Goal: Task Accomplishment & Management: Complete application form

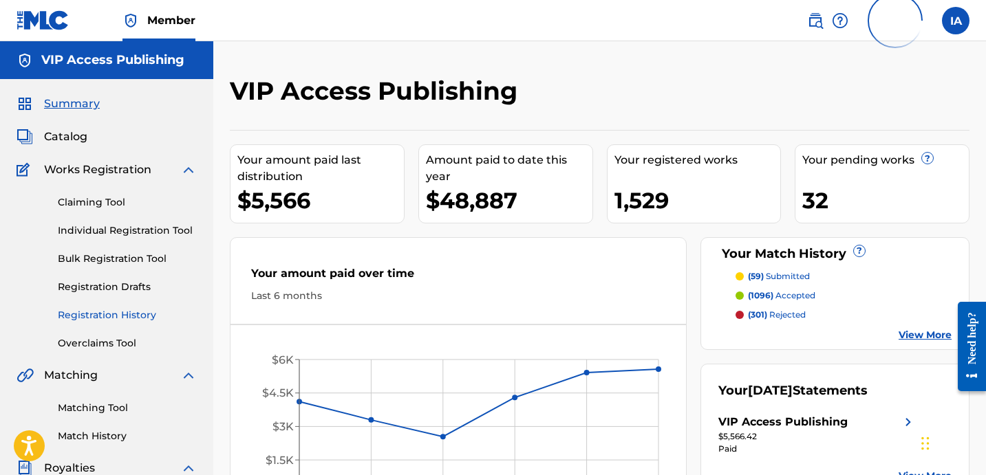
click at [111, 316] on link "Registration History" at bounding box center [127, 315] width 139 height 14
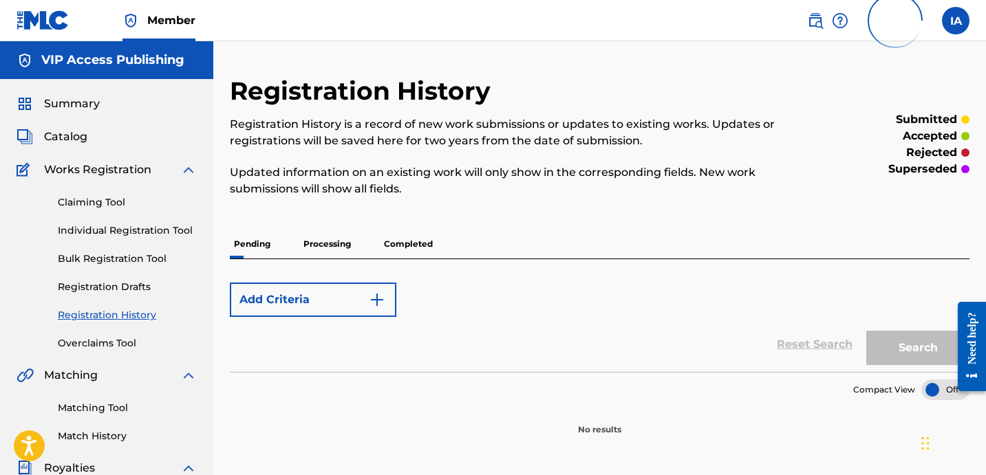
click at [332, 236] on p "Processing" at bounding box center [327, 244] width 56 height 29
click at [324, 242] on p "Processing" at bounding box center [327, 244] width 56 height 29
click at [323, 242] on p "Processing" at bounding box center [327, 244] width 56 height 29
click at [363, 222] on div "Registration History Registration History is a record of new work submissions o…" at bounding box center [600, 256] width 740 height 361
click at [323, 243] on p "Processing" at bounding box center [327, 244] width 56 height 29
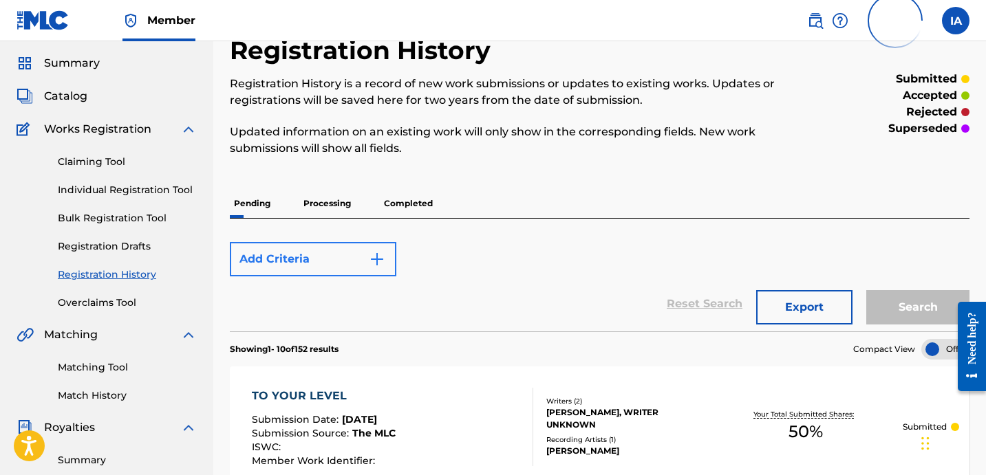
scroll to position [85, 0]
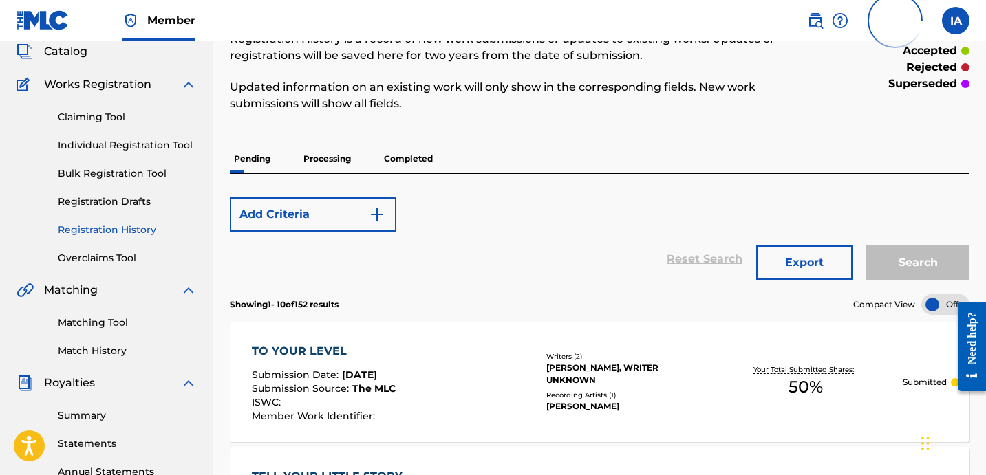
click at [343, 160] on p "Processing" at bounding box center [327, 158] width 56 height 29
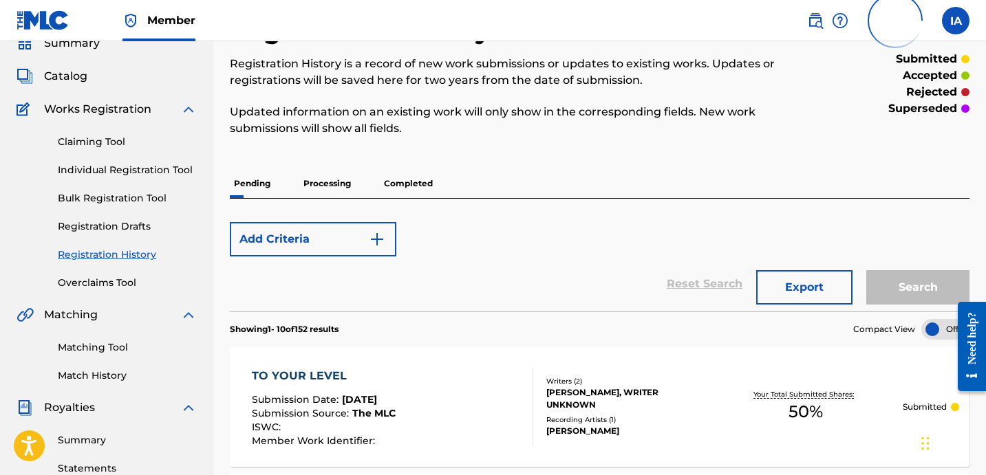
scroll to position [61, 0]
click at [310, 185] on p "Processing" at bounding box center [327, 183] width 56 height 29
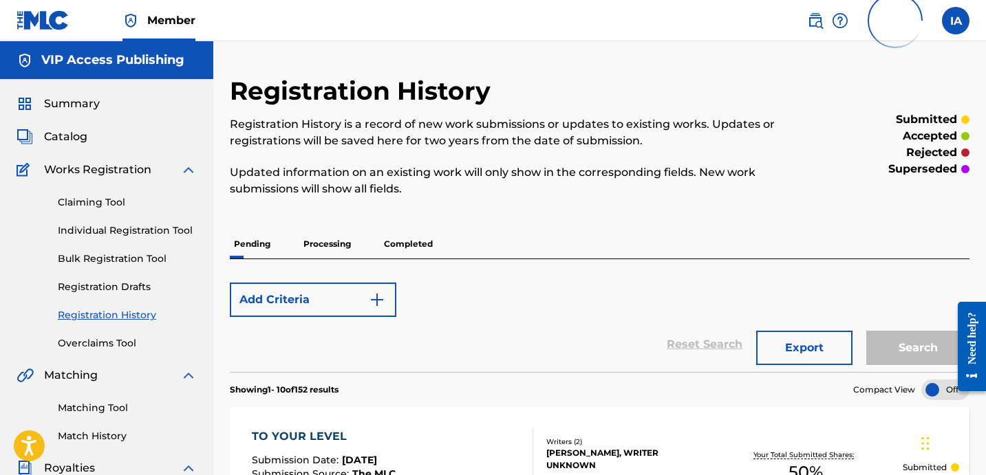
click at [259, 239] on p "Pending" at bounding box center [252, 244] width 45 height 29
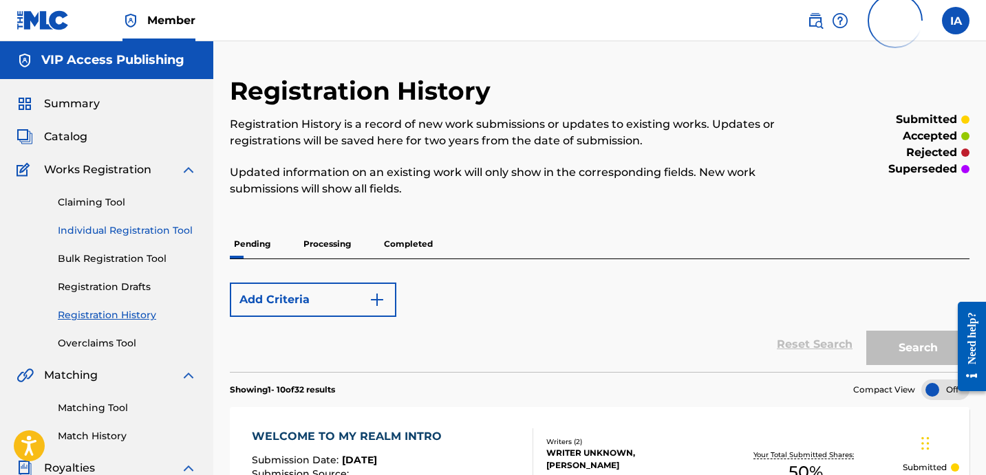
click at [133, 235] on link "Individual Registration Tool" at bounding box center [127, 231] width 139 height 14
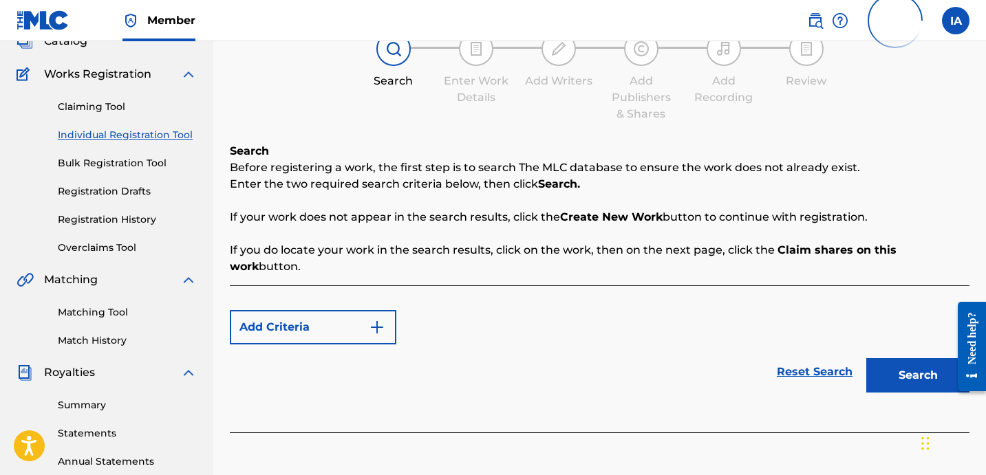
scroll to position [98, 0]
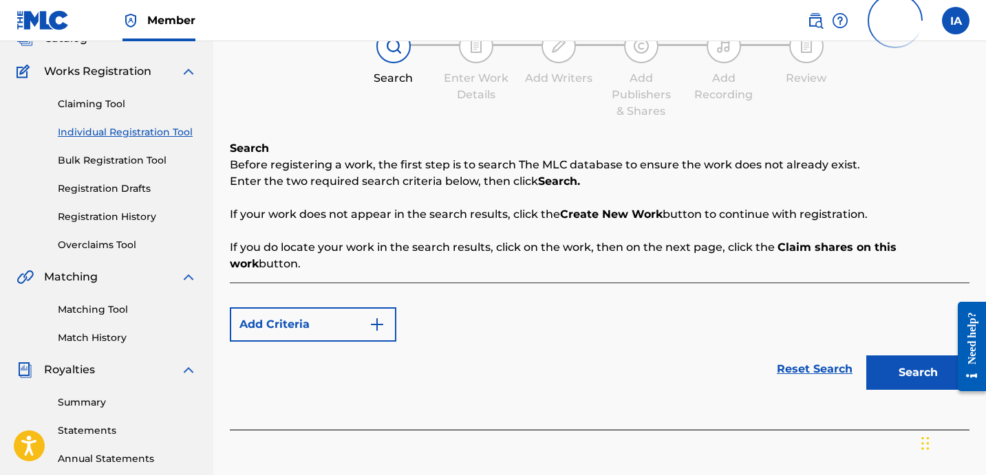
click at [555, 309] on div "Add Criteria" at bounding box center [600, 325] width 740 height 34
click at [539, 308] on div "Add Criteria" at bounding box center [600, 325] width 740 height 34
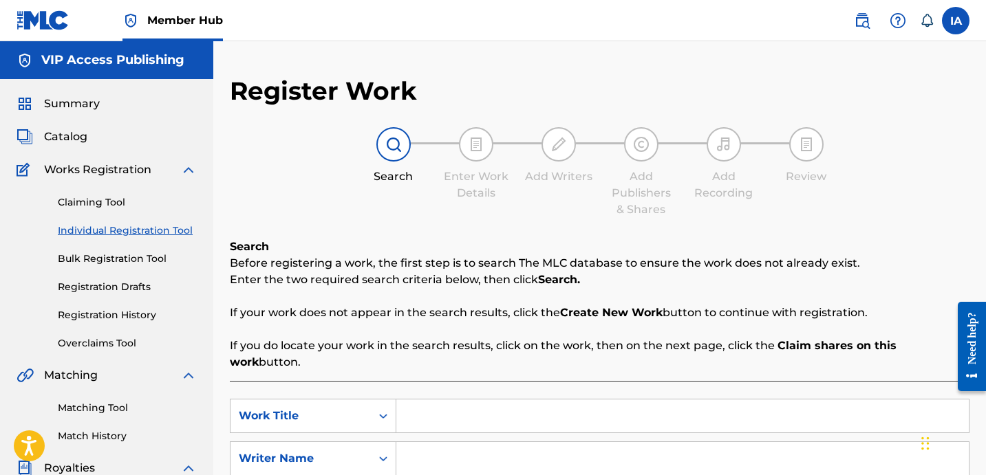
click at [630, 402] on input "Search Form" at bounding box center [682, 416] width 572 height 33
paste input "THANK MY MAN"
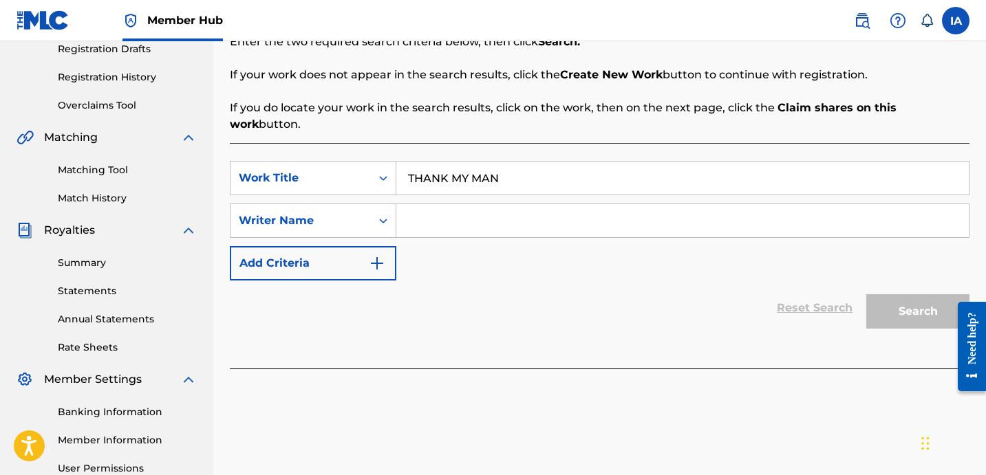
scroll to position [266, 0]
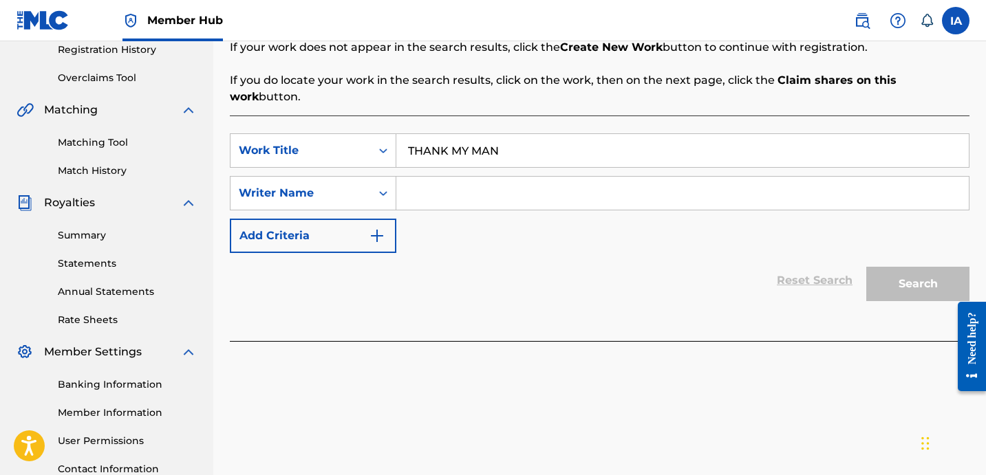
type input "THANK MY MAN"
click at [636, 177] on input "Search Form" at bounding box center [682, 193] width 572 height 33
click at [645, 177] on input "Search Form" at bounding box center [682, 193] width 572 height 33
click at [505, 181] on input "Search Form" at bounding box center [682, 193] width 572 height 33
paste input "[PERSON_NAME]"
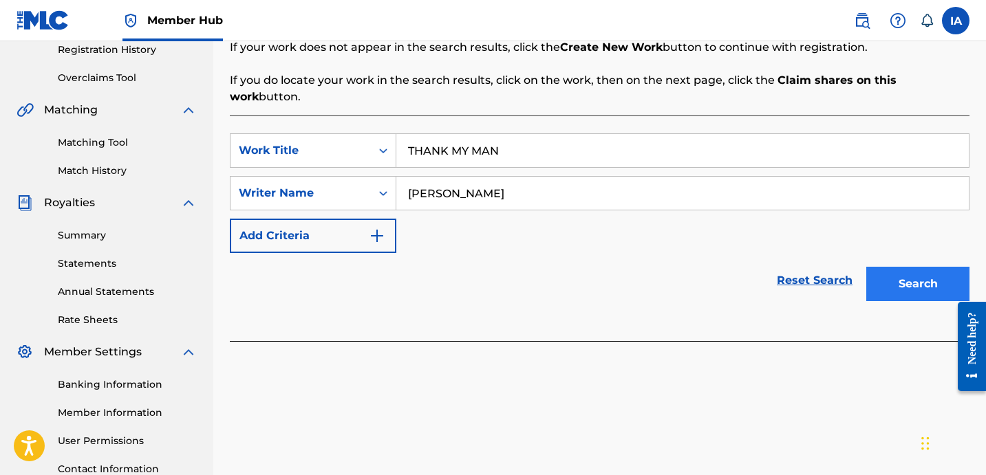
type input "[PERSON_NAME]"
click at [923, 275] on button "Search" at bounding box center [917, 284] width 103 height 34
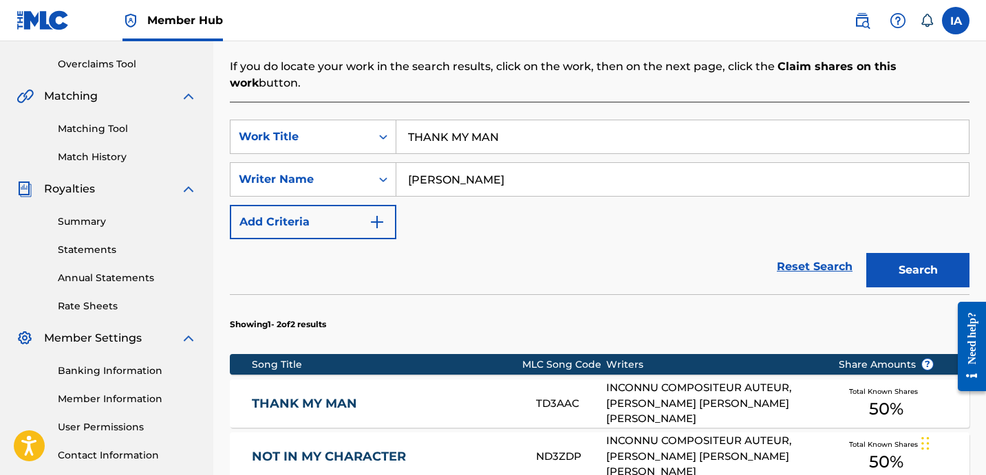
scroll to position [302, 0]
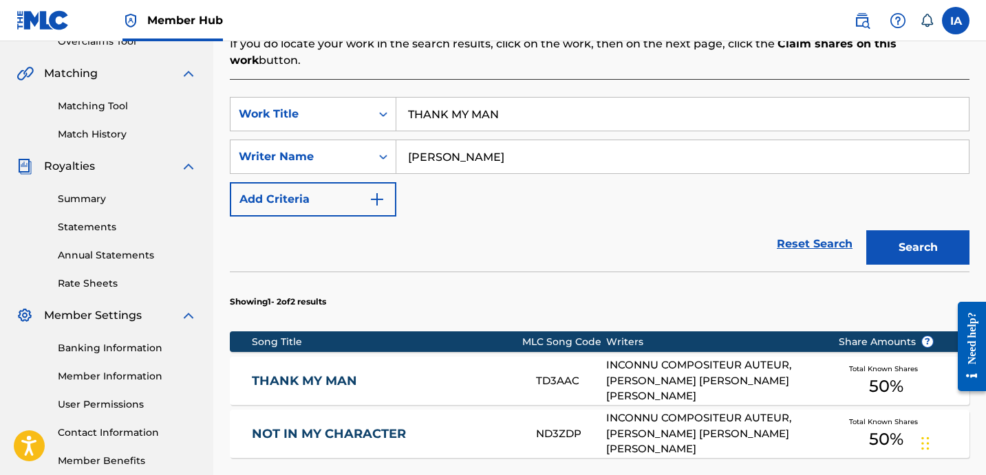
click at [611, 272] on section "Showing 1 - 2 of 2 results" at bounding box center [600, 298] width 740 height 53
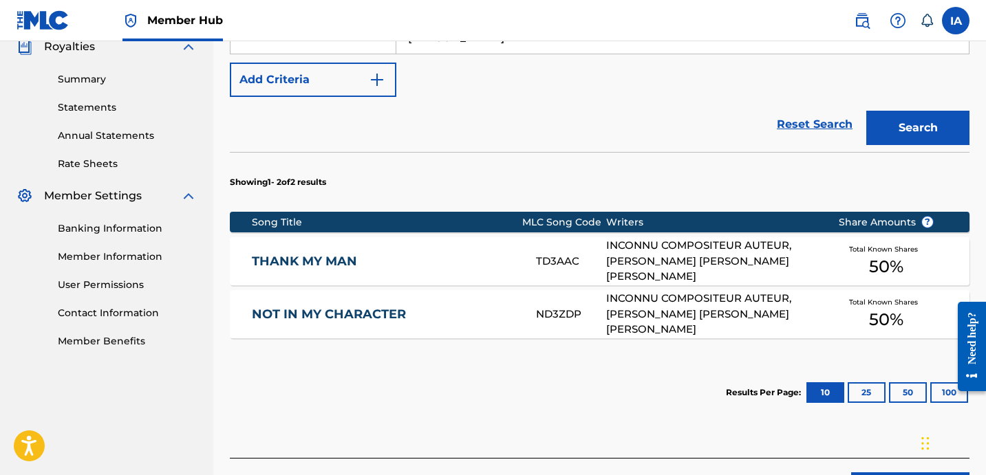
scroll to position [264, 0]
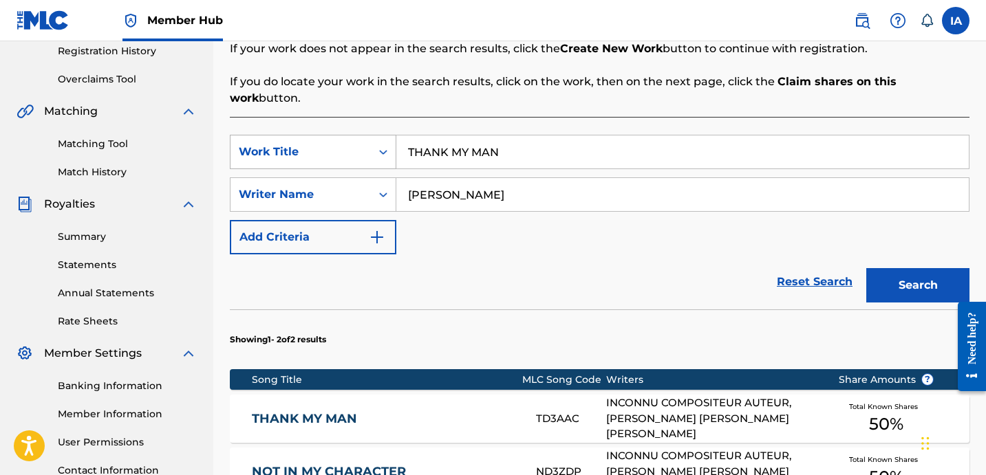
drag, startPoint x: 473, startPoint y: 146, endPoint x: 347, endPoint y: 120, distance: 128.6
click at [352, 135] on div "SearchWithCriteria3919a967-a3c7-4523-93ad-cf951acbb94c Work Title THANK MY MAN" at bounding box center [600, 152] width 740 height 34
paste input "WHERE IM FROM"
click at [883, 281] on button "Search" at bounding box center [917, 285] width 103 height 34
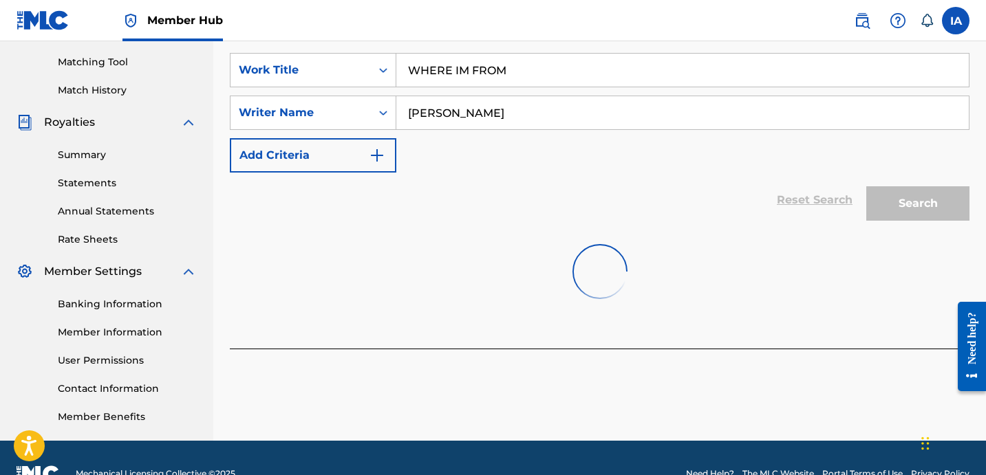
scroll to position [378, 0]
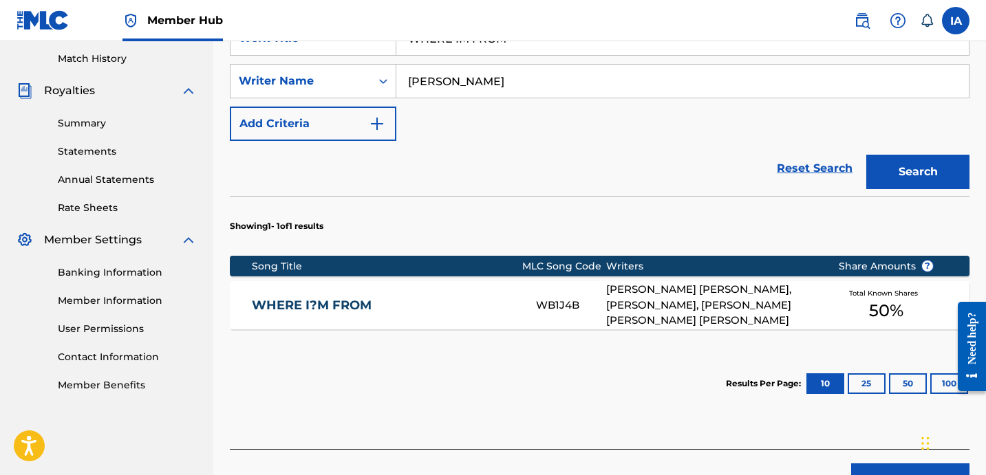
click at [558, 142] on div "Reset Search Search" at bounding box center [600, 168] width 740 height 55
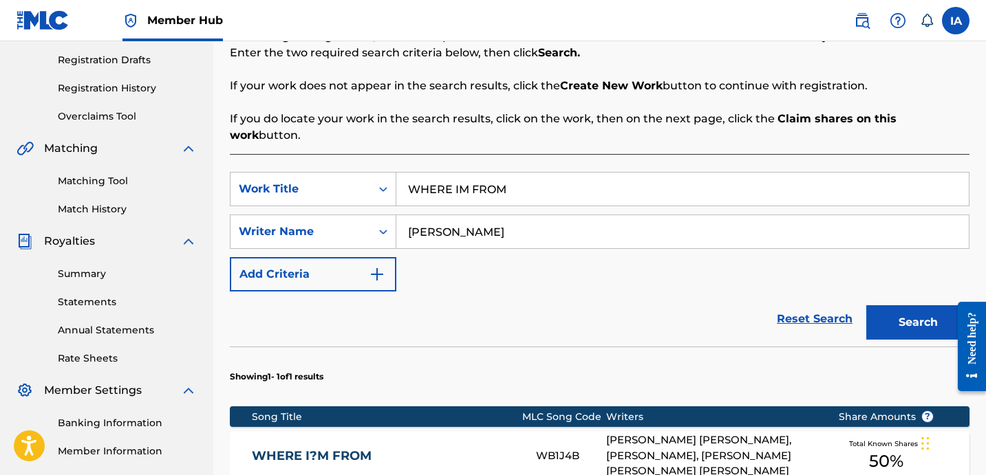
scroll to position [226, 0]
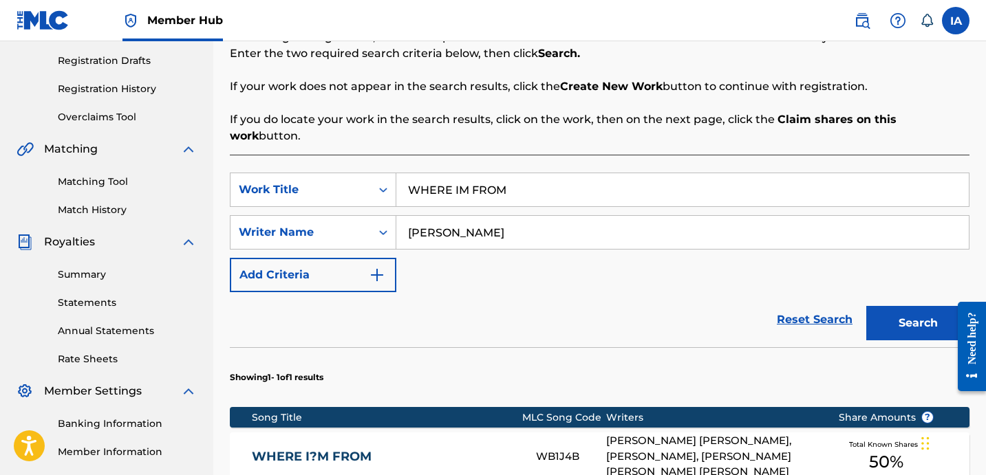
drag, startPoint x: 751, startPoint y: 173, endPoint x: 480, endPoint y: 101, distance: 279.9
click at [537, 122] on div "Search Before registering a work, the first step is to search The MLC database …" at bounding box center [600, 306] width 740 height 588
paste input "YOU NEVER KNOW WITH ME"
type input "YOU NEVER KNOW WITH ME"
click at [923, 308] on button "Search" at bounding box center [917, 323] width 103 height 34
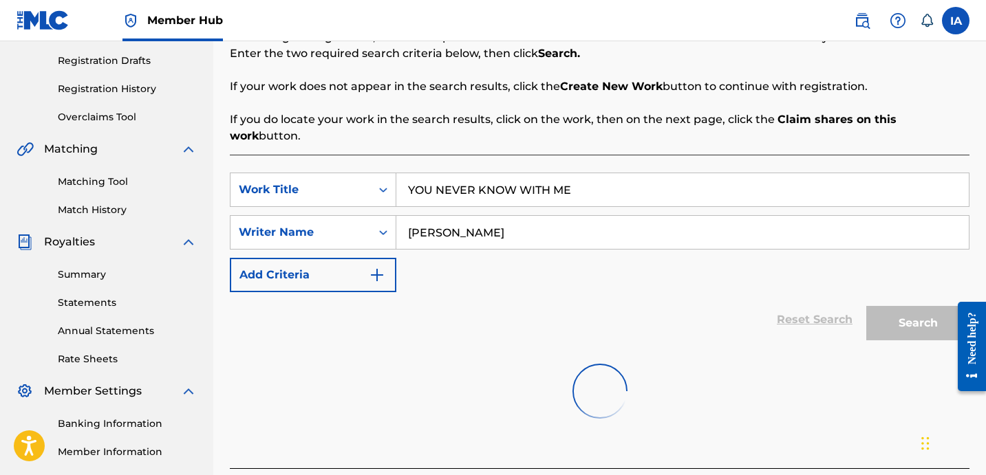
click at [595, 262] on div "SearchWithCriteria3919a967-a3c7-4523-93ad-cf951acbb94c Work Title YOU NEVER KNO…" at bounding box center [600, 233] width 740 height 120
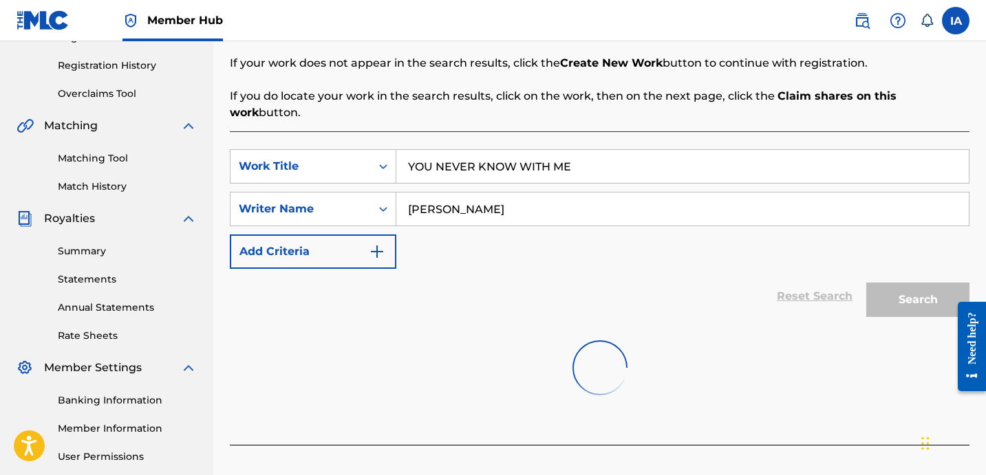
scroll to position [276, 0]
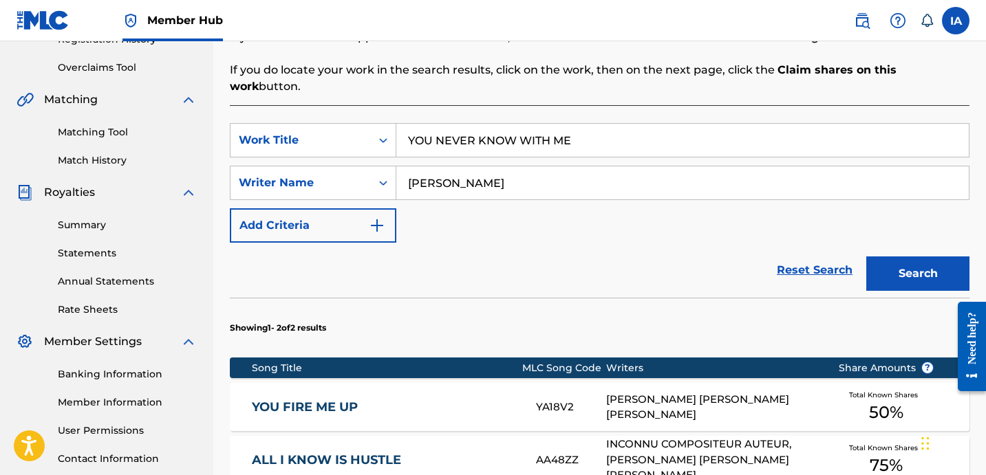
click at [561, 219] on div "SearchWithCriteria3919a967-a3c7-4523-93ad-cf951acbb94c Work Title YOU NEVER KNO…" at bounding box center [600, 183] width 740 height 120
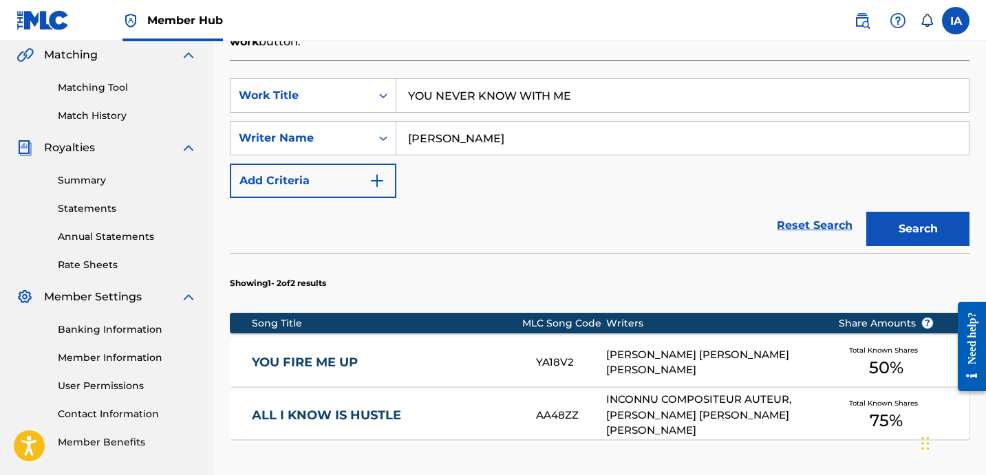
scroll to position [321, 0]
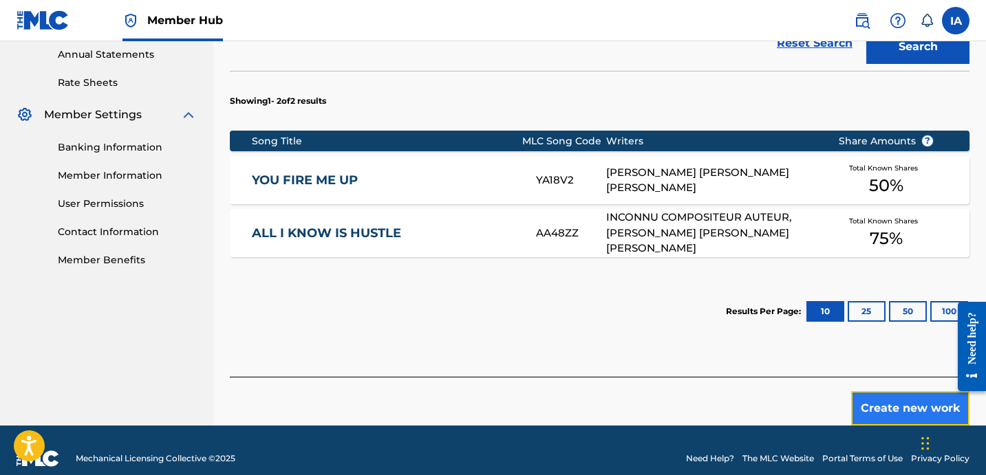
click at [876, 392] on button "Create new work" at bounding box center [910, 409] width 118 height 34
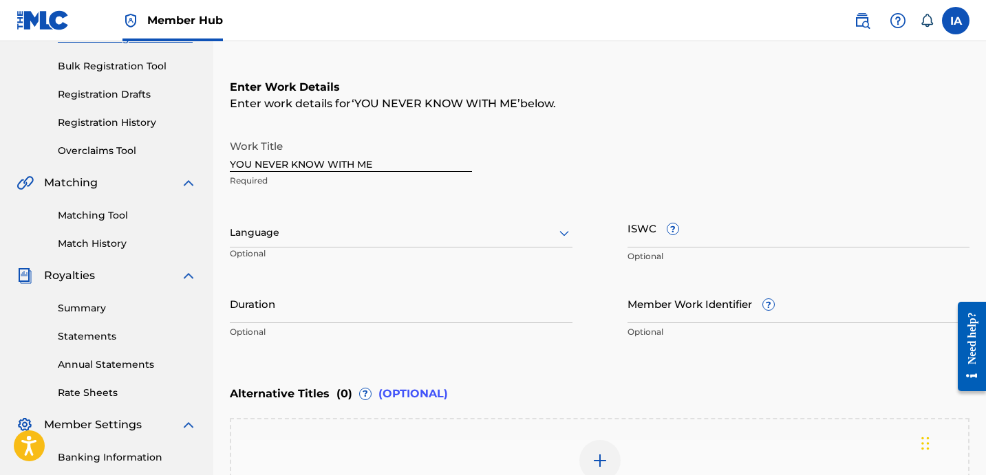
scroll to position [164, 0]
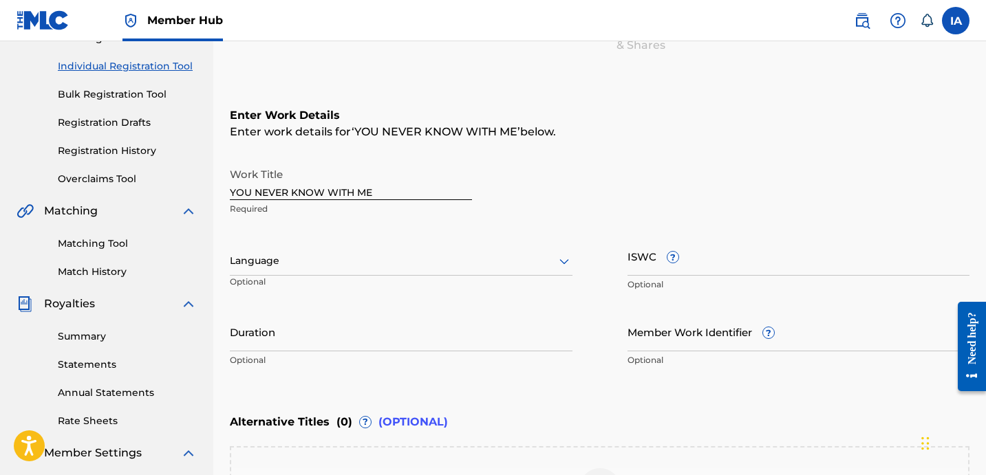
click at [435, 257] on div at bounding box center [401, 261] width 343 height 17
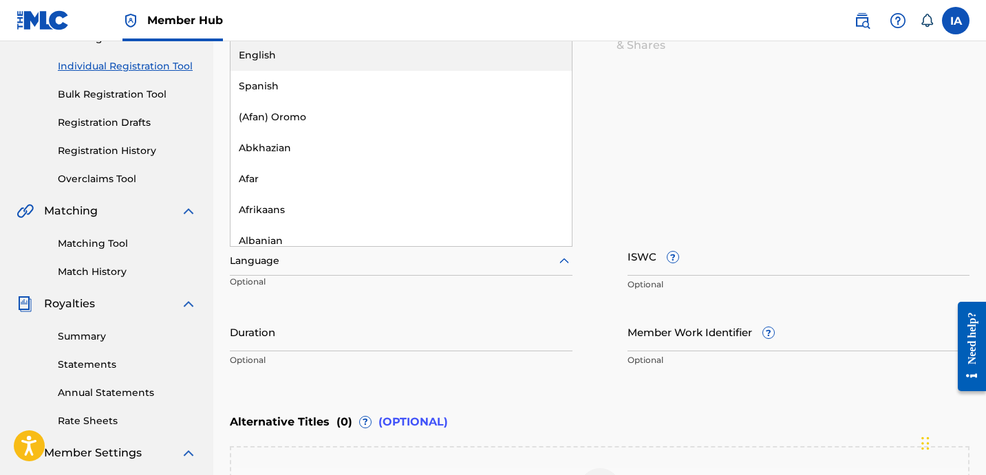
click at [390, 49] on div "English" at bounding box center [401, 55] width 341 height 31
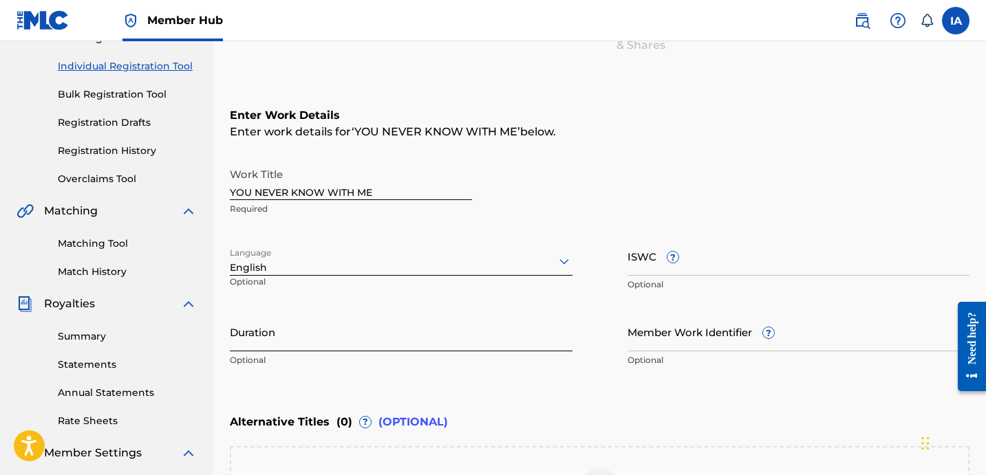
click at [360, 335] on input "Duration" at bounding box center [401, 331] width 343 height 39
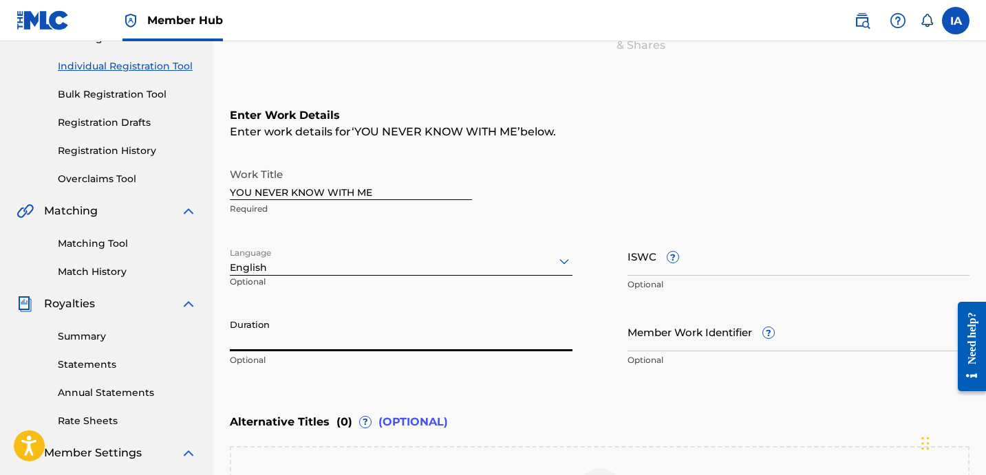
click at [328, 326] on input "Duration" at bounding box center [401, 331] width 343 height 39
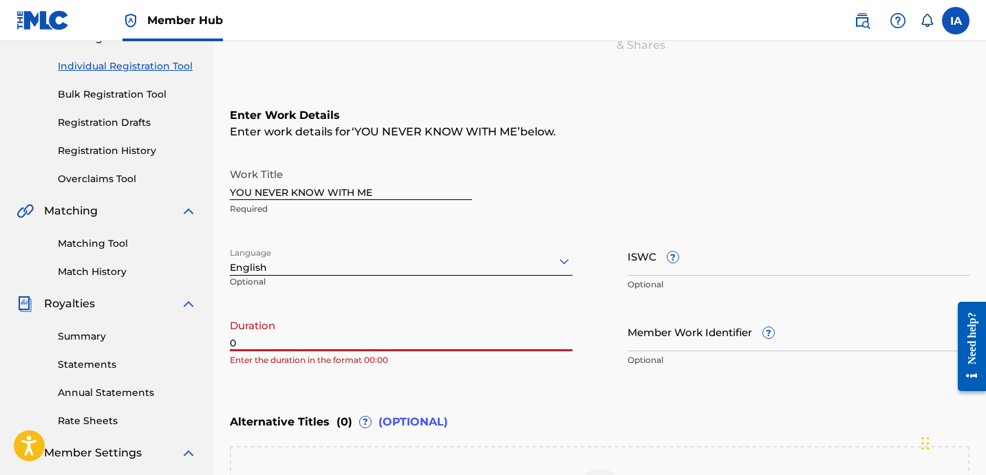
paste input "3:05"
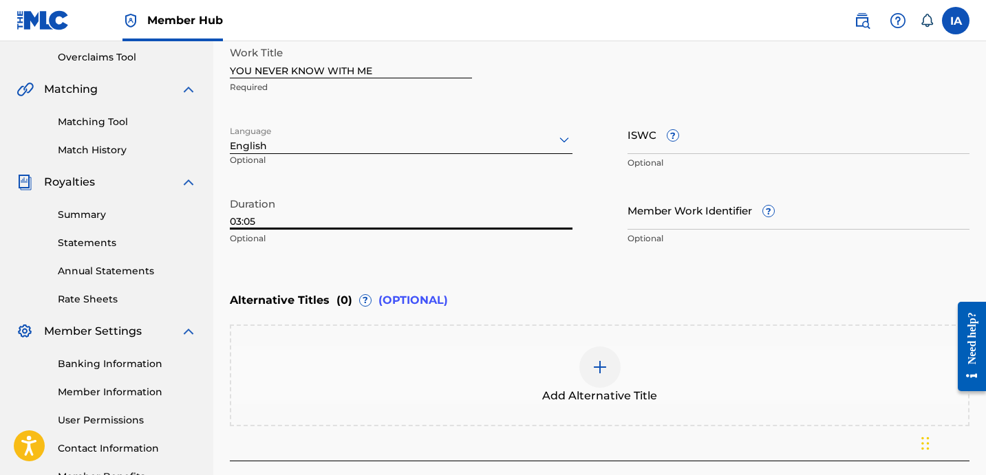
scroll to position [380, 0]
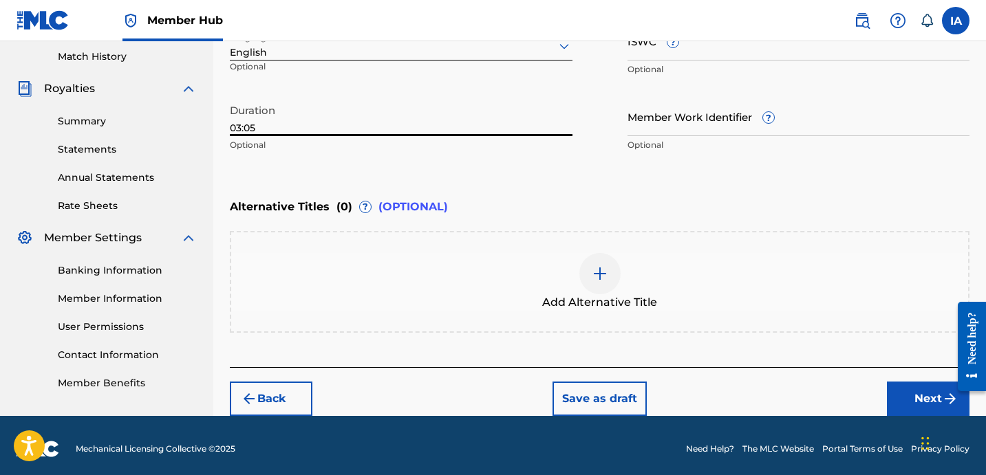
type input "03:05"
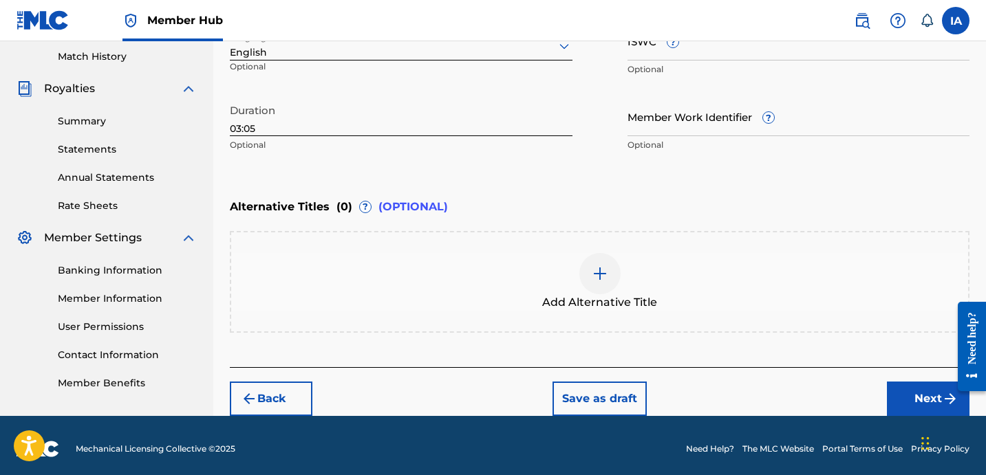
click at [540, 286] on div "Add Alternative Title" at bounding box center [599, 282] width 737 height 58
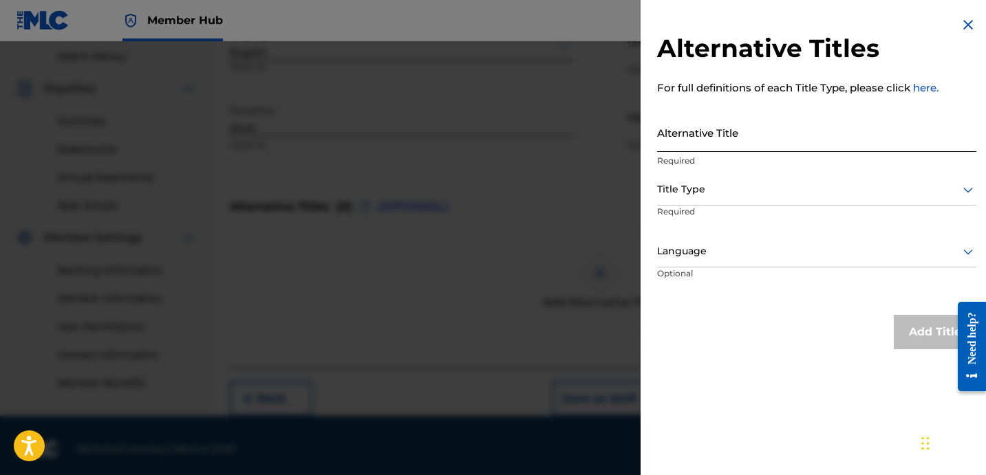
click at [728, 129] on input "Alternative Title" at bounding box center [816, 132] width 319 height 39
paste input "YOU NEVER KNOW WITH ME FEAT SHADOW"
type input "YOU NEVER KNOW WITH ME FEAT SHADOW"
click at [765, 192] on div at bounding box center [816, 189] width 319 height 17
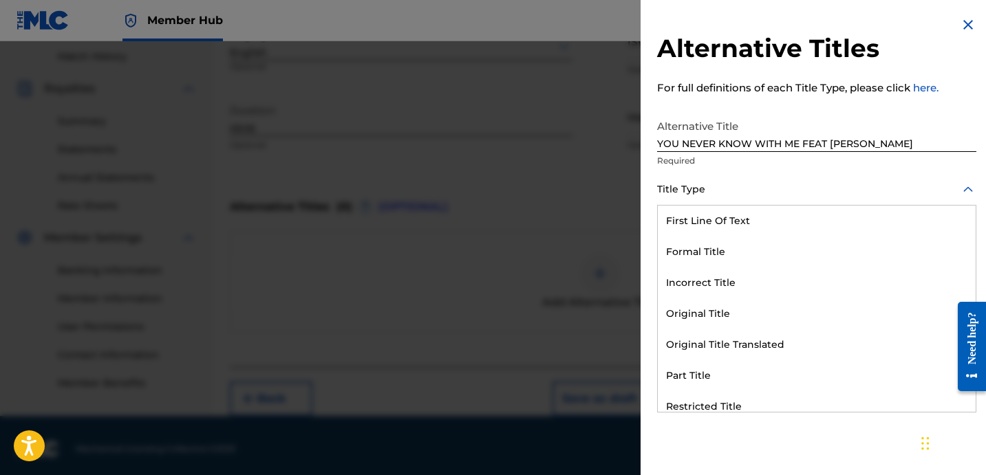
scroll to position [134, 0]
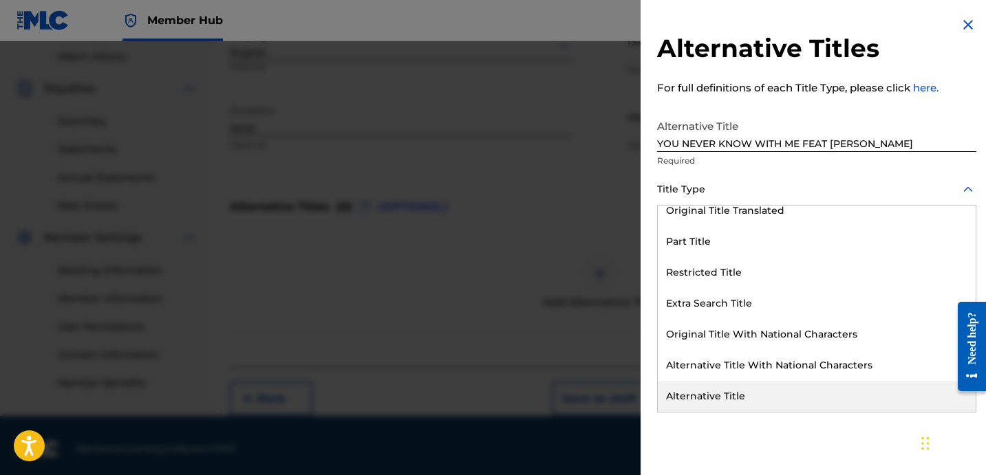
click at [746, 389] on div "Alternative Title" at bounding box center [817, 396] width 318 height 31
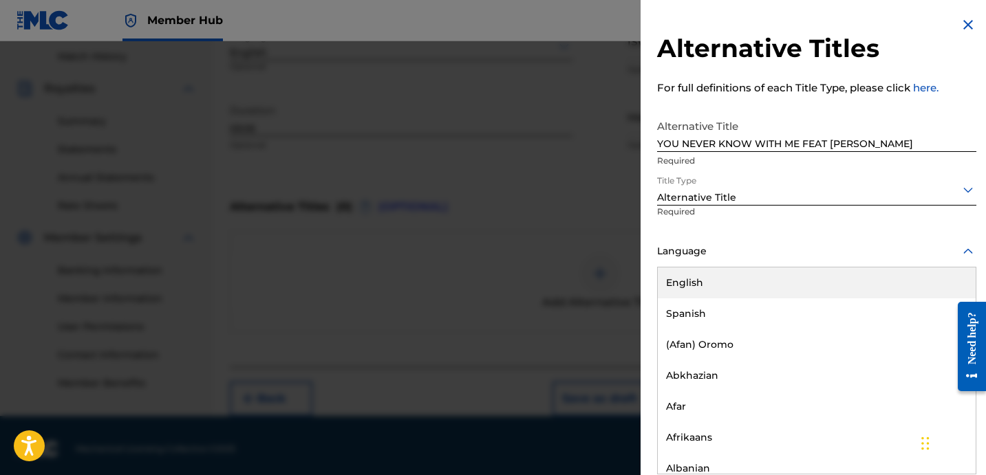
click at [741, 255] on div at bounding box center [816, 251] width 319 height 17
click at [773, 277] on div "English" at bounding box center [817, 283] width 318 height 31
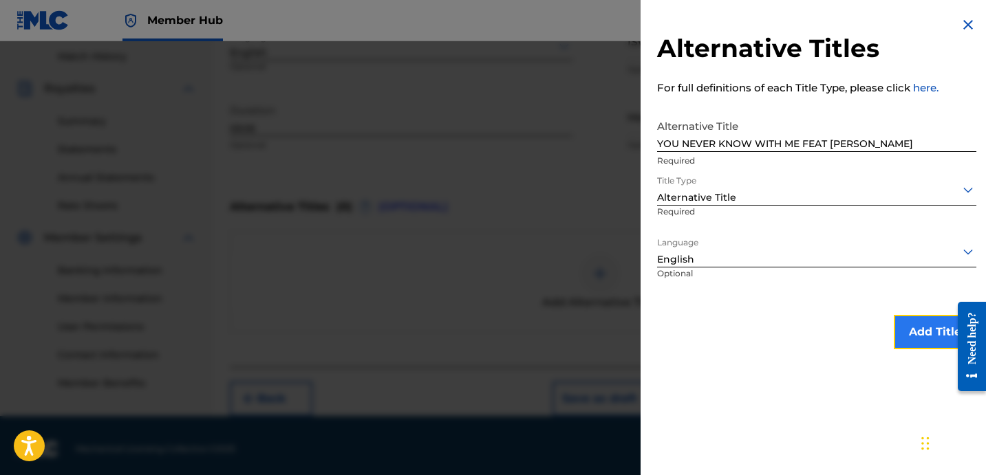
click at [906, 334] on button "Add Title" at bounding box center [935, 332] width 83 height 34
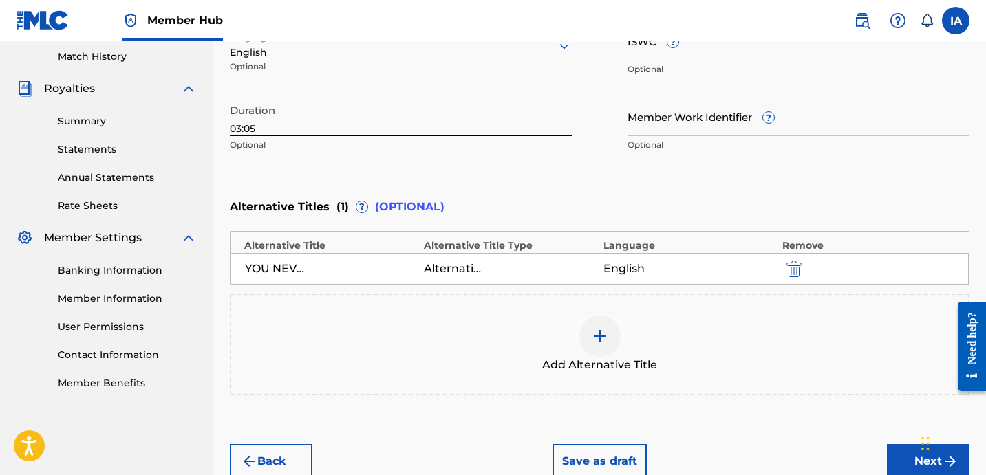
click at [653, 173] on div "Enter Work Details Enter work details for ‘ YOU NEVER KNOW WITH ME ’ below. Wor…" at bounding box center [600, 25] width 740 height 333
click at [603, 167] on div "Enter Work Details Enter work details for ‘ YOU NEVER KNOW WITH ME ’ below. Wor…" at bounding box center [600, 25] width 740 height 333
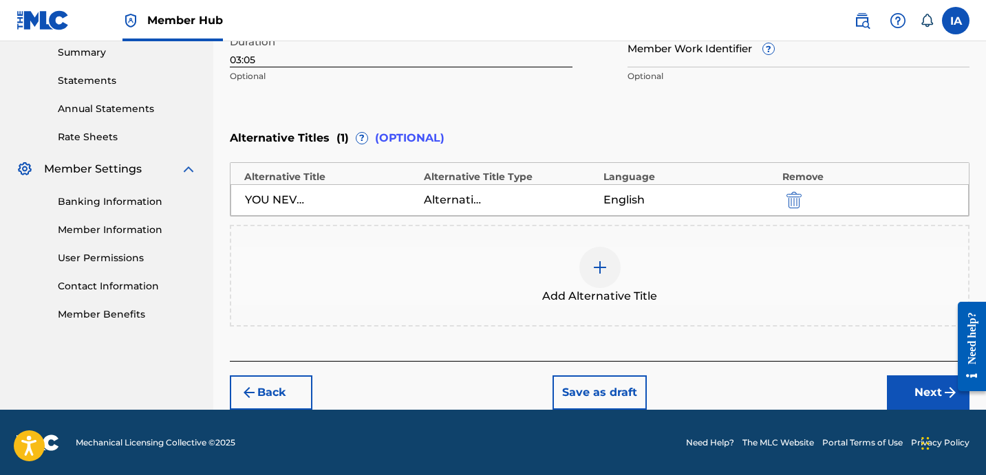
scroll to position [449, 0]
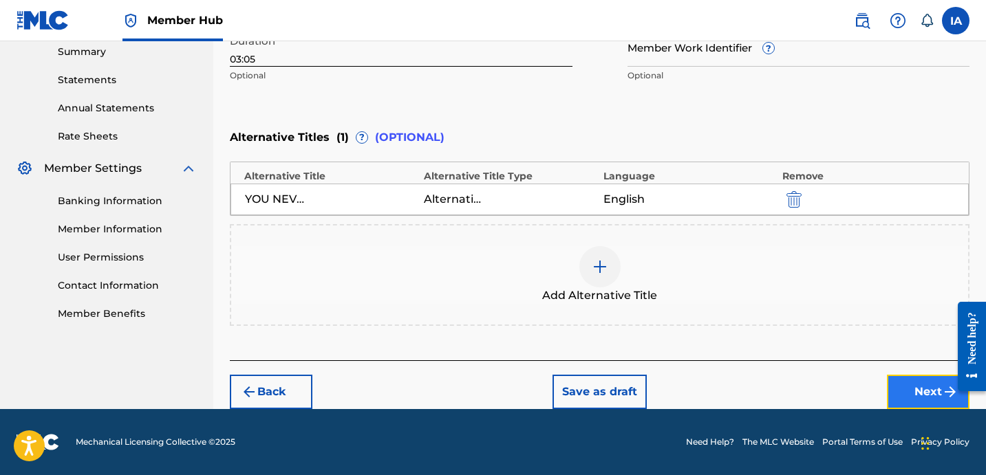
click at [918, 396] on button "Next" at bounding box center [928, 392] width 83 height 34
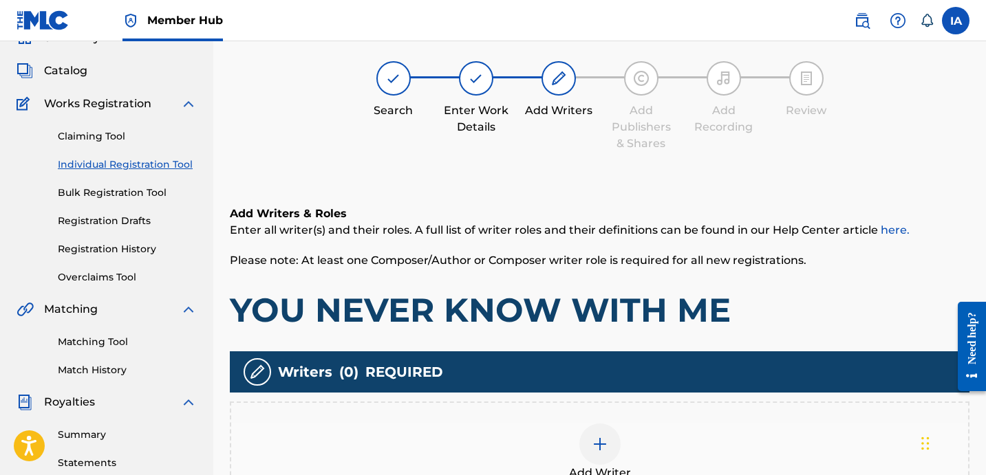
scroll to position [62, 0]
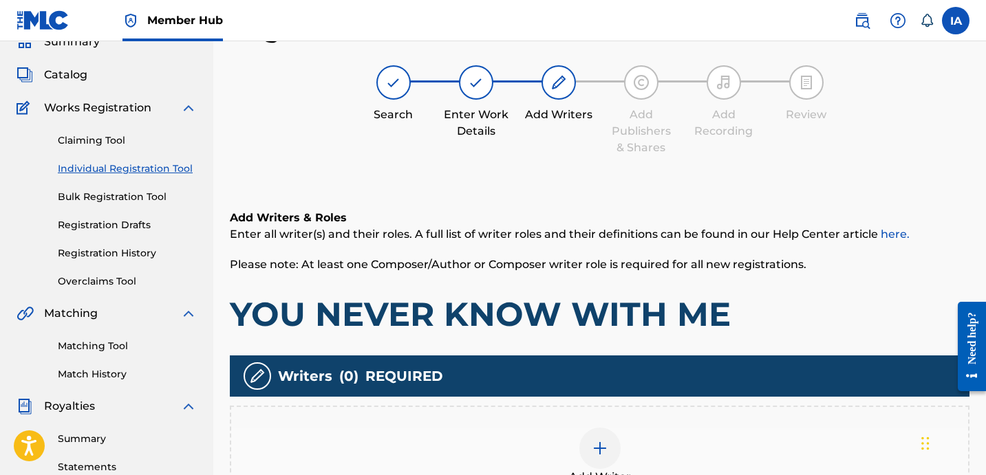
click at [564, 281] on div "Add Writers & Roles Enter all writer(s) and their roles. A full list of writer …" at bounding box center [600, 272] width 740 height 125
click at [549, 281] on div "Add Writers & Roles Enter all writer(s) and their roles. A full list of writer …" at bounding box center [600, 272] width 740 height 125
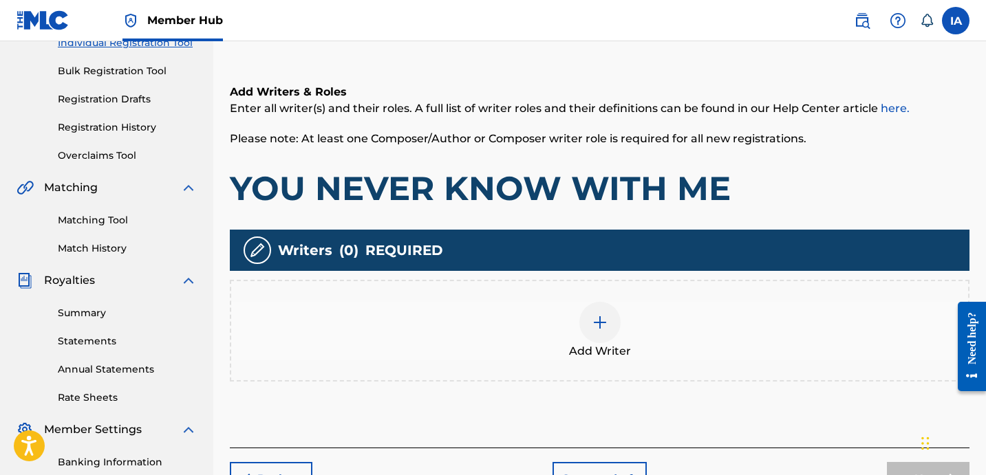
scroll to position [277, 0]
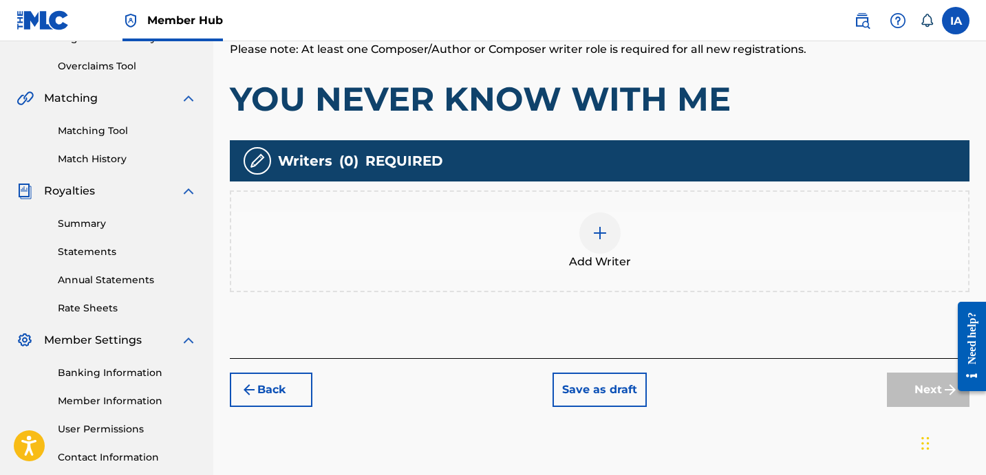
click at [545, 274] on div "Add Writer" at bounding box center [600, 242] width 740 height 102
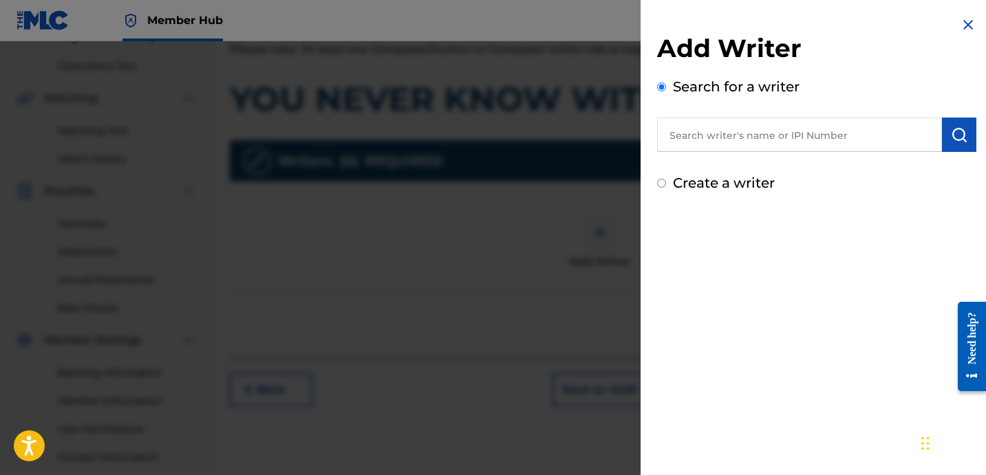
click at [817, 146] on input "text" at bounding box center [799, 135] width 285 height 34
paste input "[PERSON_NAME]"
type input "[PERSON_NAME]"
click at [956, 122] on button "submit" at bounding box center [959, 135] width 34 height 34
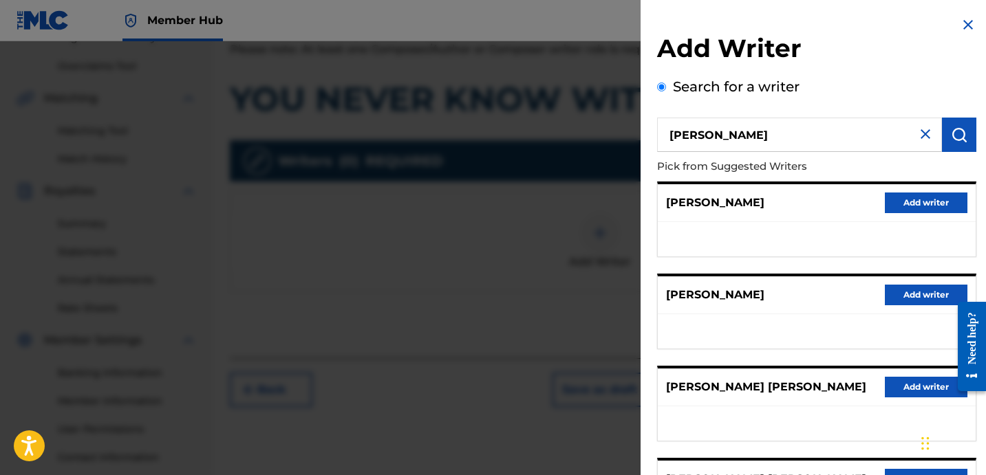
scroll to position [224, 0]
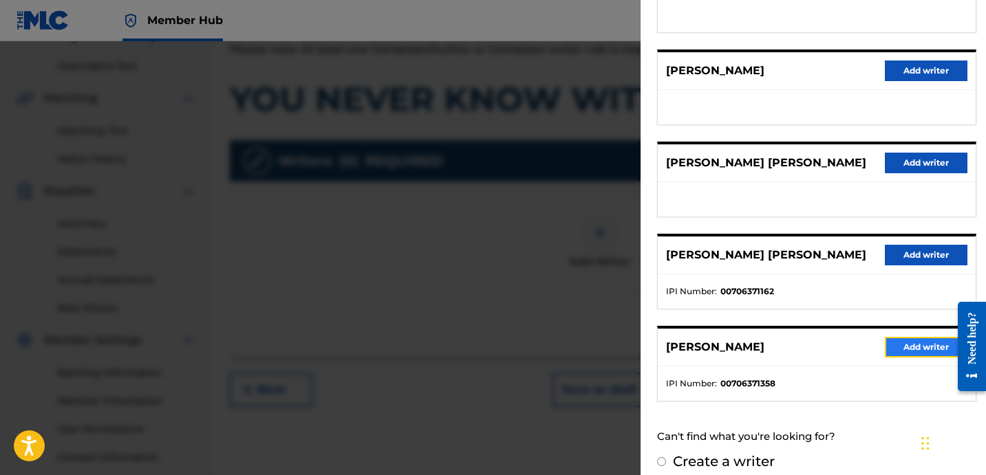
click at [911, 348] on button "Add writer" at bounding box center [926, 347] width 83 height 21
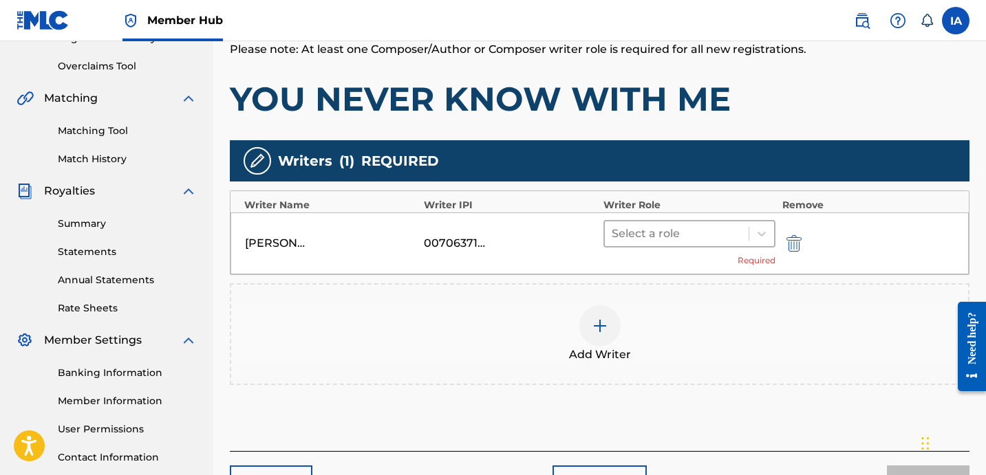
click at [687, 239] on div at bounding box center [677, 233] width 130 height 19
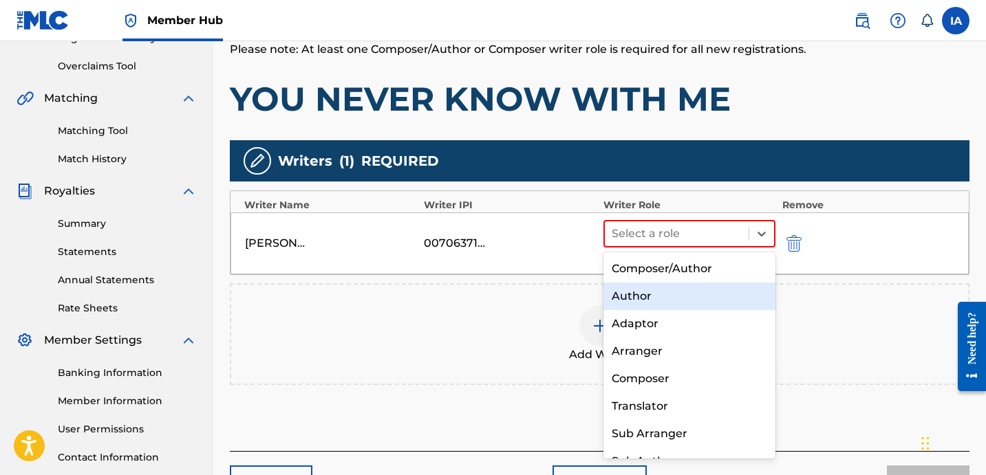
click at [693, 303] on div "Author" at bounding box center [689, 297] width 172 height 28
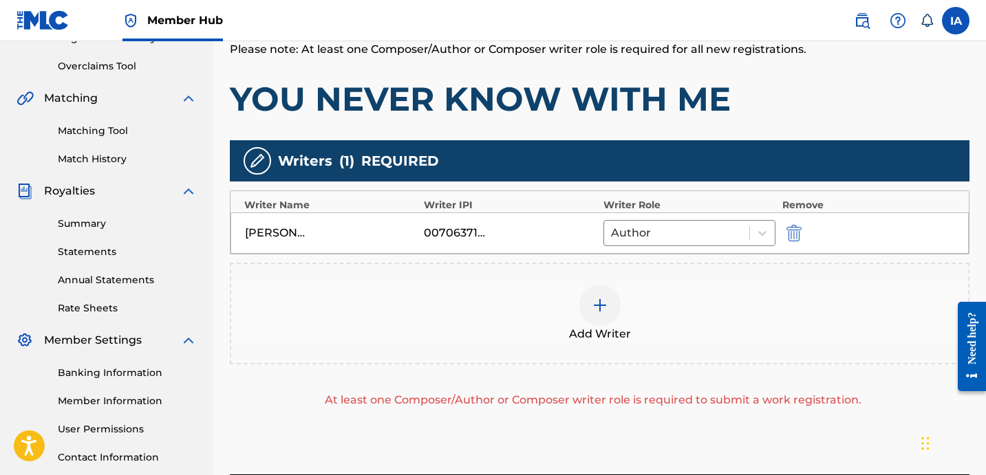
click at [639, 306] on div "Add Writer" at bounding box center [599, 314] width 737 height 58
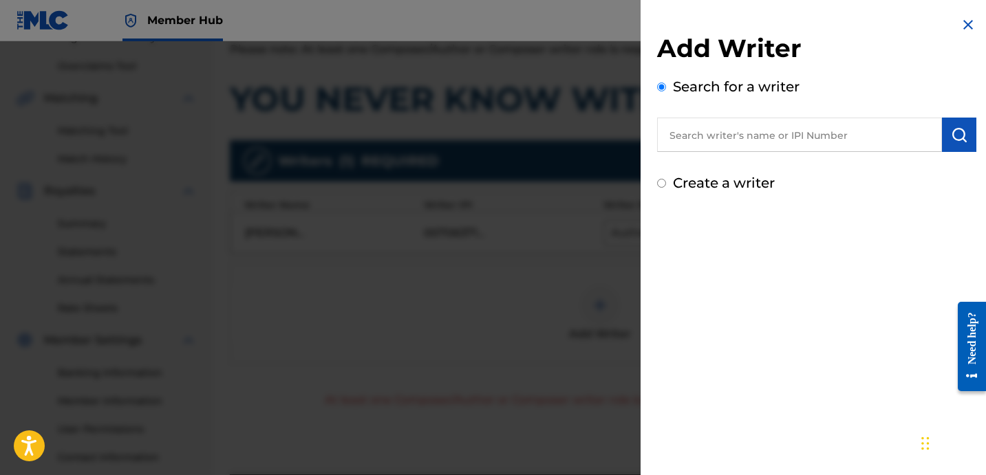
click at [688, 184] on label "Create a writer" at bounding box center [724, 183] width 102 height 17
radio input "true"
click at [666, 184] on input "Create a writer" at bounding box center [661, 183] width 9 height 9
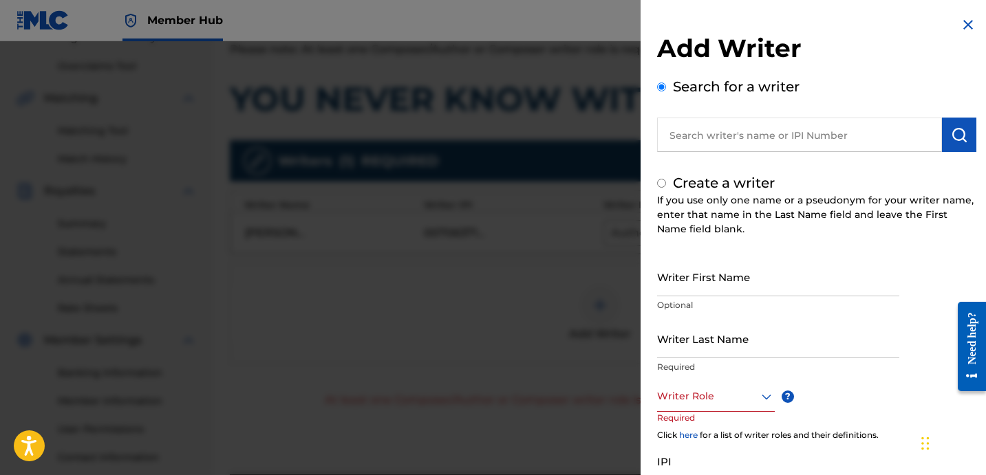
radio input "false"
radio input "true"
click at [728, 341] on input "Writer Last Name" at bounding box center [778, 338] width 242 height 39
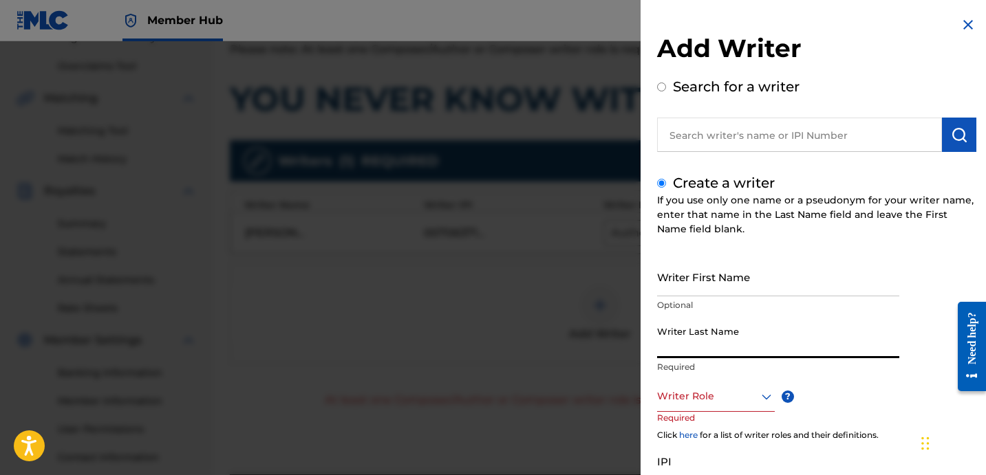
paste input "UNKNOWN WRITER"
click at [729, 350] on input "UNKNOWN WRITER" at bounding box center [778, 338] width 242 height 39
type input "UNKNOWN"
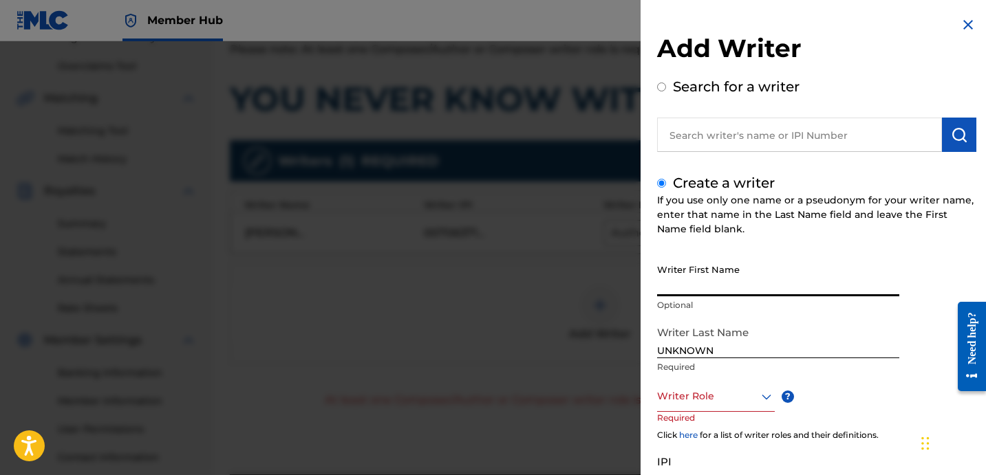
click at [700, 288] on input "Writer First Name" at bounding box center [778, 276] width 242 height 39
paste input "WRITER"
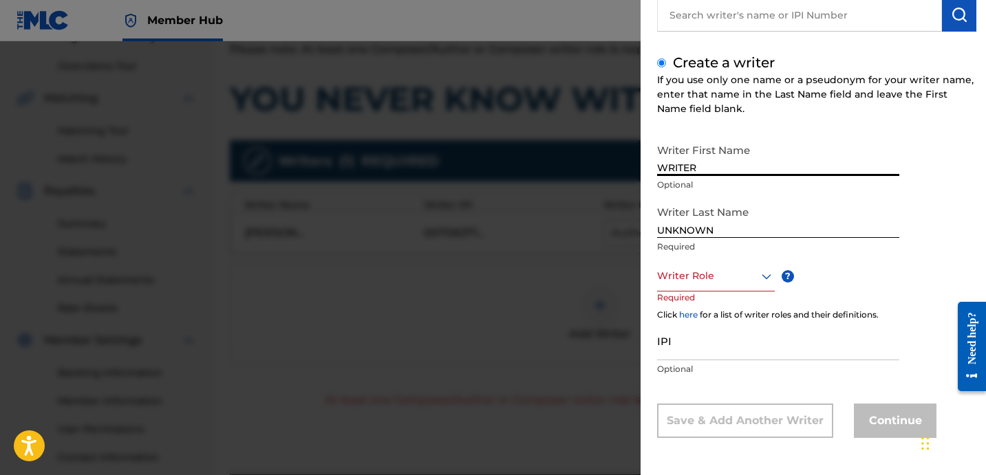
type input "WRITER"
click at [738, 268] on div at bounding box center [716, 276] width 118 height 17
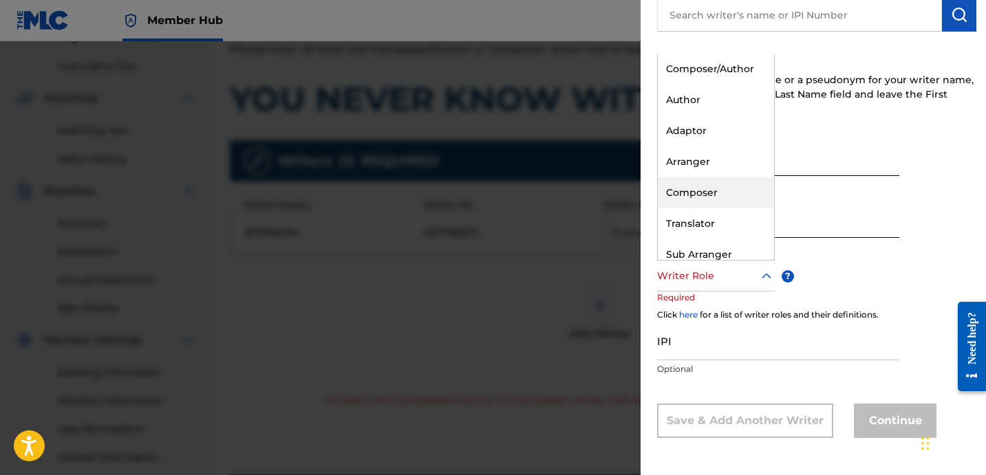
click at [722, 192] on div "Composer" at bounding box center [716, 193] width 116 height 31
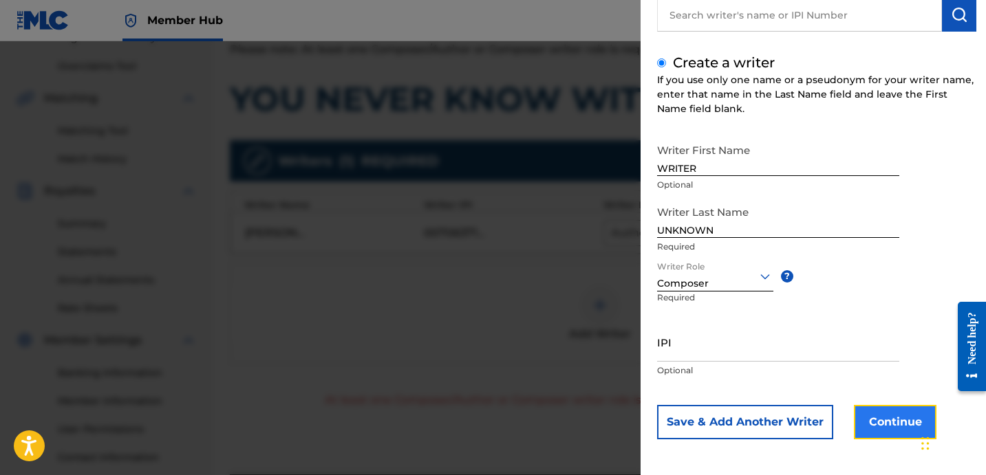
click at [892, 418] on button "Continue" at bounding box center [895, 422] width 83 height 34
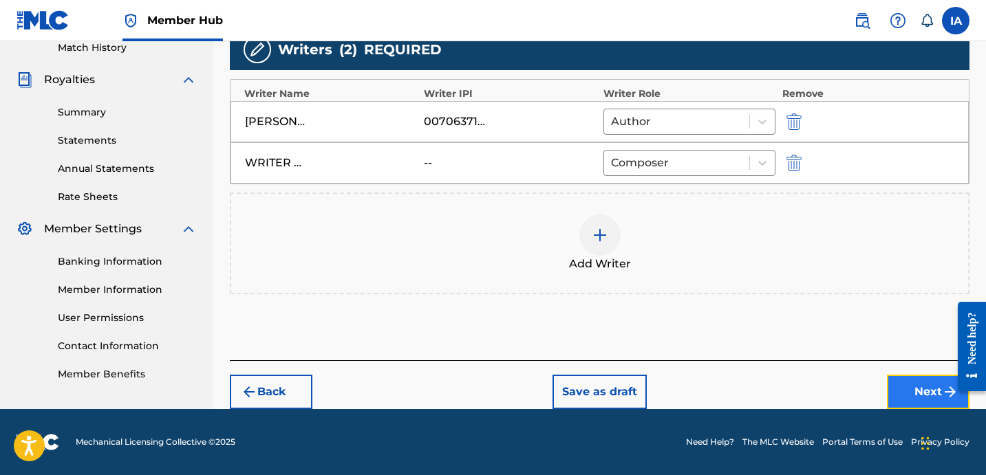
click at [894, 387] on button "Next" at bounding box center [928, 392] width 83 height 34
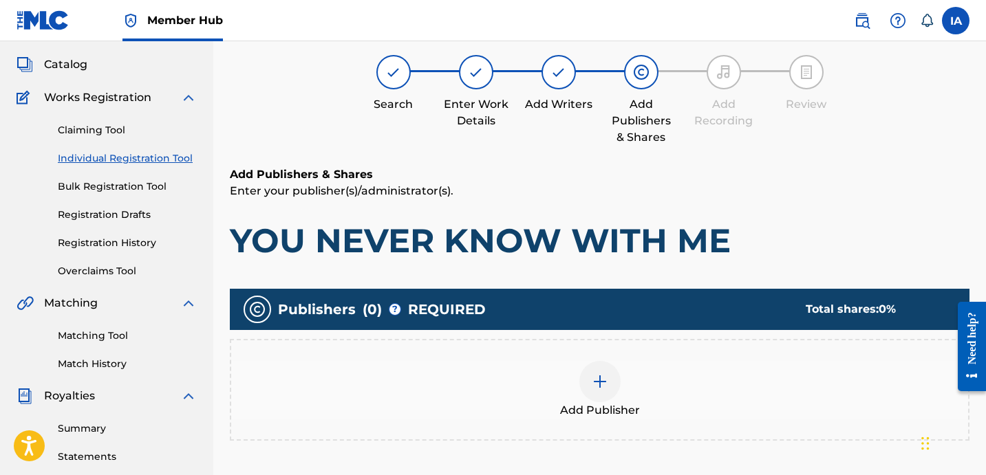
scroll to position [62, 0]
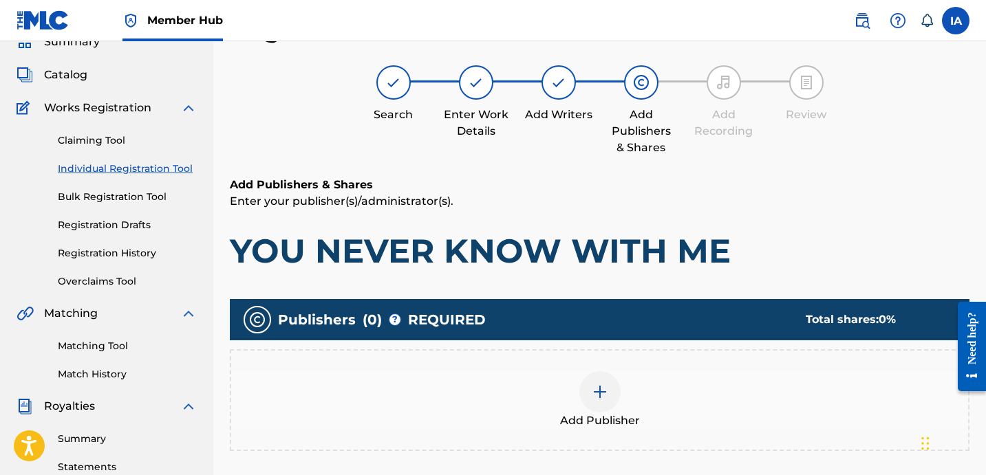
click at [651, 398] on div "Add Publisher" at bounding box center [599, 401] width 737 height 58
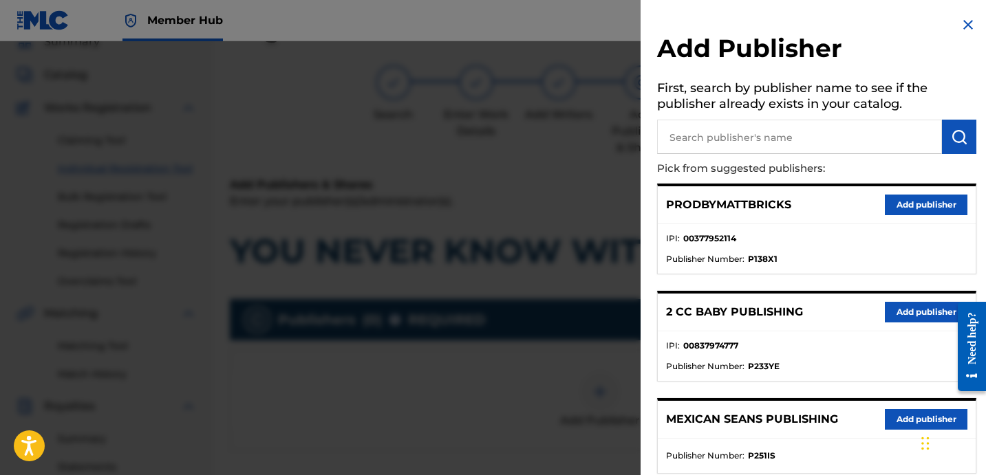
click at [753, 147] on input "text" at bounding box center [799, 137] width 285 height 34
paste input "[PERSON_NAME]"
type input "[PERSON_NAME]"
click at [966, 142] on button "submit" at bounding box center [959, 137] width 34 height 34
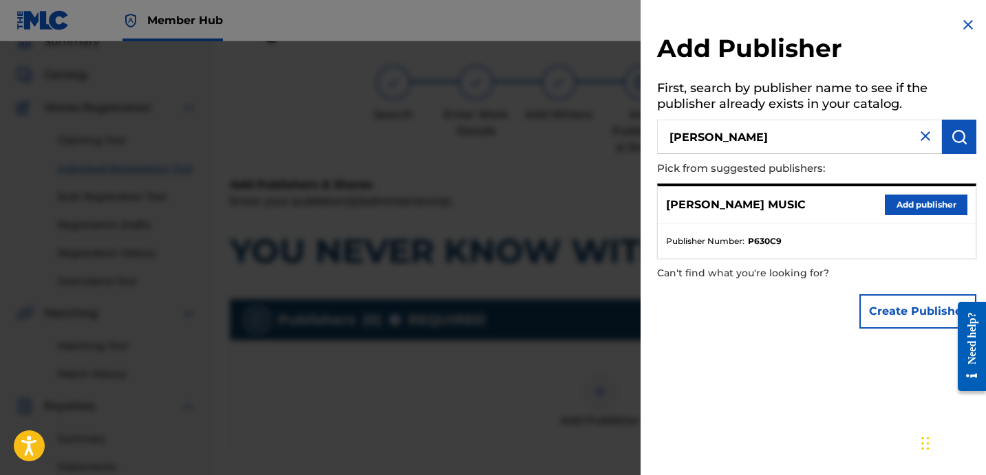
click at [862, 200] on div "DAVINA JOY MUSIC Add publisher" at bounding box center [817, 205] width 318 height 38
click at [932, 207] on button "Add publisher" at bounding box center [926, 205] width 83 height 21
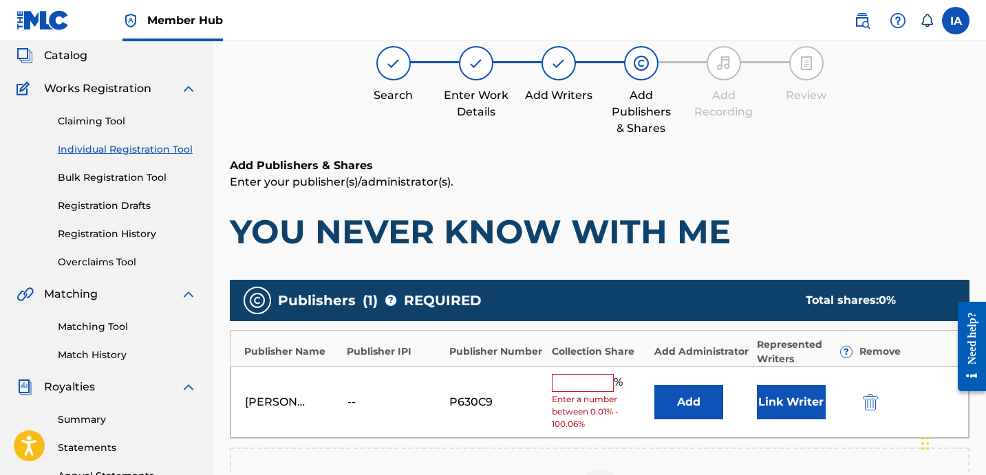
scroll to position [98, 0]
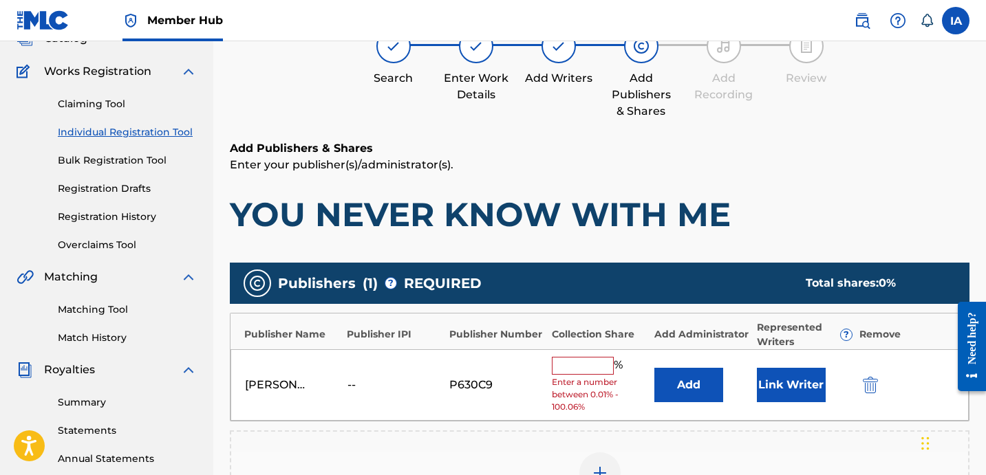
click at [584, 370] on input "text" at bounding box center [583, 366] width 62 height 18
click at [586, 366] on input "text" at bounding box center [583, 366] width 62 height 18
type input "25"
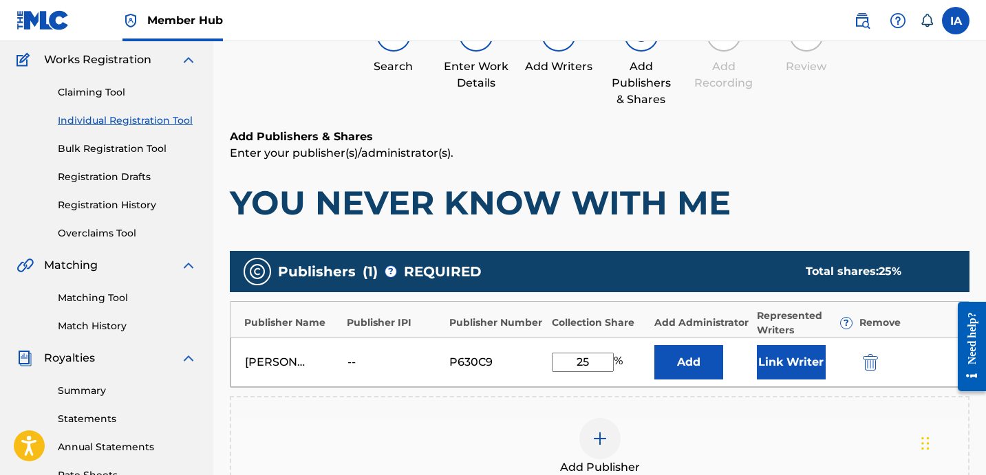
scroll to position [279, 0]
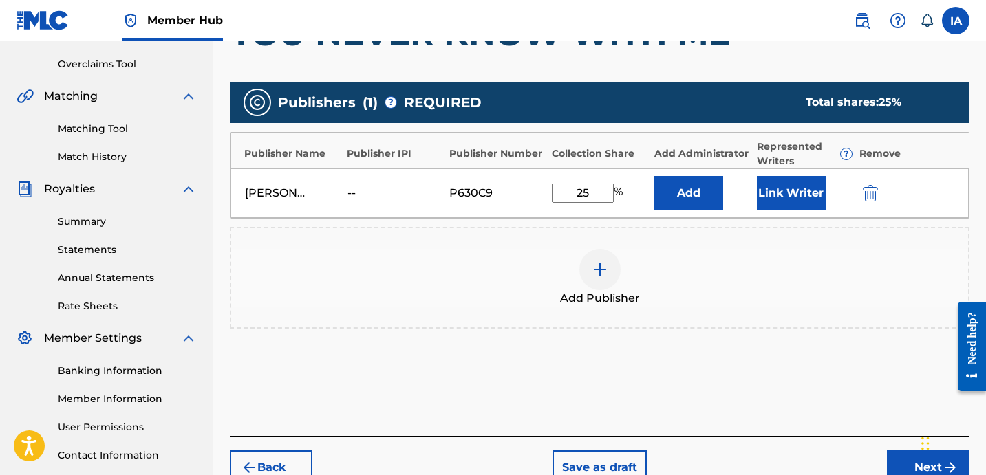
click at [600, 258] on div at bounding box center [599, 269] width 41 height 41
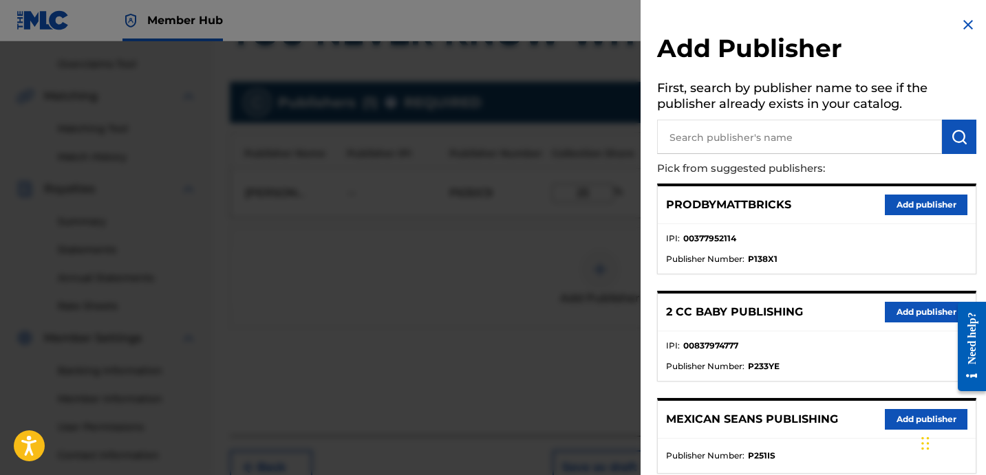
click at [967, 25] on img at bounding box center [968, 25] width 17 height 17
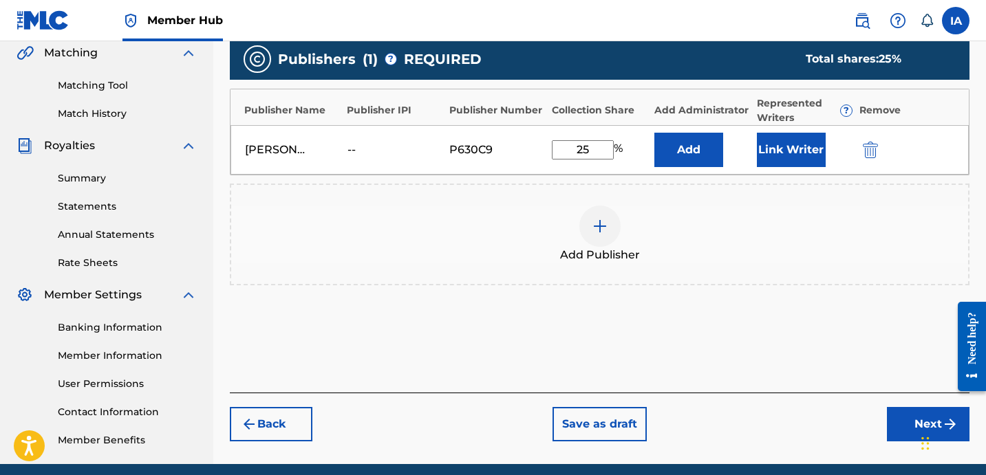
scroll to position [328, 0]
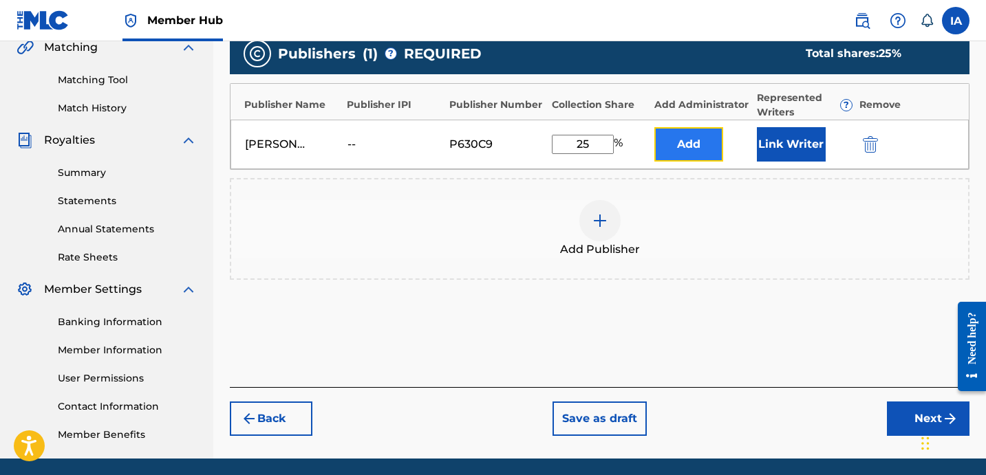
click at [687, 149] on button "Add" at bounding box center [688, 144] width 69 height 34
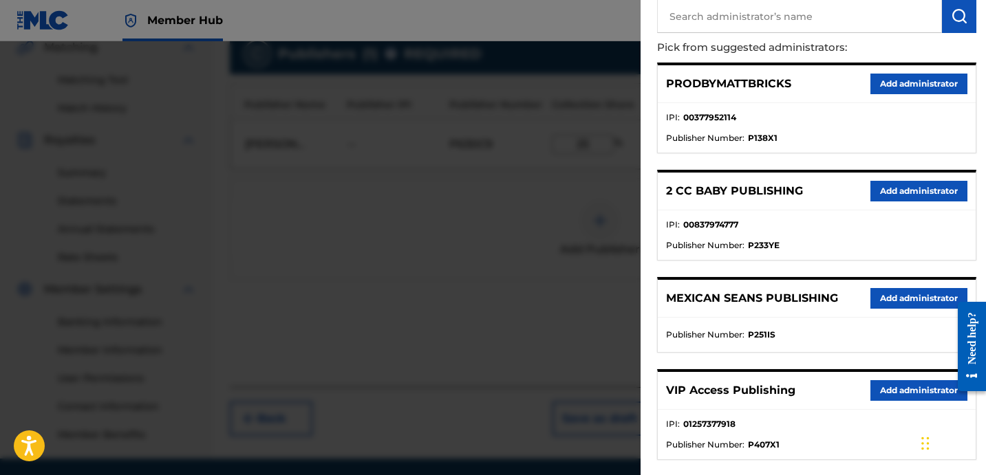
scroll to position [233, 0]
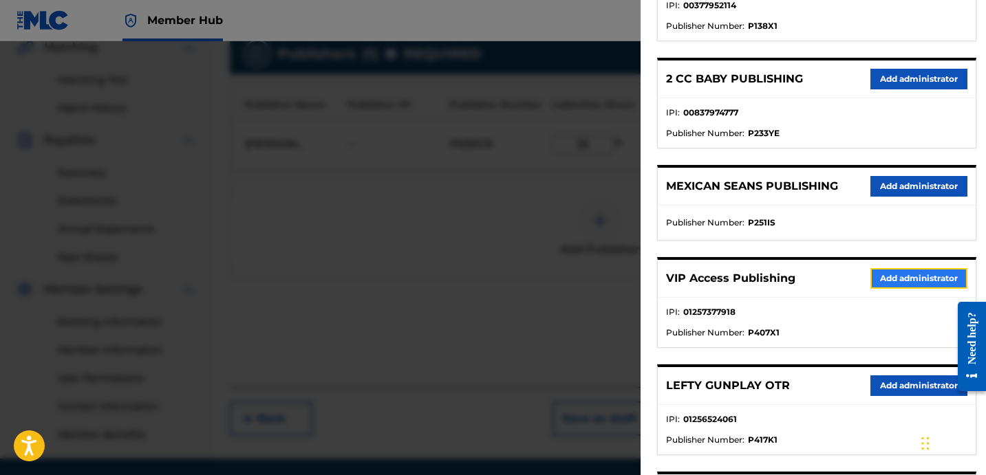
click at [906, 277] on button "Add administrator" at bounding box center [918, 278] width 97 height 21
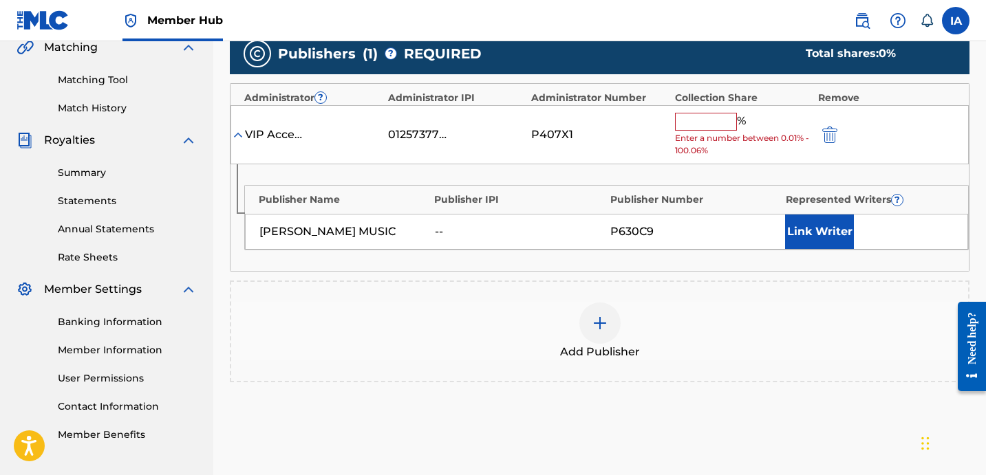
click at [722, 126] on input "text" at bounding box center [706, 122] width 62 height 18
type input "25"
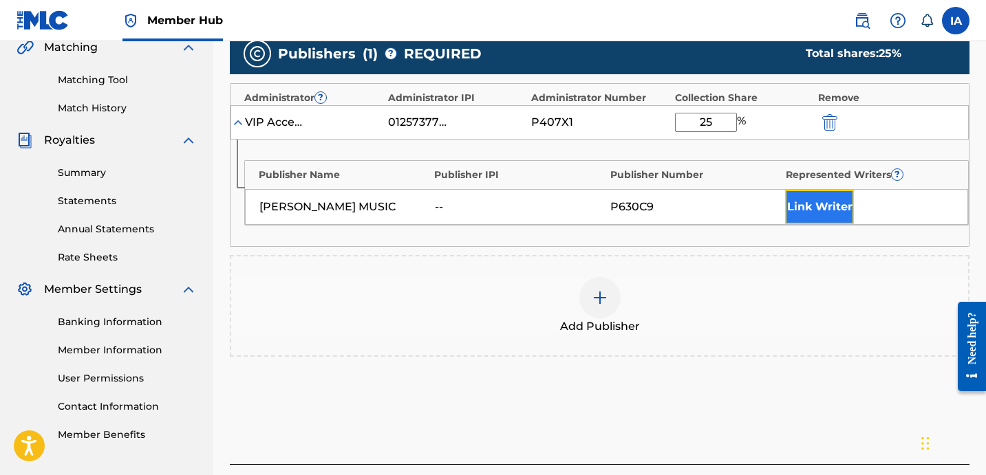
click at [804, 208] on button "Link Writer" at bounding box center [819, 207] width 69 height 34
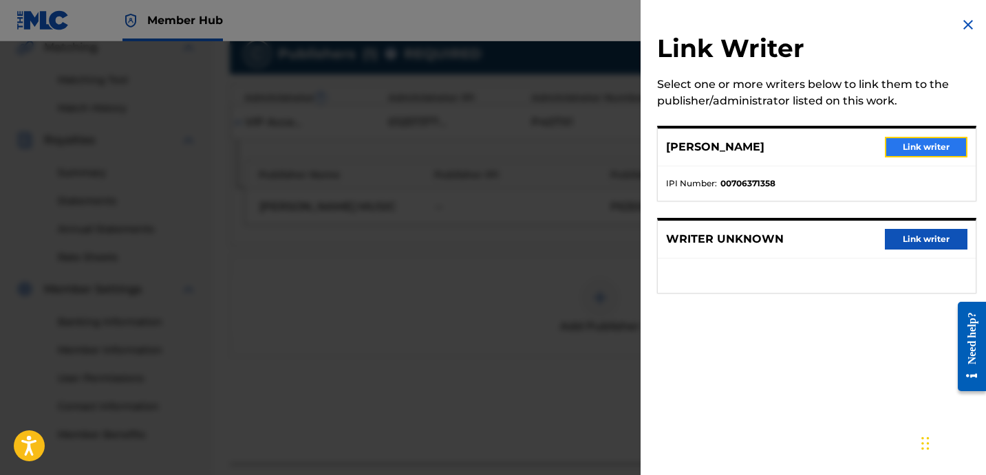
click at [910, 144] on button "Link writer" at bounding box center [926, 147] width 83 height 21
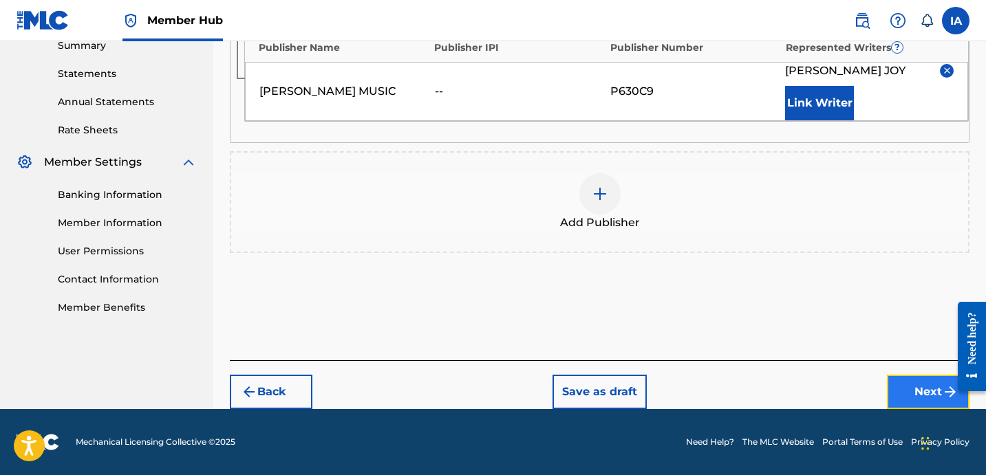
click at [923, 389] on button "Next" at bounding box center [928, 392] width 83 height 34
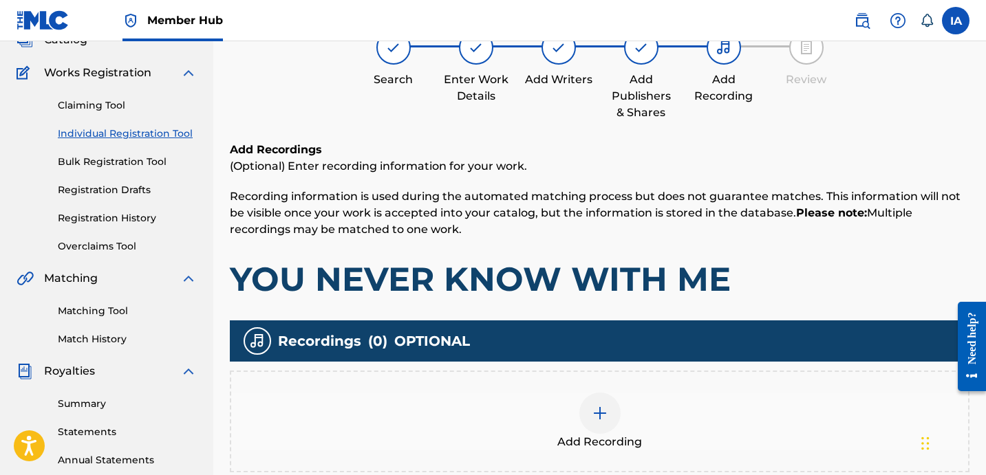
scroll to position [111, 0]
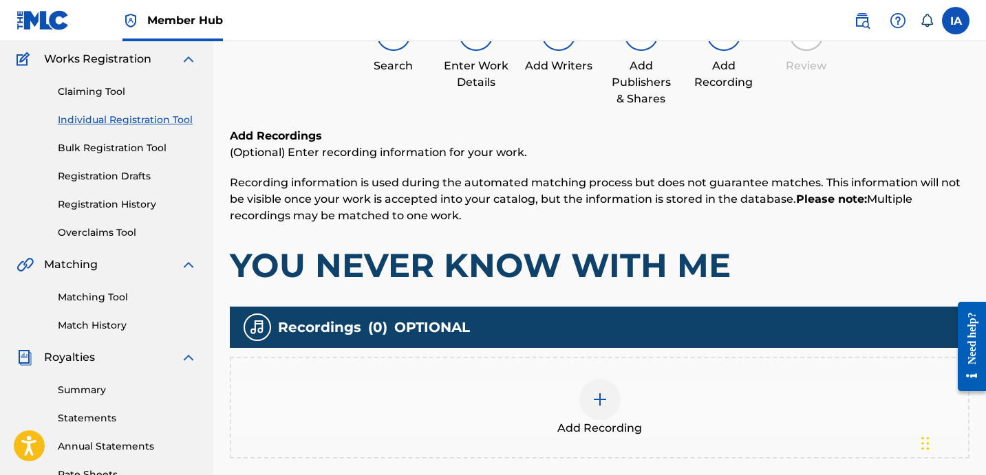
click at [663, 384] on div "Add Recording" at bounding box center [599, 408] width 737 height 58
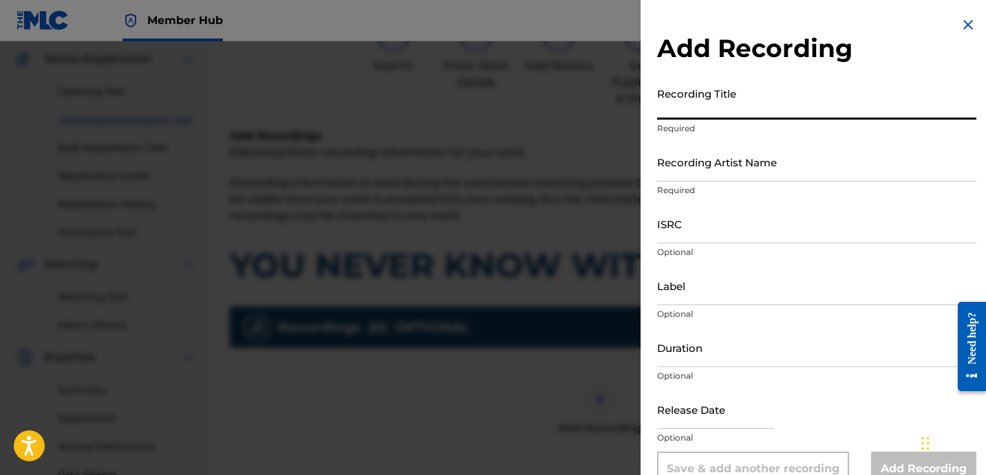
click at [742, 114] on input "Recording Title" at bounding box center [816, 100] width 319 height 39
paste input "YOU NEVER KNOW WITH ME"
type input "YOU NEVER KNOW WITH ME"
click at [756, 155] on input "Recording Artist Name" at bounding box center [816, 161] width 319 height 39
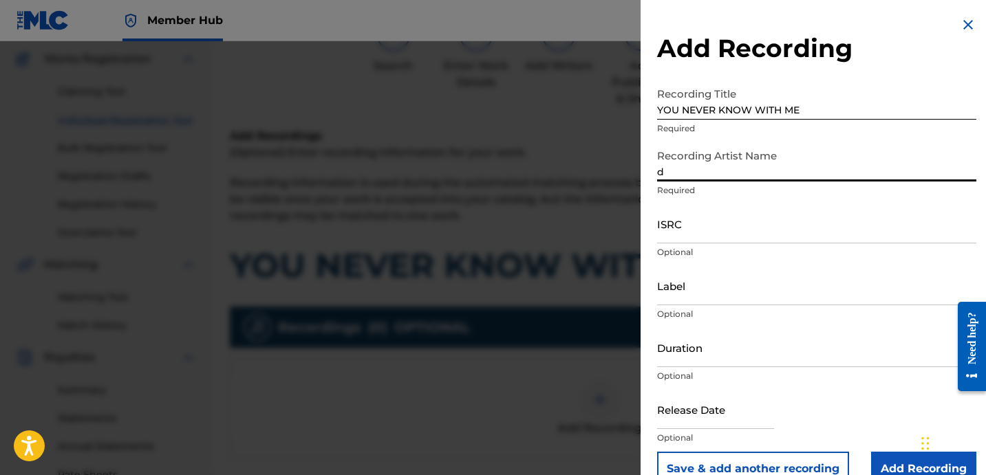
type input "[PERSON_NAME]"
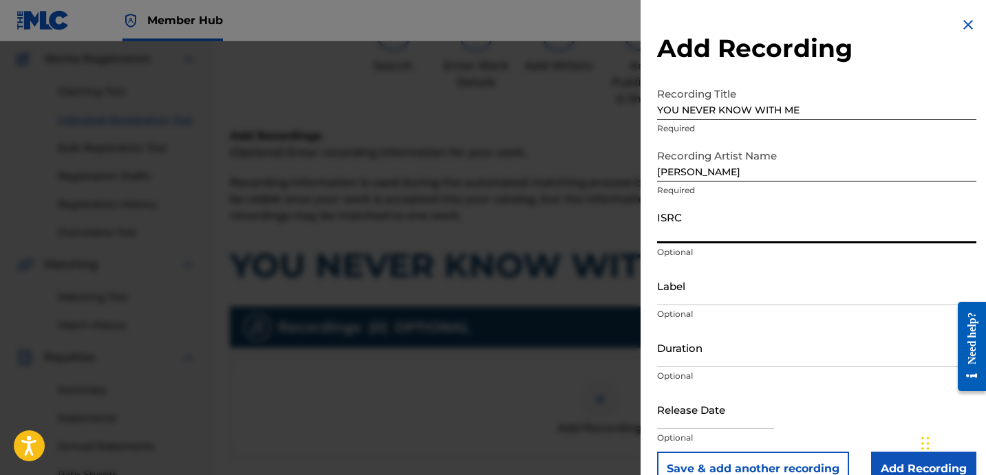
click at [727, 233] on input "ISRC" at bounding box center [816, 223] width 319 height 39
click at [705, 233] on input "ISRC" at bounding box center [816, 223] width 319 height 39
paste input "USBAE1307335"
type input "USBAE1307335"
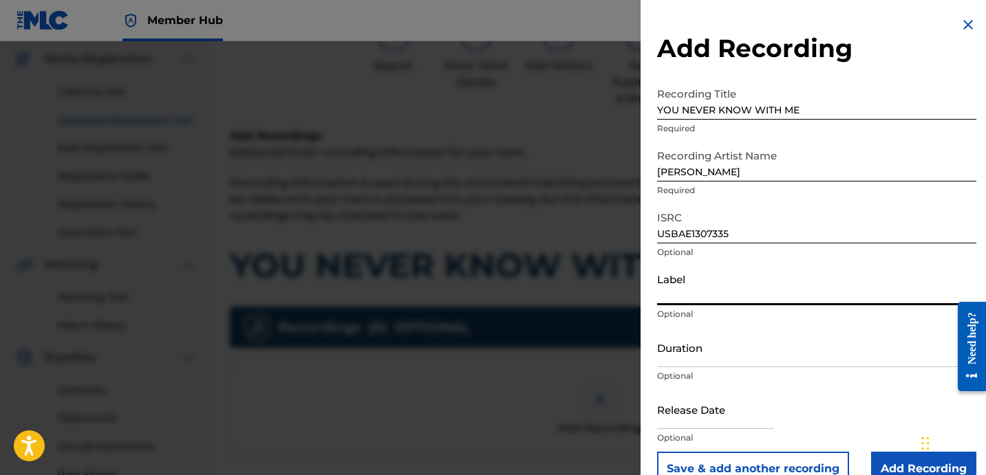
click at [705, 286] on input "Label" at bounding box center [816, 285] width 319 height 39
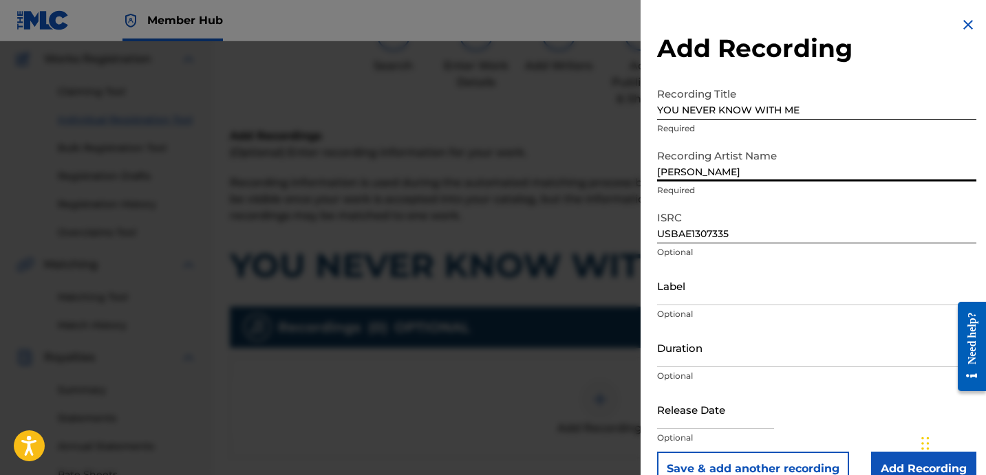
drag, startPoint x: 733, startPoint y: 177, endPoint x: 595, endPoint y: 114, distance: 152.1
click at [603, 117] on div "Add Recording Recording Title YOU NEVER KNOW WITH ME Required Recording Artist …" at bounding box center [493, 258] width 986 height 434
click at [750, 293] on input "Label" at bounding box center [816, 285] width 319 height 39
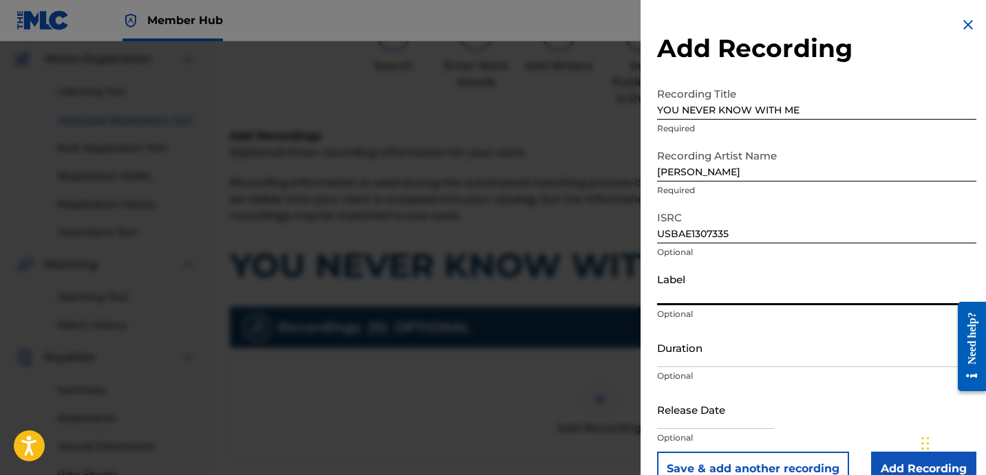
paste input "[PERSON_NAME]"
type input "[PERSON_NAME]"
click at [707, 362] on input "Duration" at bounding box center [816, 347] width 319 height 39
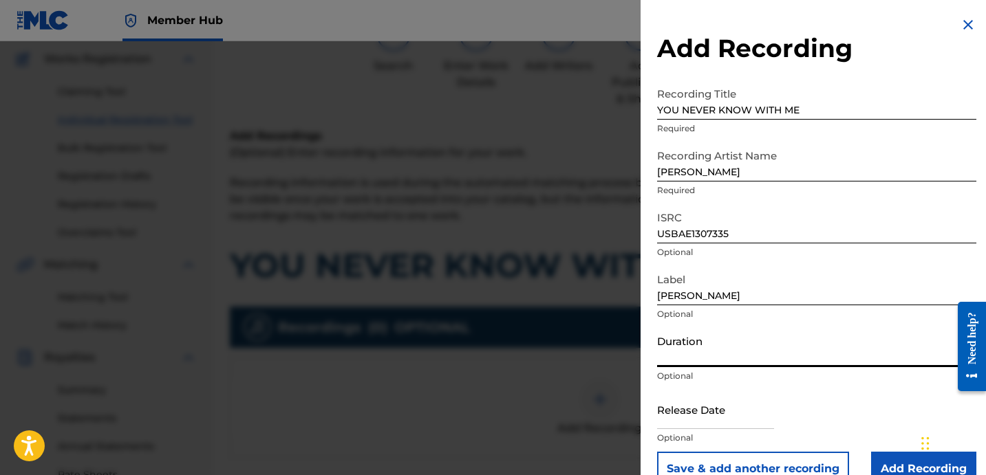
click at [700, 352] on input "Duration" at bounding box center [816, 347] width 319 height 39
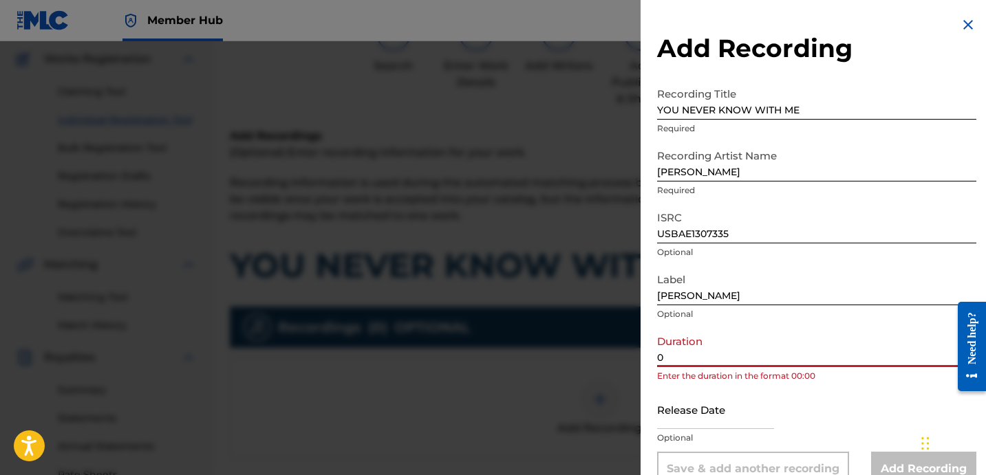
paste input "3:37"
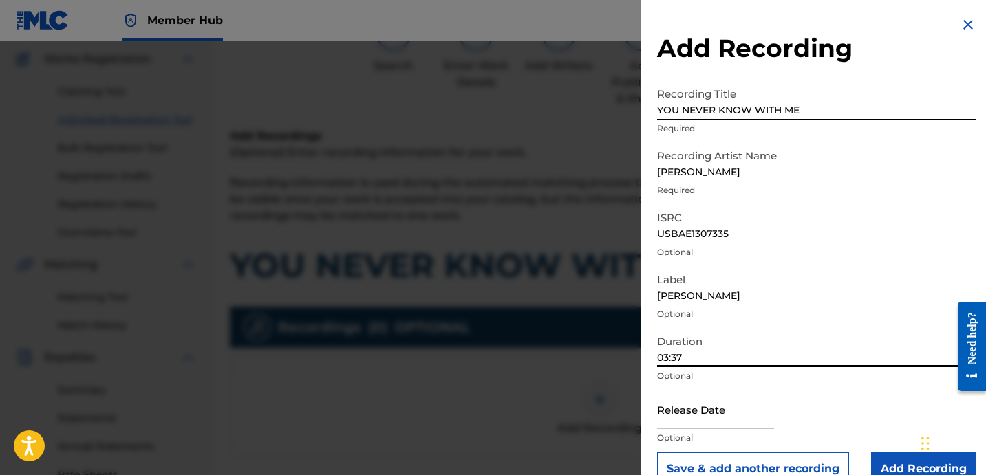
type input "03:37"
click at [787, 273] on input "[PERSON_NAME]" at bounding box center [816, 285] width 319 height 39
click at [773, 279] on input "[PERSON_NAME]" at bounding box center [816, 285] width 319 height 39
click at [783, 283] on input "[PERSON_NAME]" at bounding box center [816, 285] width 319 height 39
click at [796, 297] on input "[PERSON_NAME]" at bounding box center [816, 285] width 319 height 39
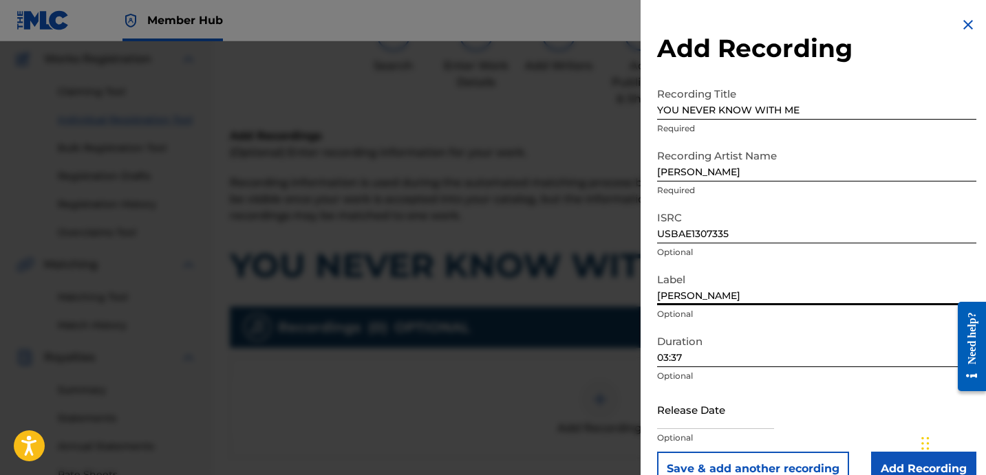
scroll to position [28, 0]
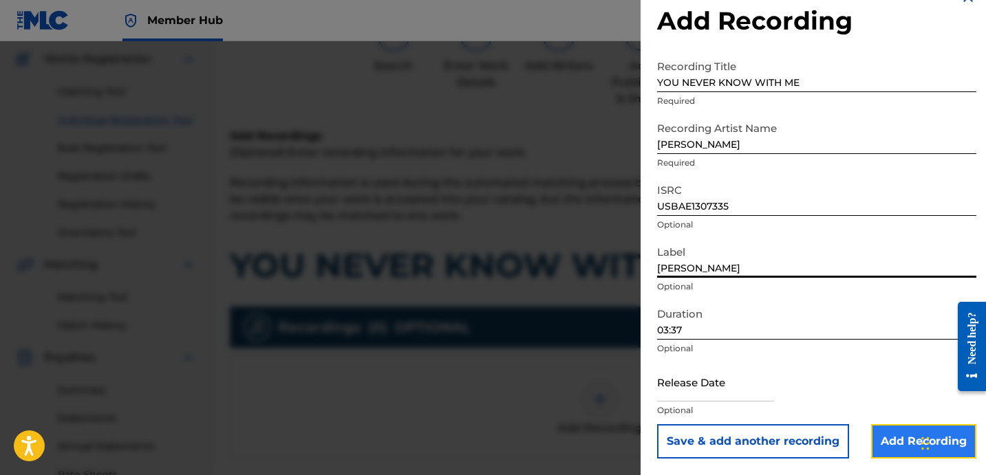
click at [888, 447] on input "Add Recording" at bounding box center [923, 442] width 105 height 34
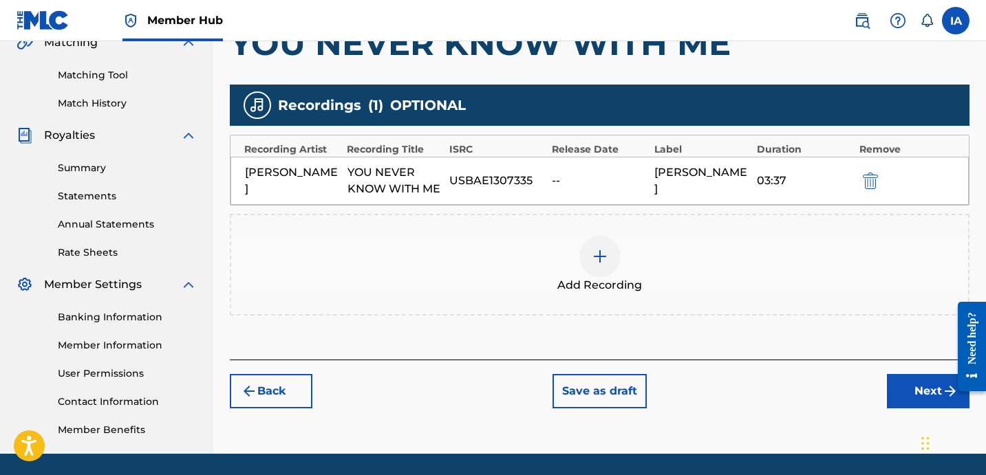
scroll to position [378, 0]
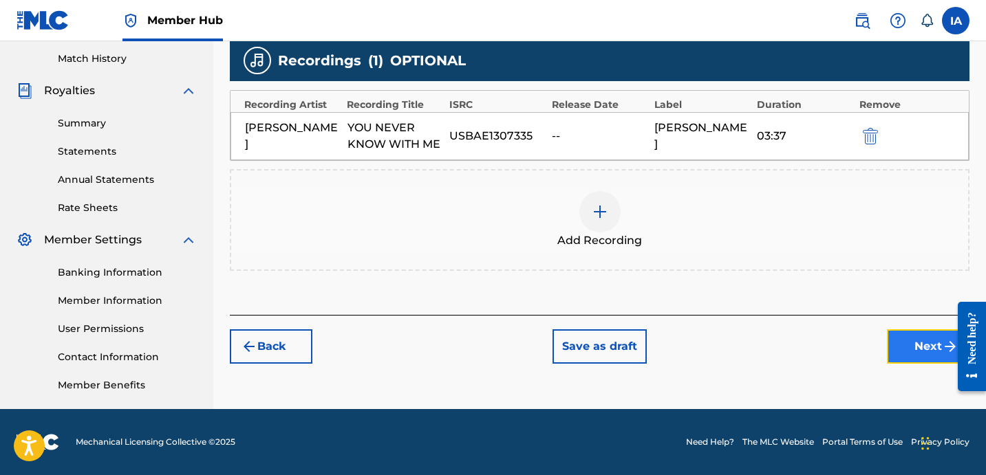
click at [922, 357] on button "Next" at bounding box center [928, 347] width 83 height 34
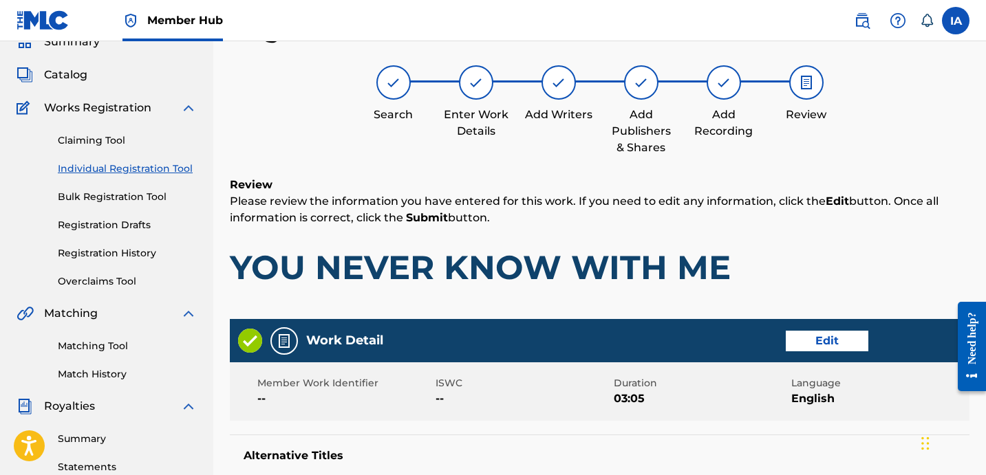
click at [606, 295] on div "Review Please review the information you have entered for this work. If you nee…" at bounding box center [600, 243] width 740 height 132
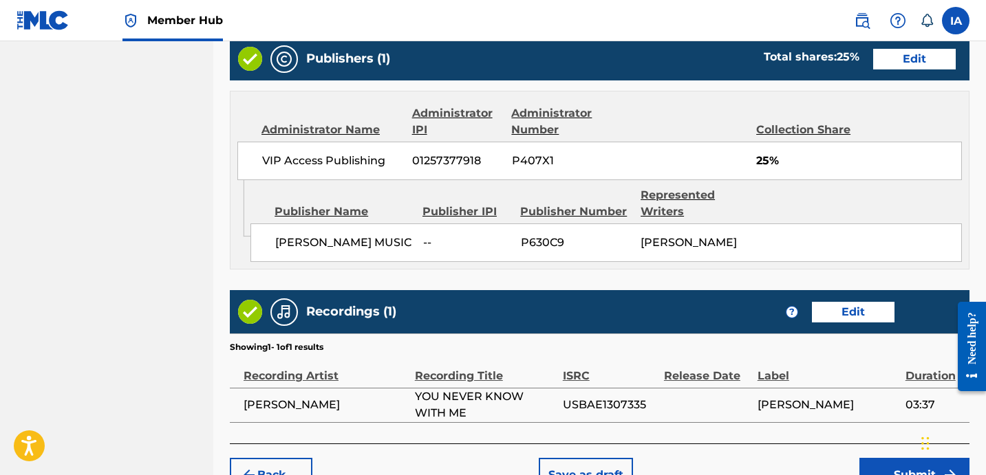
scroll to position [854, 0]
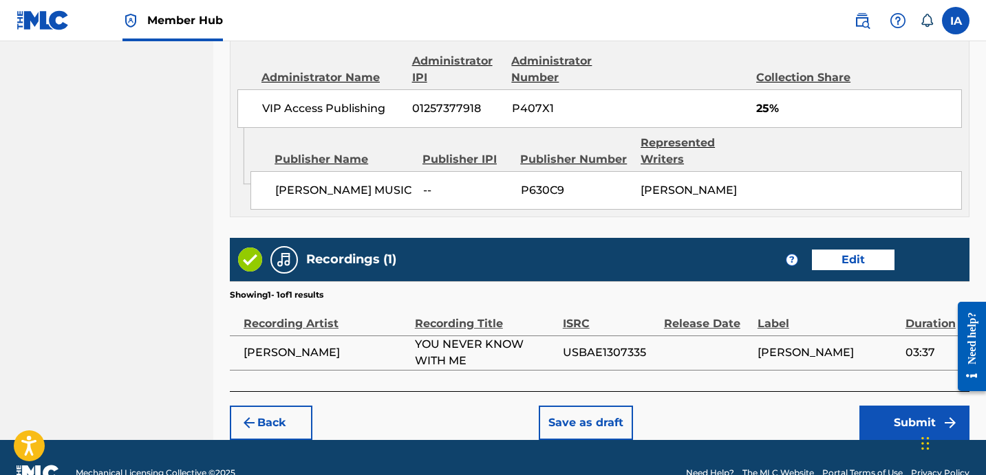
click at [884, 417] on button "Submit" at bounding box center [914, 423] width 110 height 34
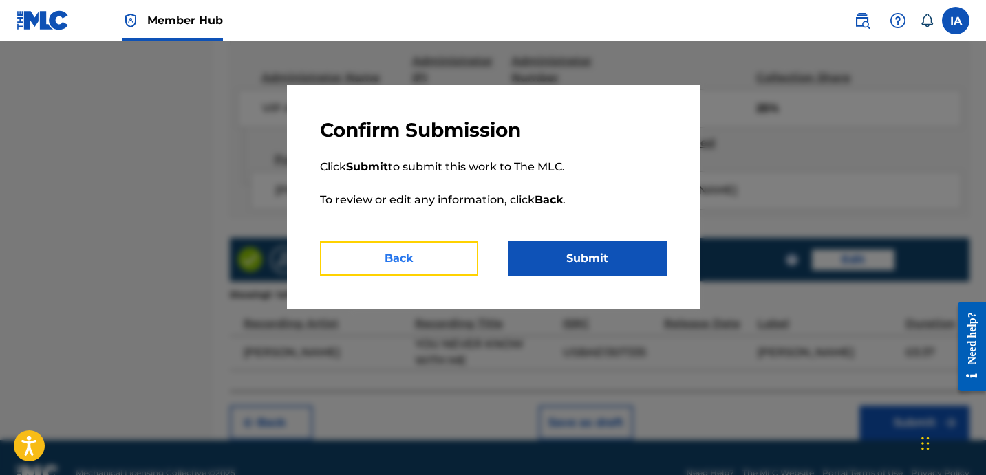
click at [458, 253] on button "Back" at bounding box center [399, 259] width 158 height 34
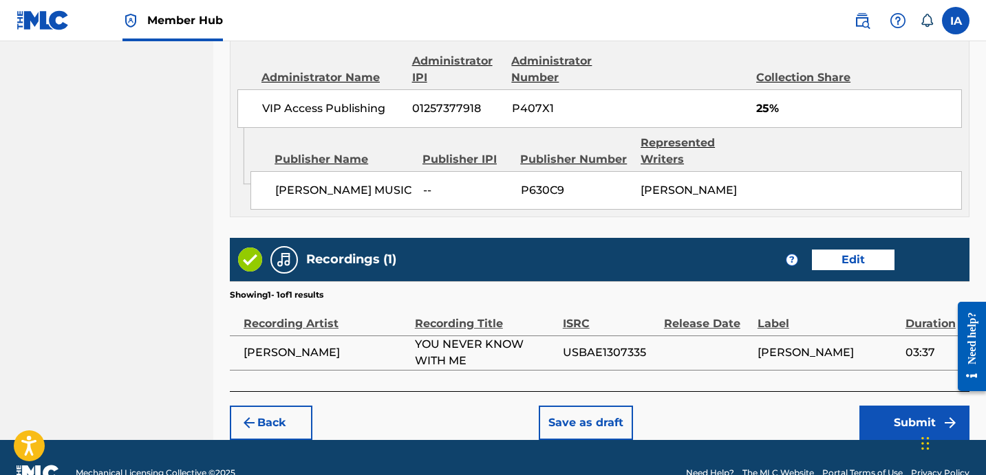
click at [864, 309] on div "Label" at bounding box center [828, 316] width 141 height 31
click at [860, 253] on button "Edit" at bounding box center [853, 260] width 83 height 21
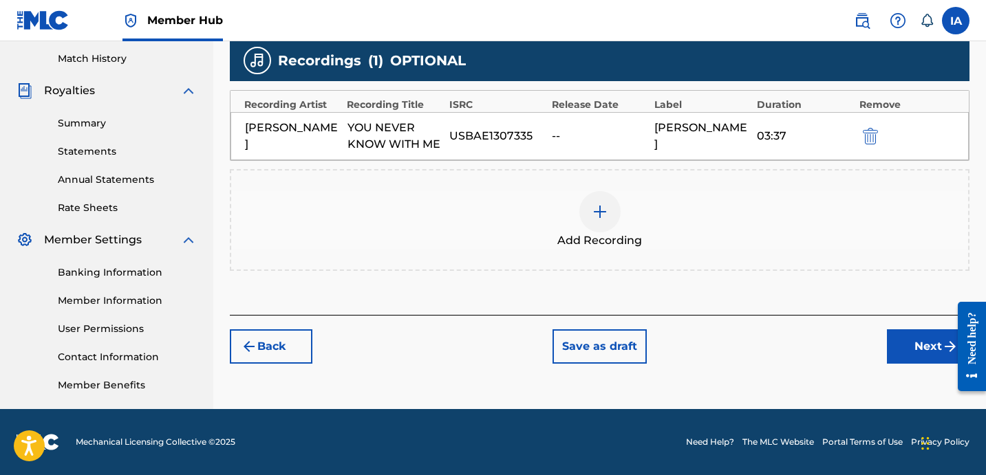
scroll to position [378, 0]
click at [867, 138] on img "submit" at bounding box center [870, 136] width 15 height 17
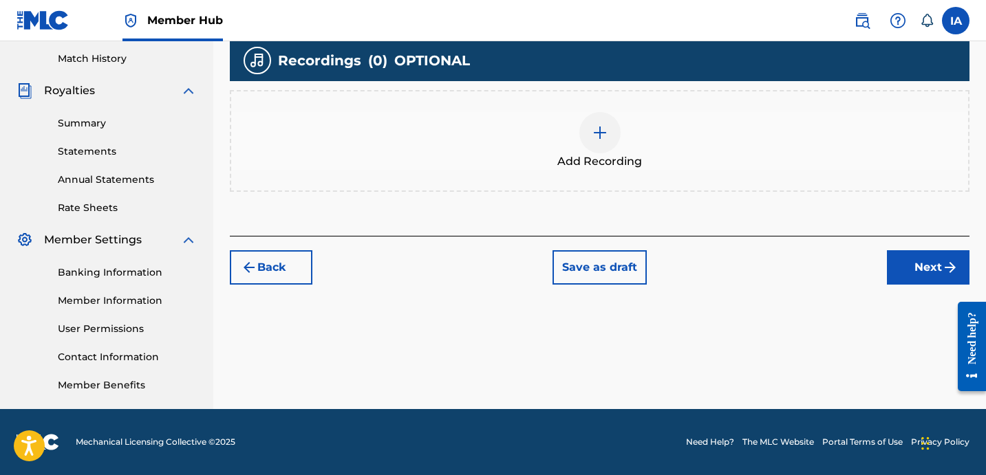
click at [622, 156] on span "Add Recording" at bounding box center [599, 161] width 85 height 17
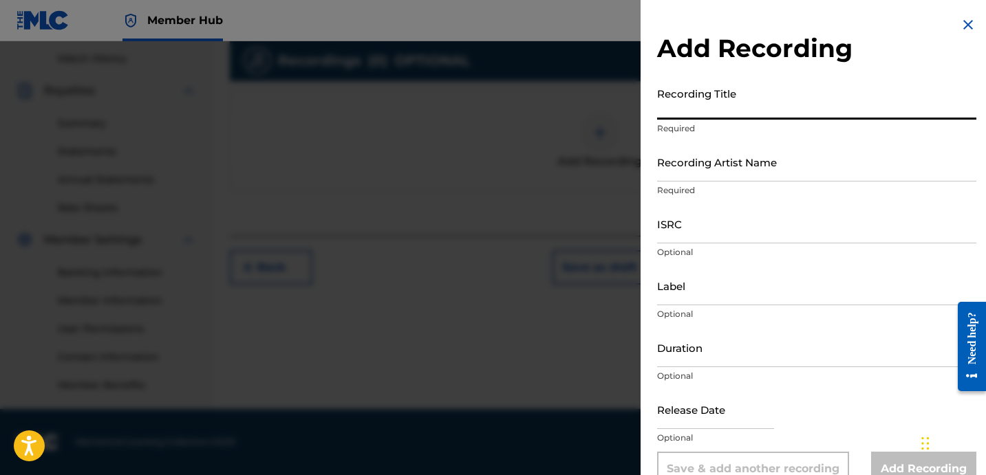
click at [769, 94] on input "Recording Title" at bounding box center [816, 100] width 319 height 39
click at [699, 109] on input "Recording Title" at bounding box center [816, 100] width 319 height 39
paste input "YOU NEVER KNOW WITH ME"
type input "YOU NEVER KNOW WITH ME"
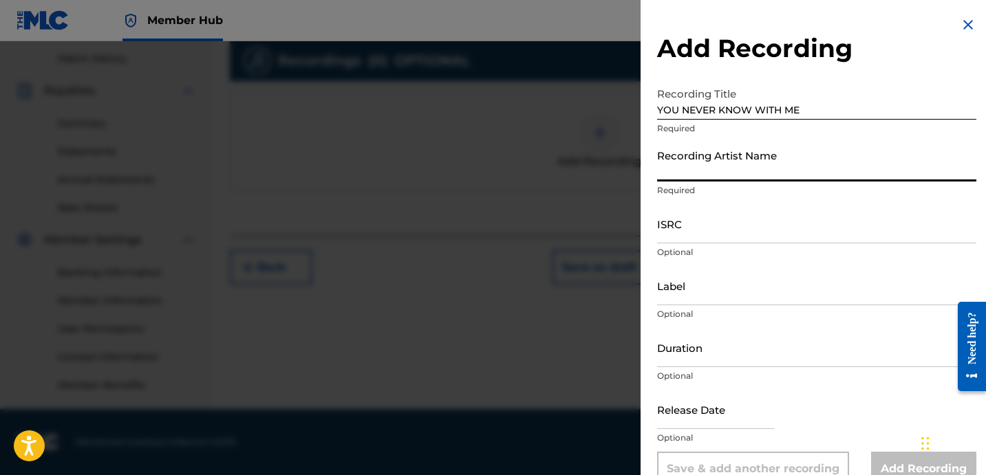
click at [744, 169] on input "Recording Artist Name" at bounding box center [816, 161] width 319 height 39
click at [752, 178] on input "Recording Artist Name" at bounding box center [816, 161] width 319 height 39
paste input "[PERSON_NAME]"
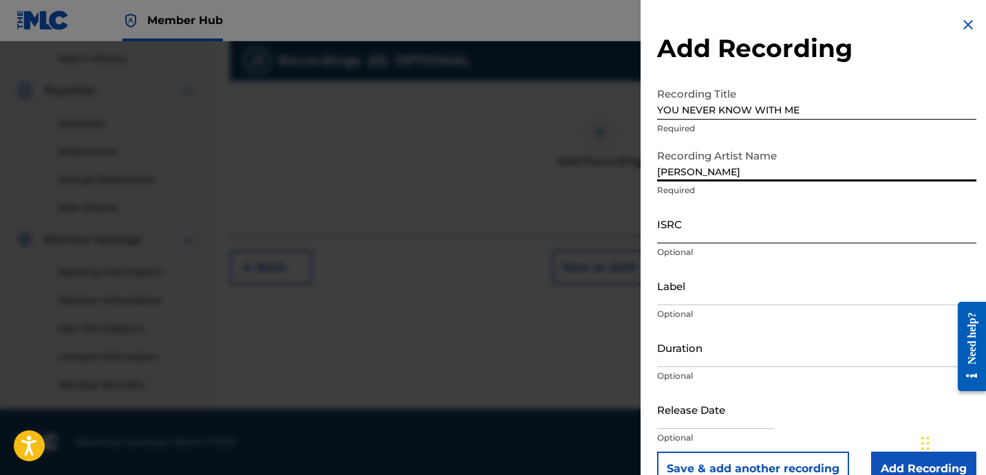
type input "[PERSON_NAME]"
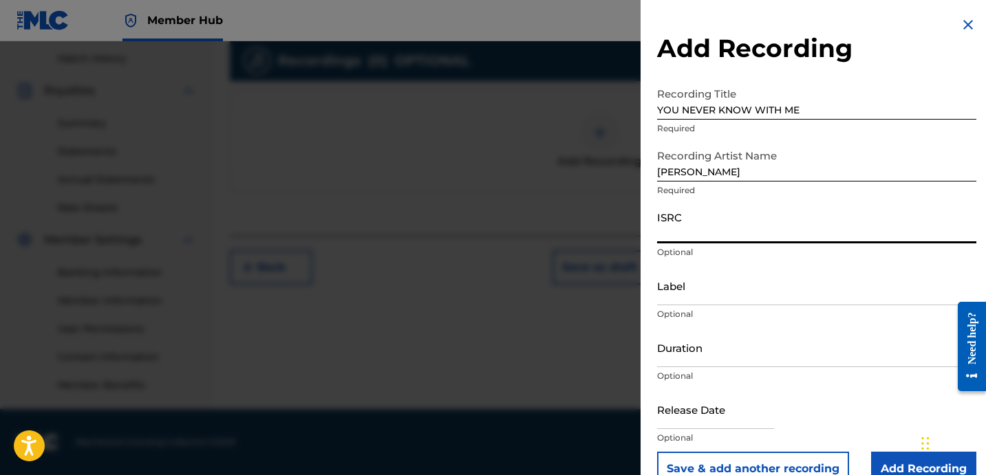
click at [709, 223] on input "ISRC" at bounding box center [816, 223] width 319 height 39
paste input "USBAE1307335"
type input "USBAE1307335"
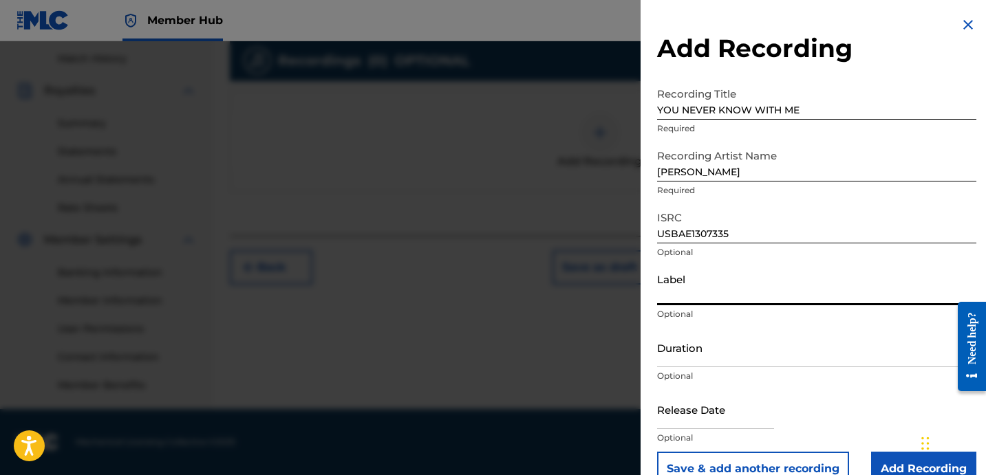
click at [791, 301] on input "Label" at bounding box center [816, 285] width 319 height 39
type input "[PERSON_NAME]"
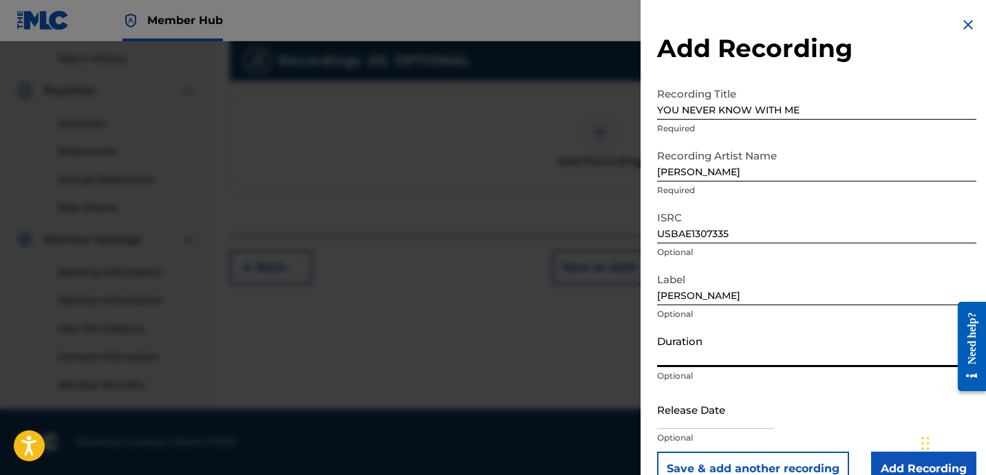
drag, startPoint x: 719, startPoint y: 343, endPoint x: 896, endPoint y: 317, distance: 178.8
click at [720, 343] on input "Duration" at bounding box center [816, 347] width 319 height 39
click at [777, 356] on input "Duration" at bounding box center [816, 347] width 319 height 39
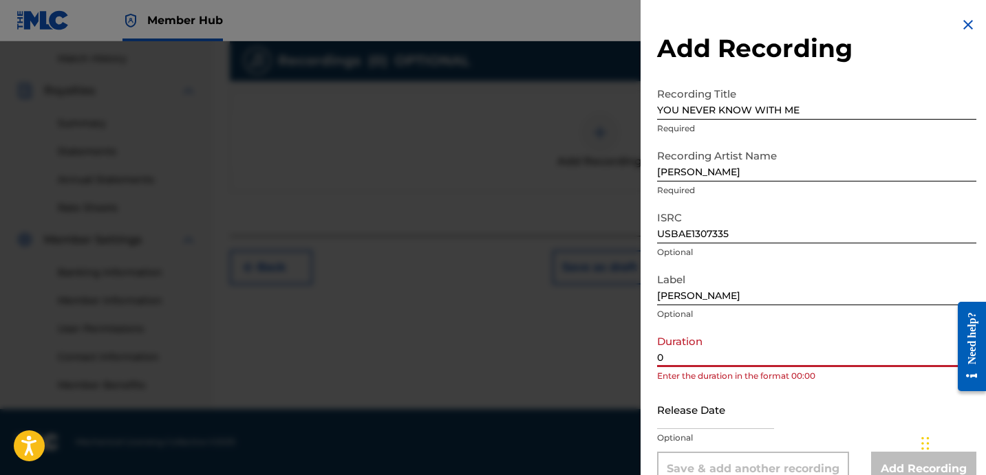
paste input "3:05"
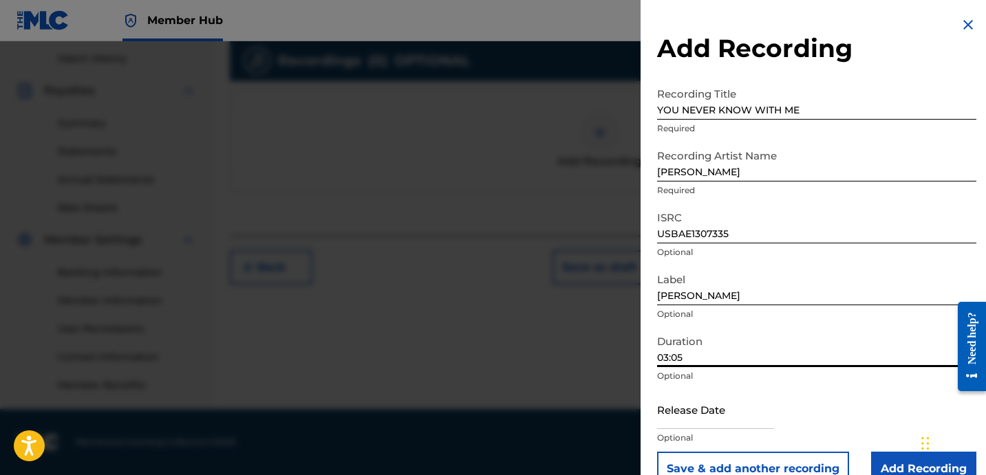
type input "03:05"
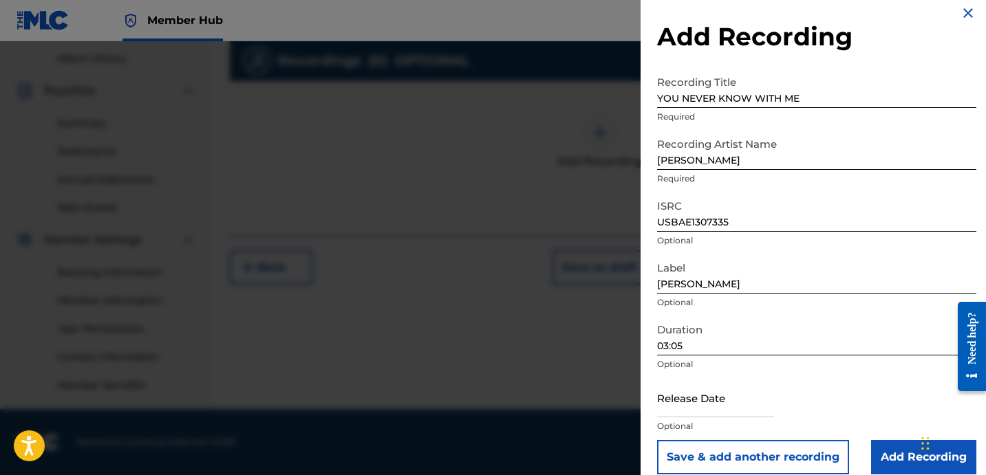
scroll to position [28, 0]
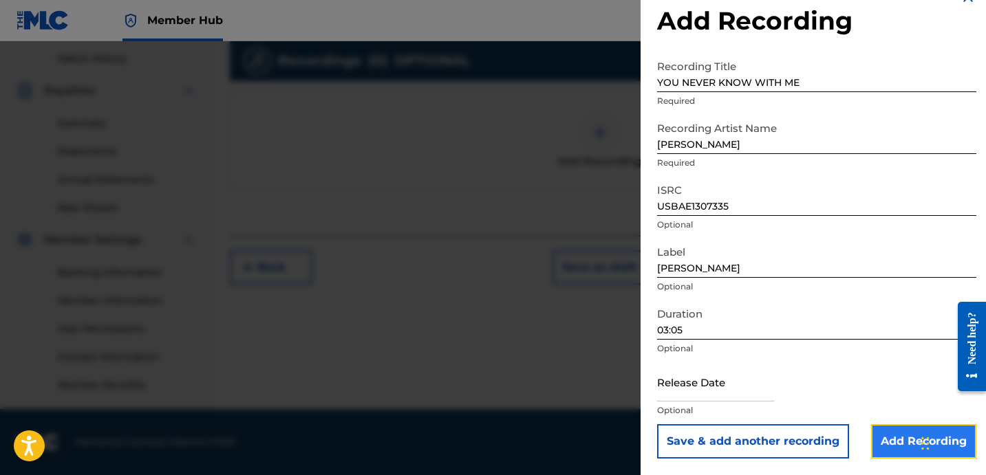
click at [897, 427] on input "Add Recording" at bounding box center [923, 442] width 105 height 34
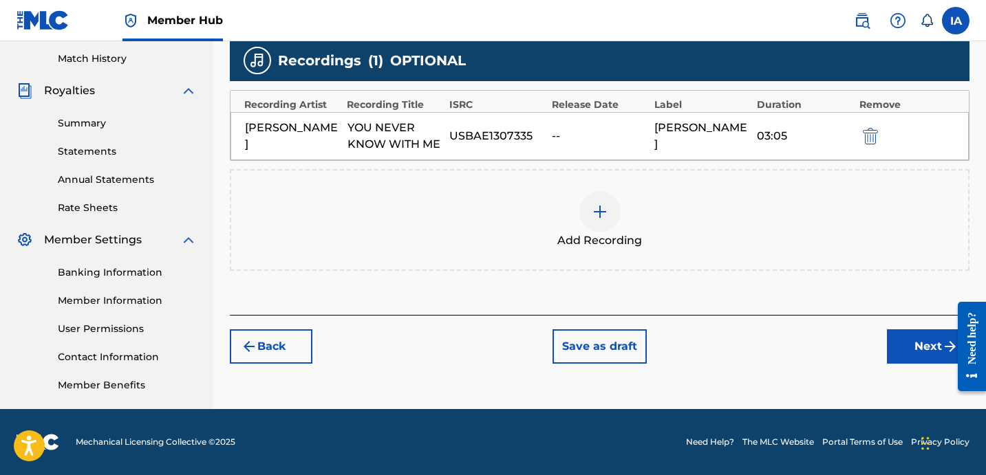
click at [785, 297] on div "Add Recordings (Optional) Enter recording information for your work. Recording …" at bounding box center [600, 88] width 740 height 454
click at [896, 338] on button "Next" at bounding box center [928, 347] width 83 height 34
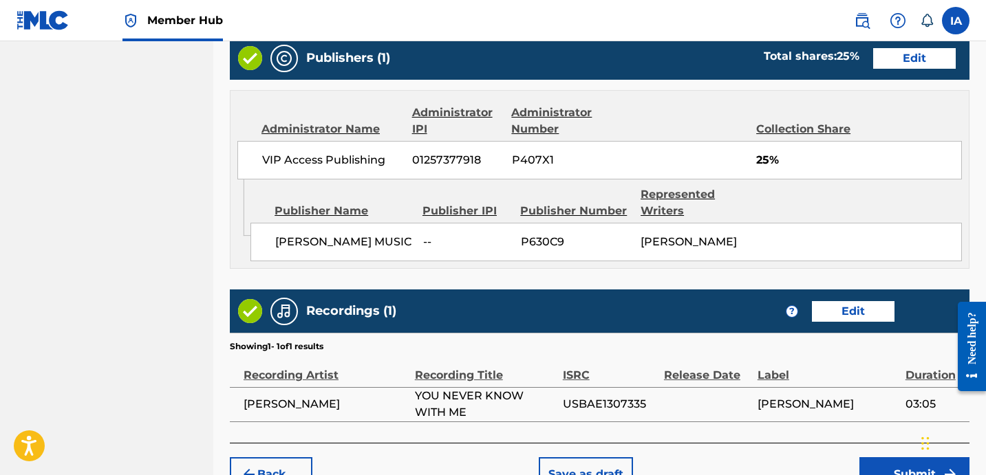
scroll to position [882, 0]
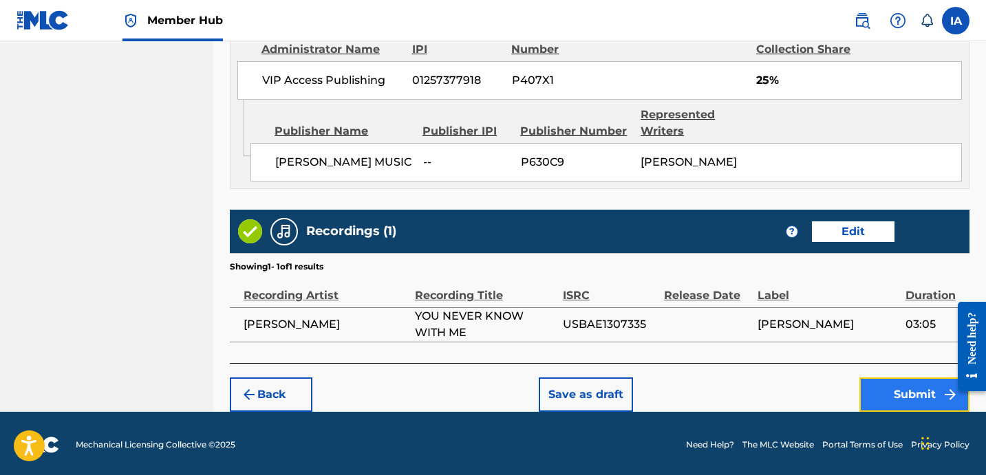
click at [912, 398] on button "Submit" at bounding box center [914, 395] width 110 height 34
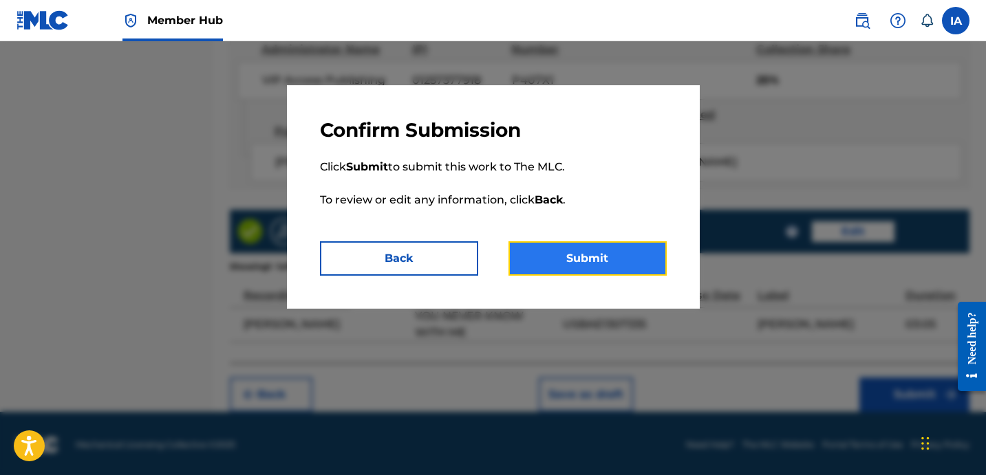
click at [642, 264] on button "Submit" at bounding box center [587, 259] width 158 height 34
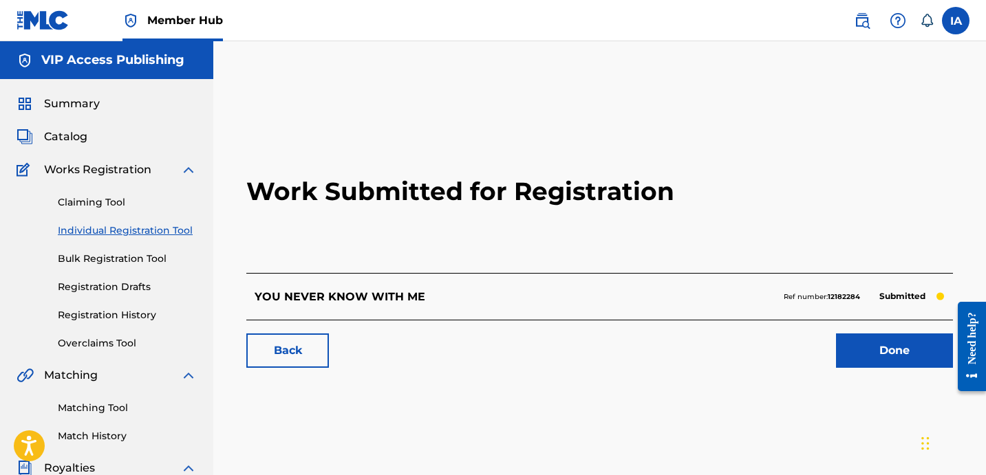
click at [233, 149] on div "Work Submitted for Registration YOU NEVER KNOW WITH ME Ref number: 12182284 Sub…" at bounding box center [600, 246] width 740 height 272
click at [186, 232] on link "Individual Registration Tool" at bounding box center [127, 231] width 139 height 14
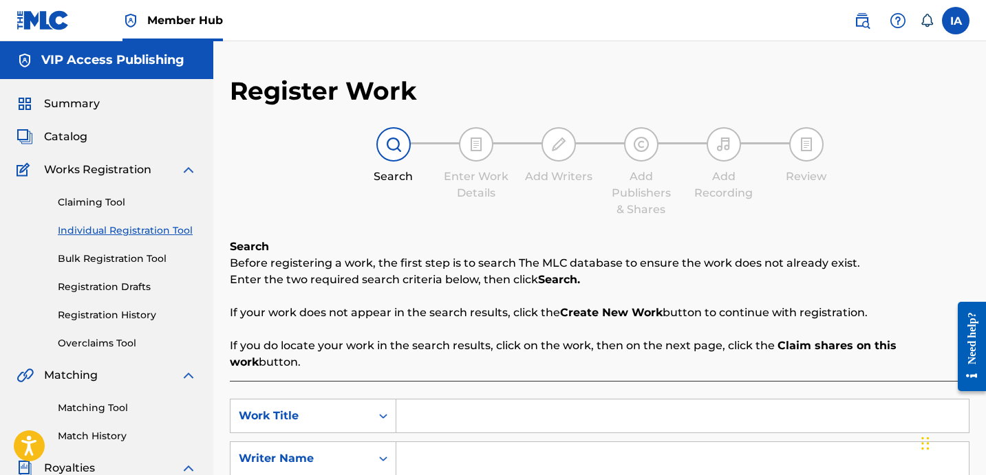
click at [561, 225] on div "Register Work Search Enter Work Details Add Writers Add Publishers & Shares Add…" at bounding box center [600, 349] width 740 height 546
click at [284, 156] on div "Search Enter Work Details Add Writers Add Publishers & Shares Add Recording Rev…" at bounding box center [600, 172] width 740 height 91
click at [597, 415] on input "Search Form" at bounding box center [682, 416] width 572 height 33
click at [619, 400] on input "Search Form" at bounding box center [682, 416] width 572 height 33
paste input "YOURE BAD FOR ME"
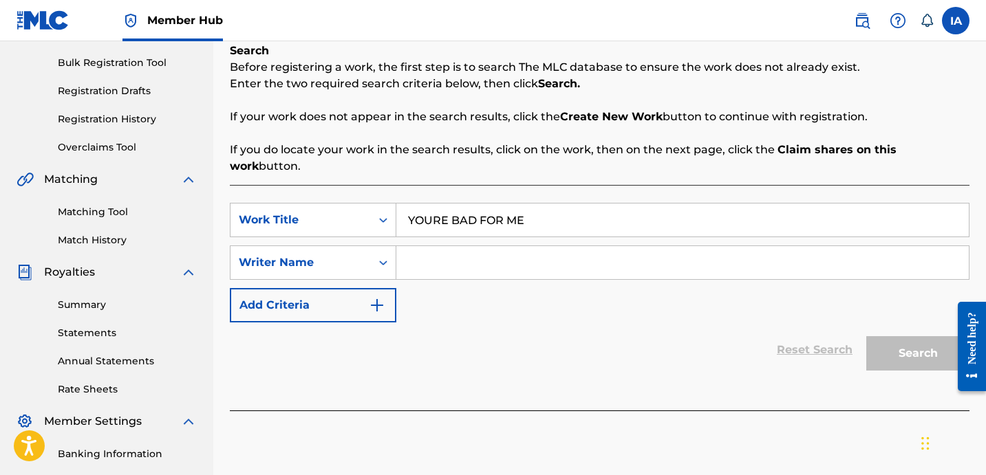
scroll to position [233, 0]
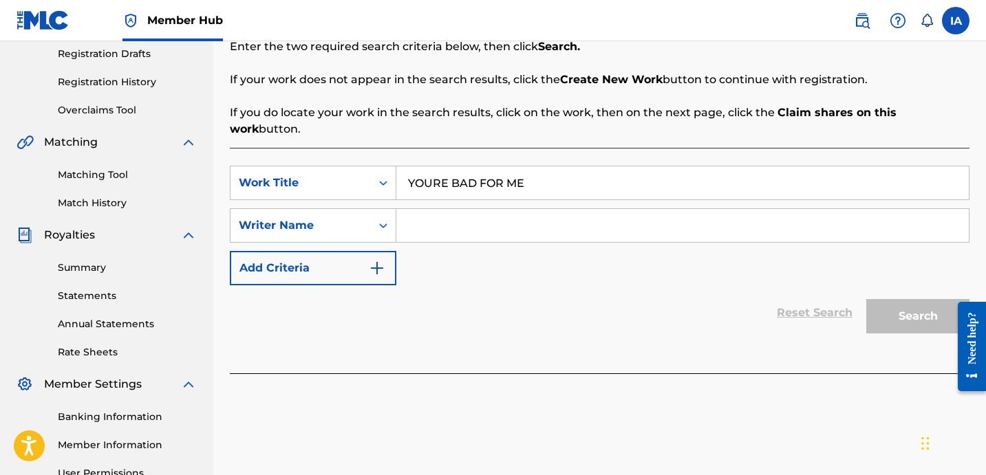
type input "YOURE BAD FOR ME"
click at [611, 223] on input "Search Form" at bounding box center [682, 225] width 572 height 33
click at [565, 213] on input "Search Form" at bounding box center [682, 225] width 572 height 33
paste input "[PERSON_NAME]"
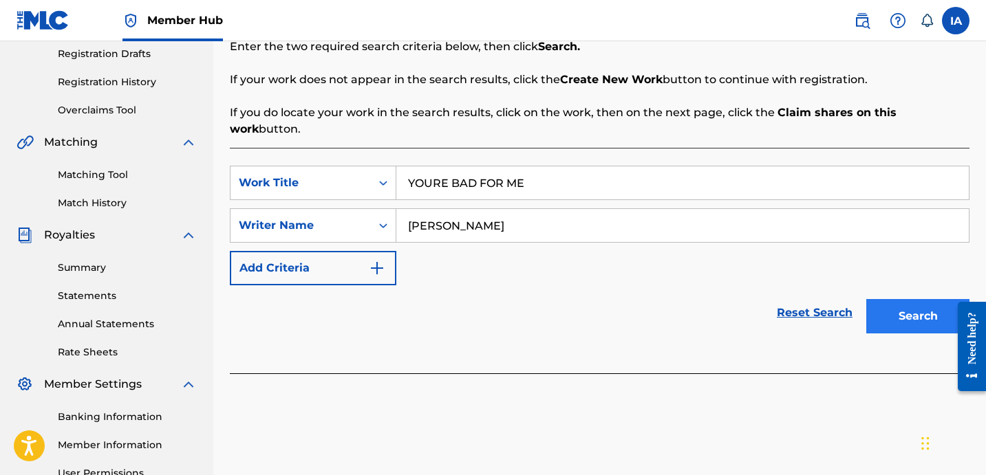
type input "[PERSON_NAME]"
click at [912, 312] on button "Search" at bounding box center [917, 316] width 103 height 34
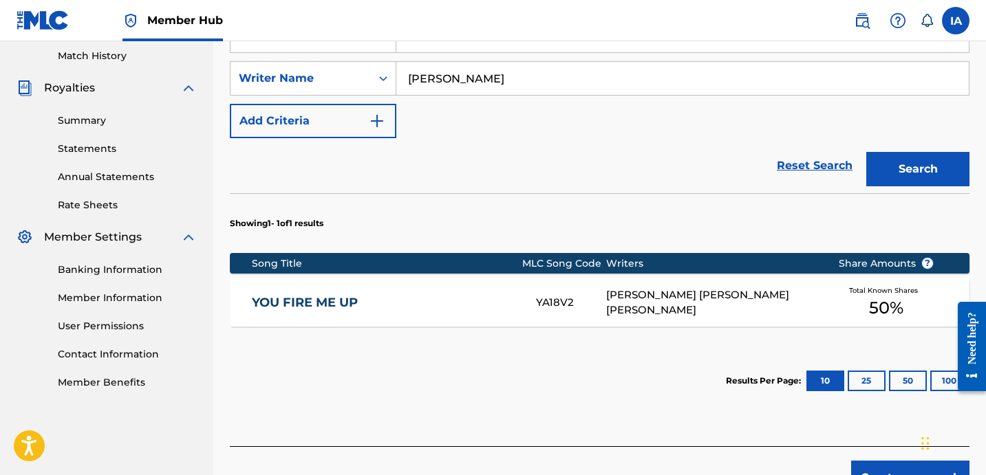
scroll to position [450, 0]
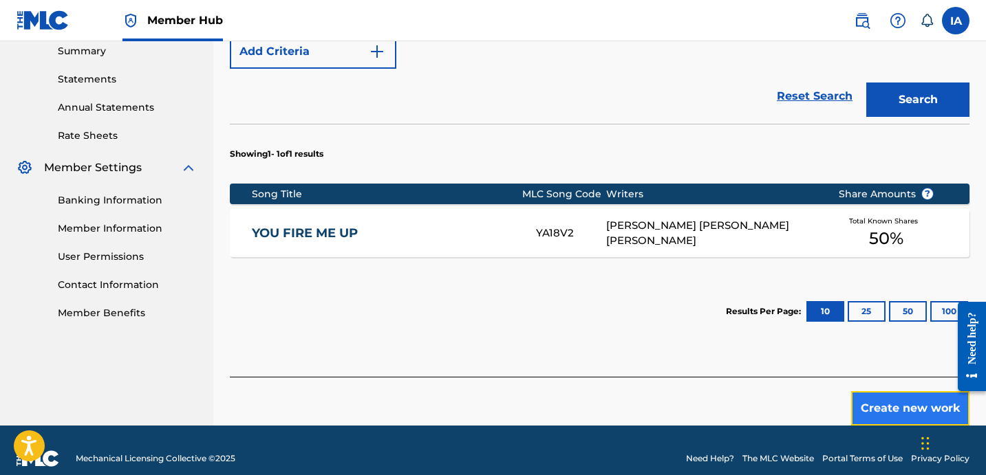
click at [882, 392] on button "Create new work" at bounding box center [910, 409] width 118 height 34
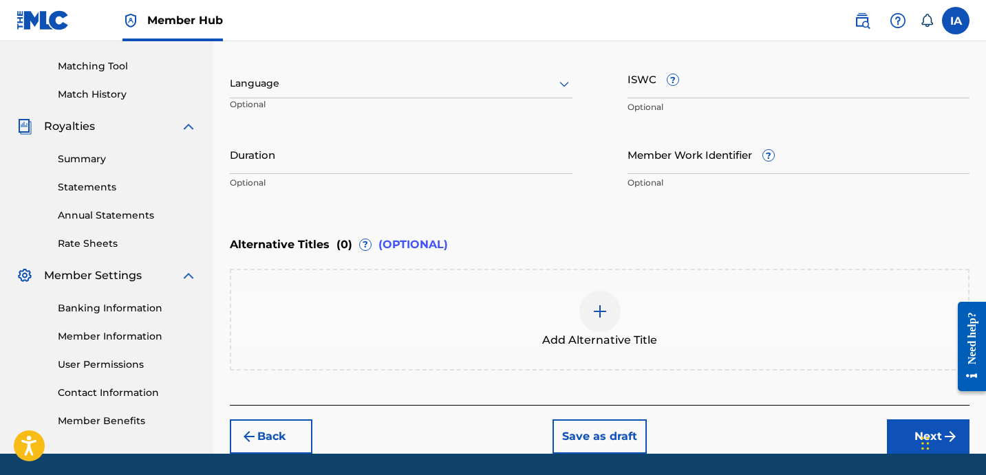
scroll to position [341, 0]
click at [326, 66] on div "Language Optional" at bounding box center [401, 91] width 343 height 62
click at [303, 101] on p "Optional" at bounding box center [284, 110] width 109 height 23
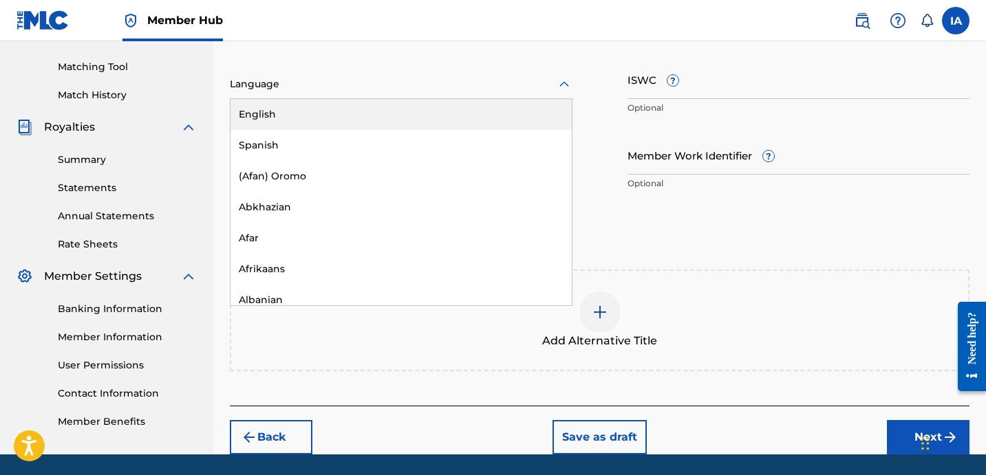
click at [290, 98] on div "Language" at bounding box center [401, 84] width 343 height 29
click at [284, 103] on div "English" at bounding box center [401, 114] width 341 height 31
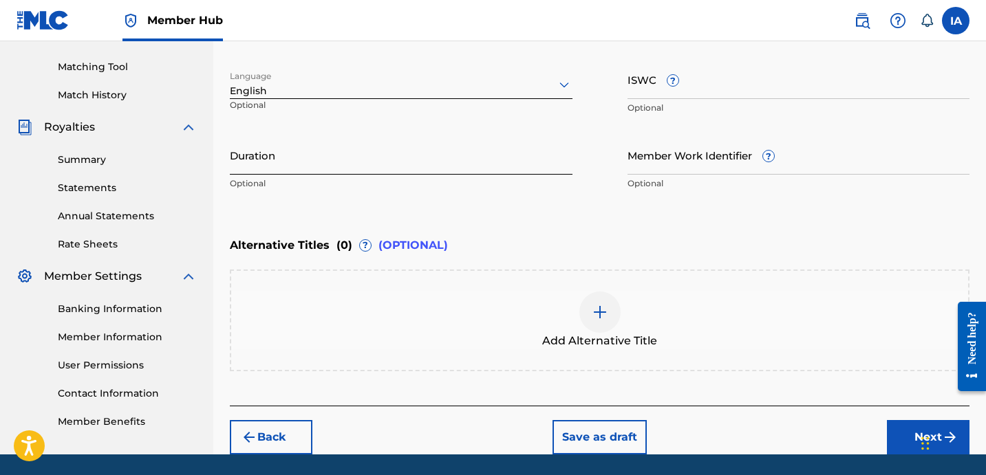
click at [275, 163] on input "Duration" at bounding box center [401, 155] width 343 height 39
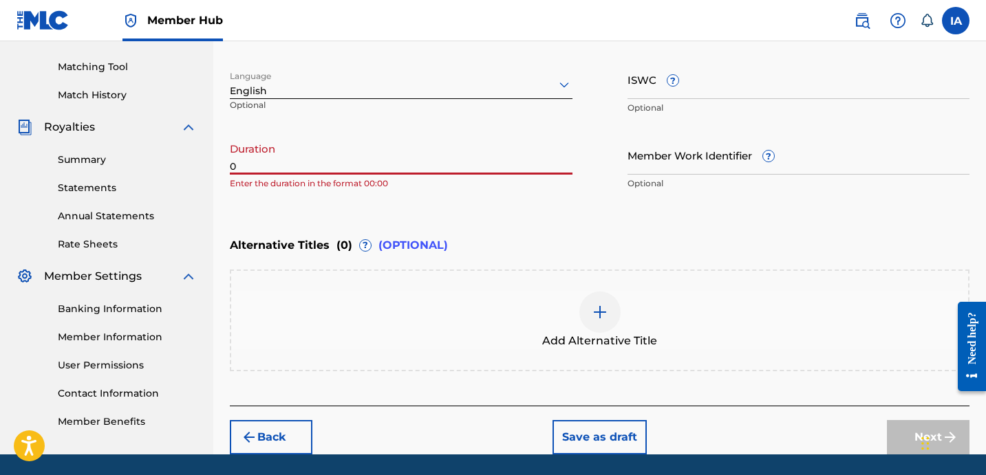
paste input "3:56"
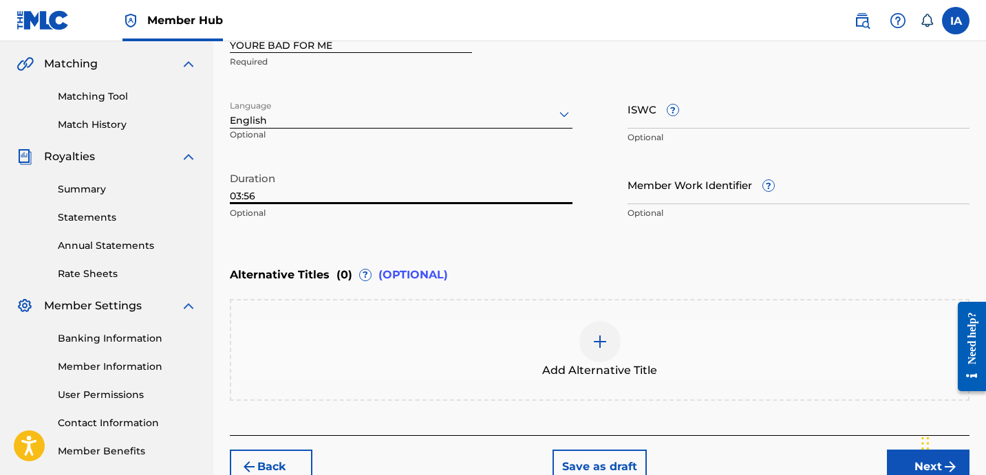
scroll to position [305, 0]
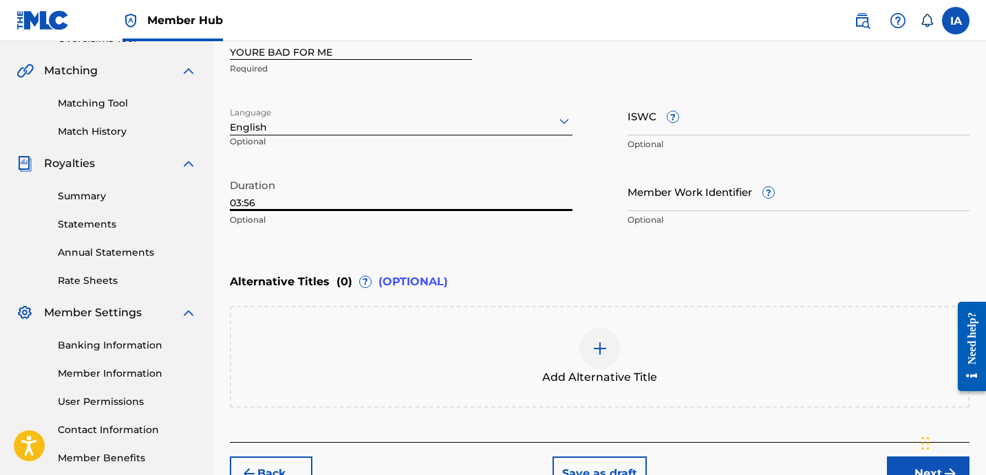
type input "03:56"
click at [699, 250] on div "Enter Work Details Enter work details for ‘ YOURE BAD FOR ME ’ below. Work Titl…" at bounding box center [600, 100] width 740 height 333
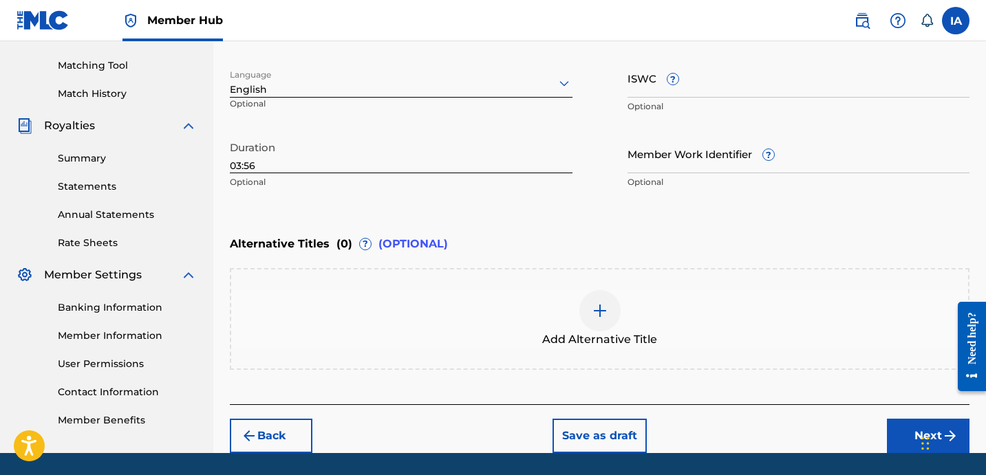
scroll to position [386, 0]
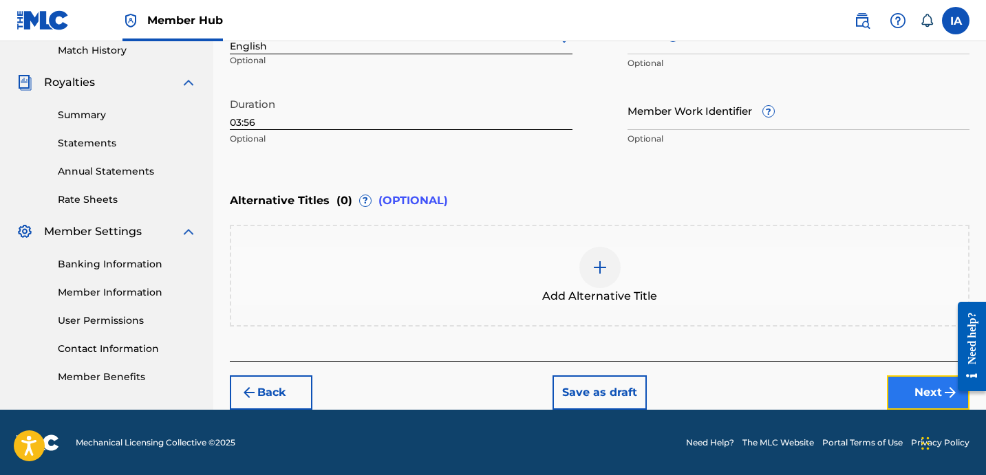
click at [911, 381] on button "Next" at bounding box center [928, 393] width 83 height 34
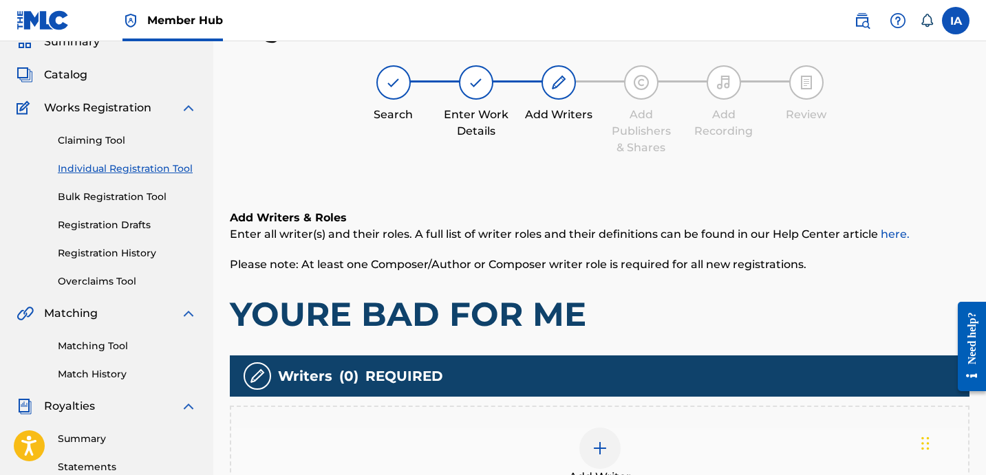
scroll to position [65, 0]
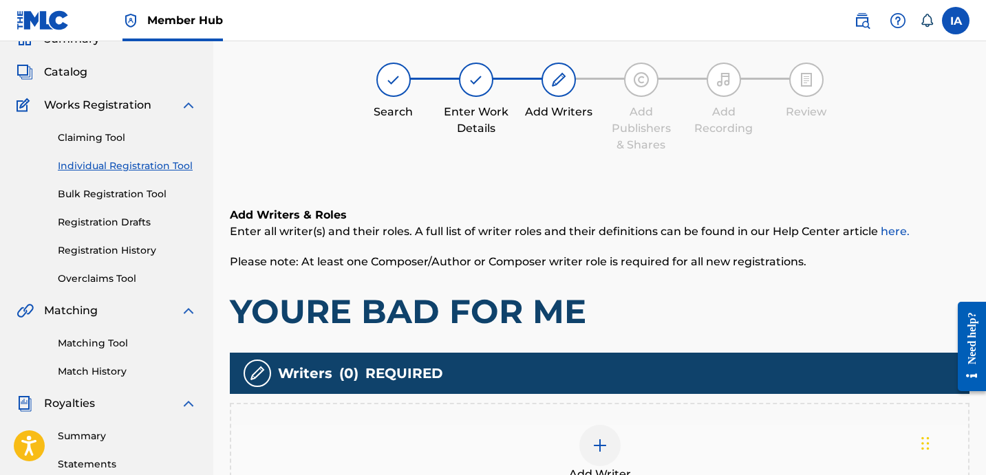
click at [700, 429] on div "Add Writer" at bounding box center [599, 454] width 737 height 58
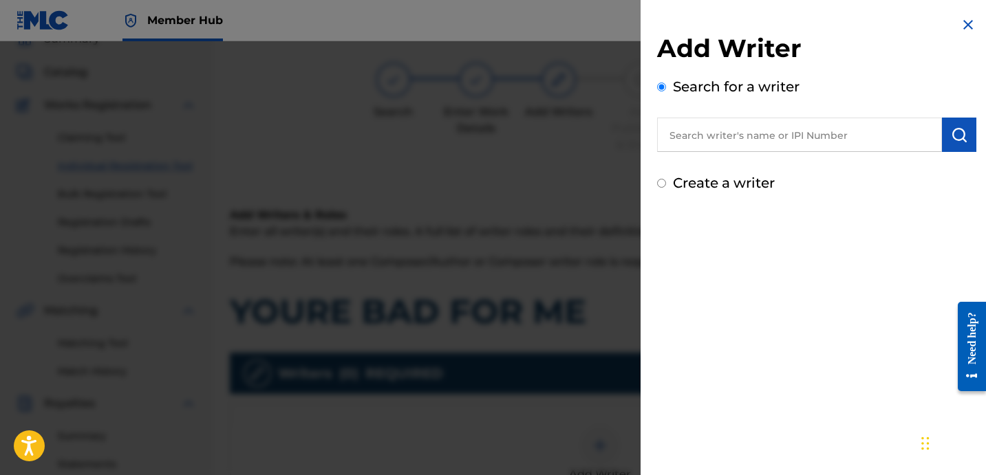
click at [807, 138] on input "text" at bounding box center [799, 135] width 285 height 34
click at [785, 143] on input "text" at bounding box center [799, 135] width 285 height 34
paste input "[PERSON_NAME]"
type input "[PERSON_NAME]"
click at [943, 137] on button "submit" at bounding box center [959, 135] width 34 height 34
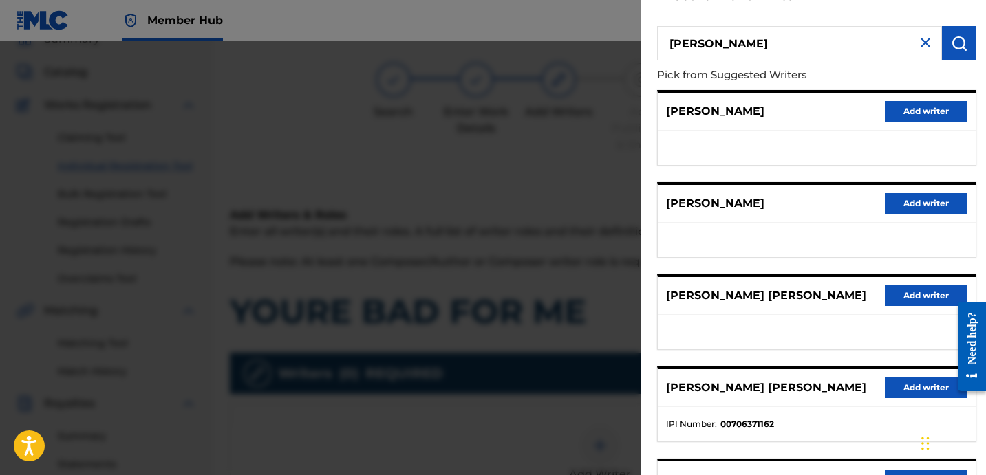
scroll to position [237, 0]
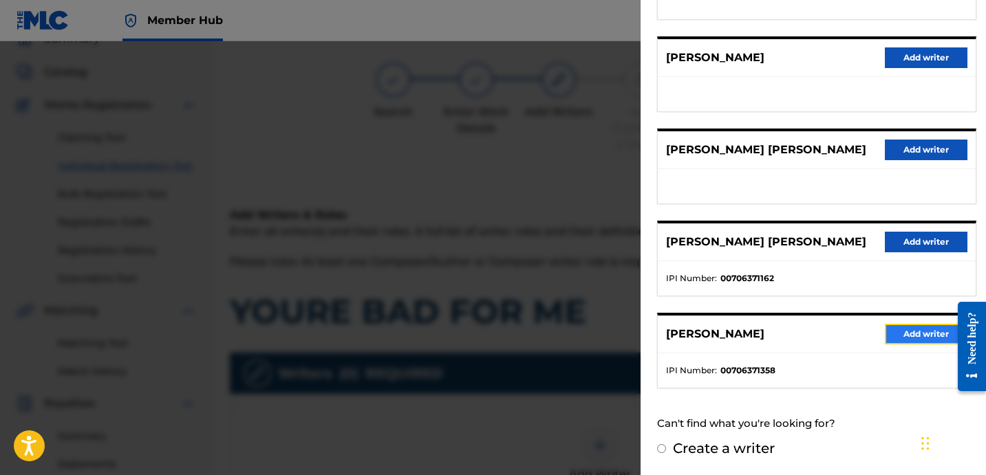
click at [908, 337] on button "Add writer" at bounding box center [926, 334] width 83 height 21
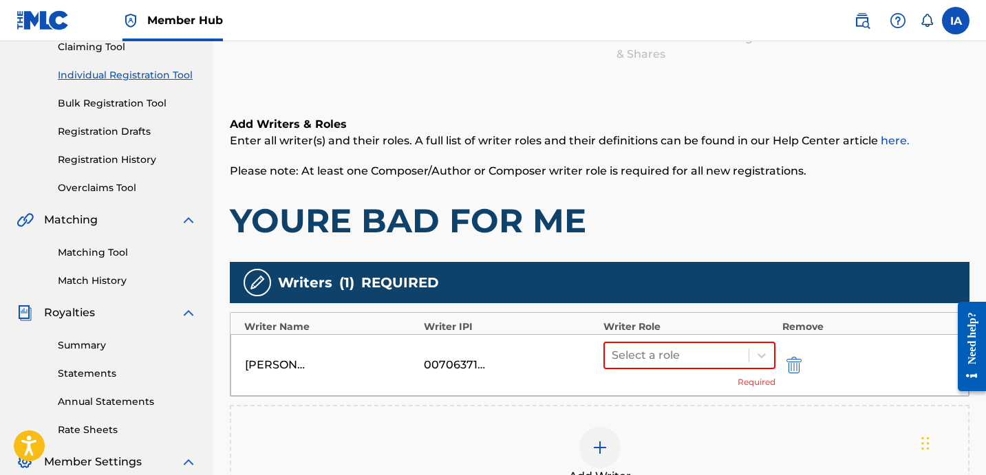
scroll to position [326, 0]
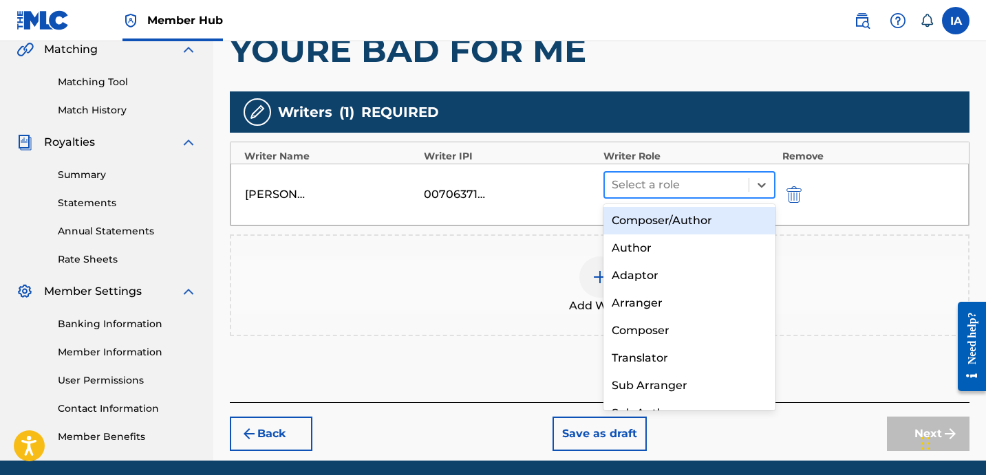
click at [717, 194] on div "Select a role" at bounding box center [677, 185] width 144 height 25
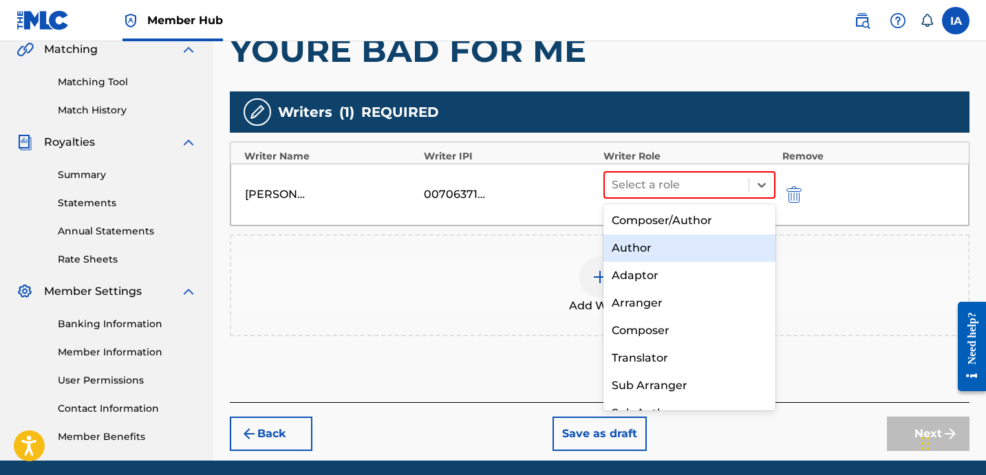
click at [656, 242] on div "Author" at bounding box center [689, 249] width 172 height 28
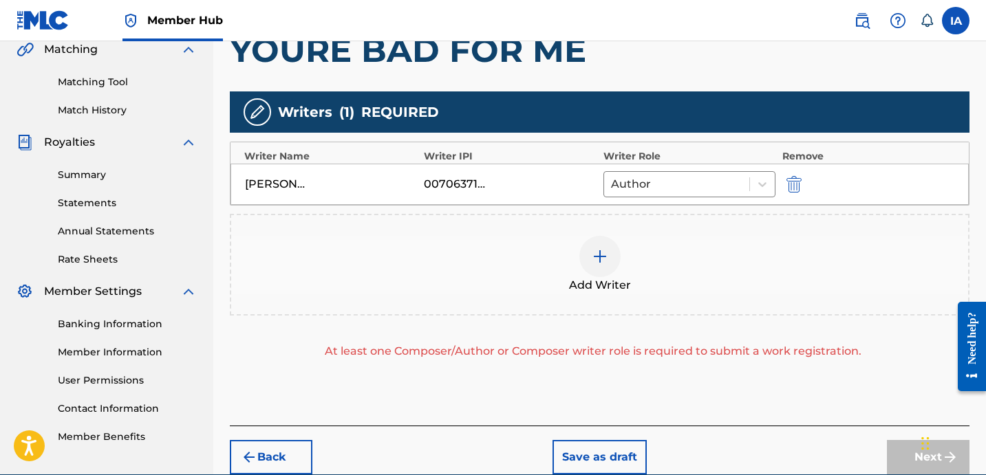
click at [654, 268] on div "Add Writer" at bounding box center [599, 265] width 737 height 58
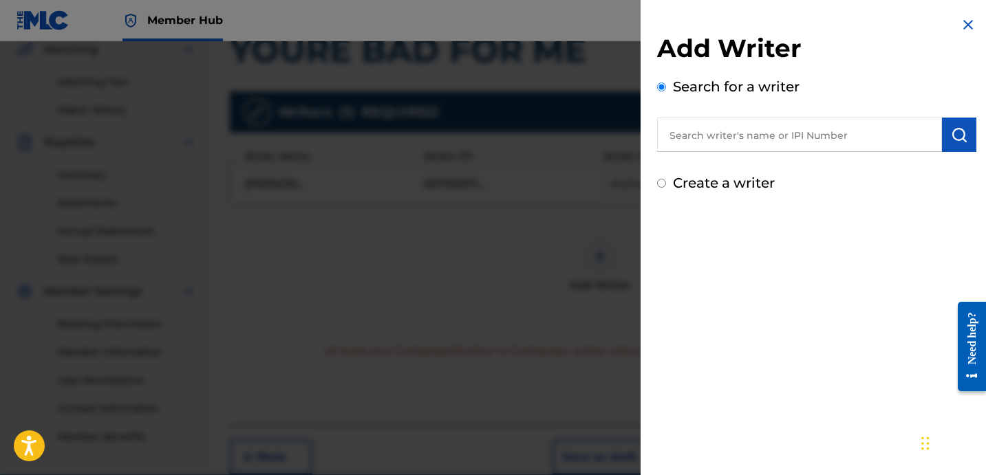
click at [715, 185] on label "Create a writer" at bounding box center [724, 183] width 102 height 17
radio input "true"
click at [666, 185] on input "Create a writer" at bounding box center [661, 183] width 9 height 9
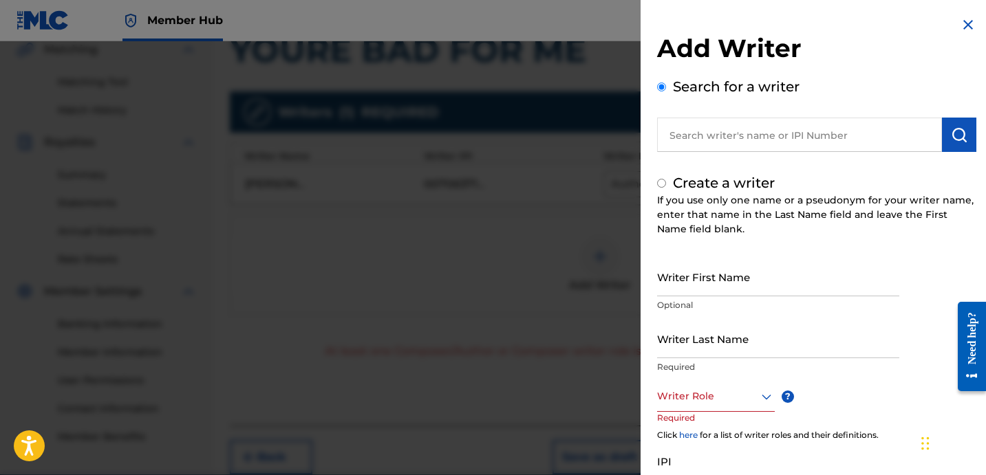
radio input "false"
radio input "true"
click at [757, 347] on input "Writer Last Name" at bounding box center [778, 338] width 242 height 39
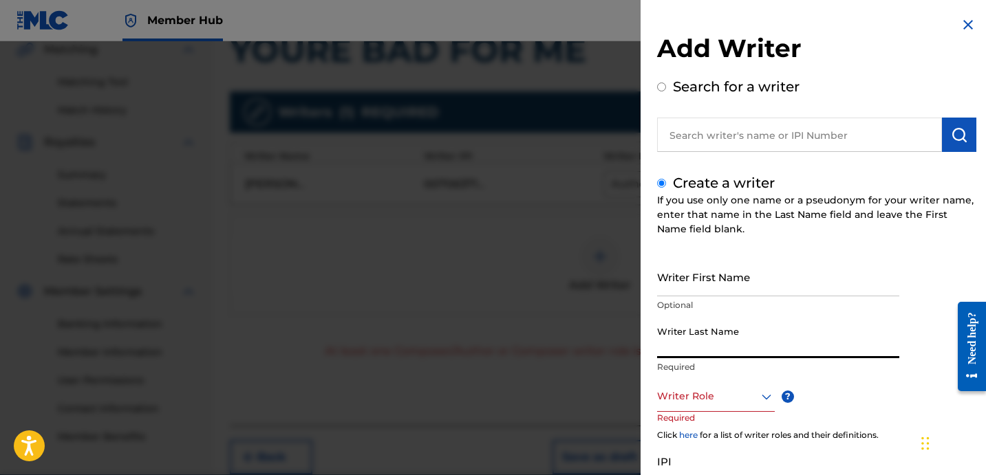
paste input "UNKNOWN WRITER"
click at [741, 349] on input "UNKNOWN WRITER" at bounding box center [778, 338] width 242 height 39
type input "UNKNOWN"
click at [717, 277] on input "Writer First Name" at bounding box center [778, 276] width 242 height 39
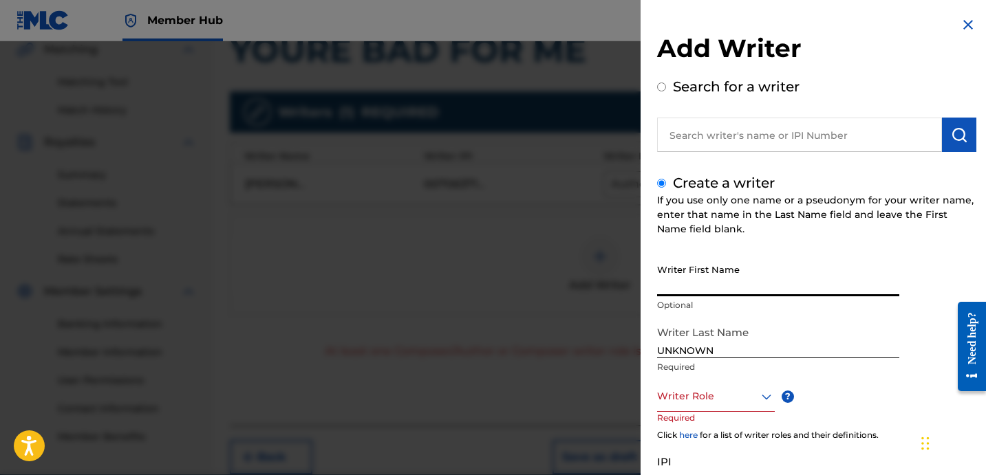
paste input "WRITER"
type input "WRITER"
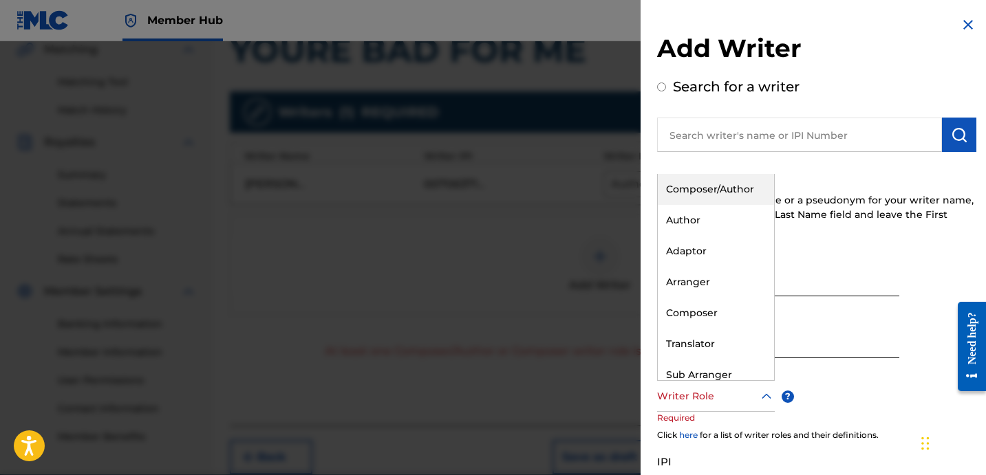
click at [714, 394] on div at bounding box center [716, 396] width 118 height 17
click at [723, 310] on div "Composer" at bounding box center [716, 313] width 116 height 31
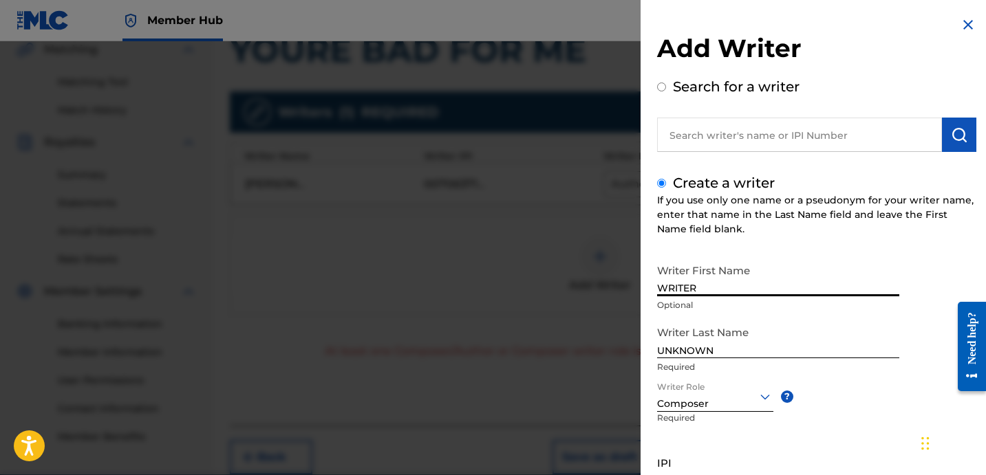
click at [765, 278] on input "WRITER" at bounding box center [778, 276] width 242 height 39
click at [763, 275] on input "WRITER" at bounding box center [778, 276] width 242 height 39
click at [789, 285] on input "WRITER" at bounding box center [778, 276] width 242 height 39
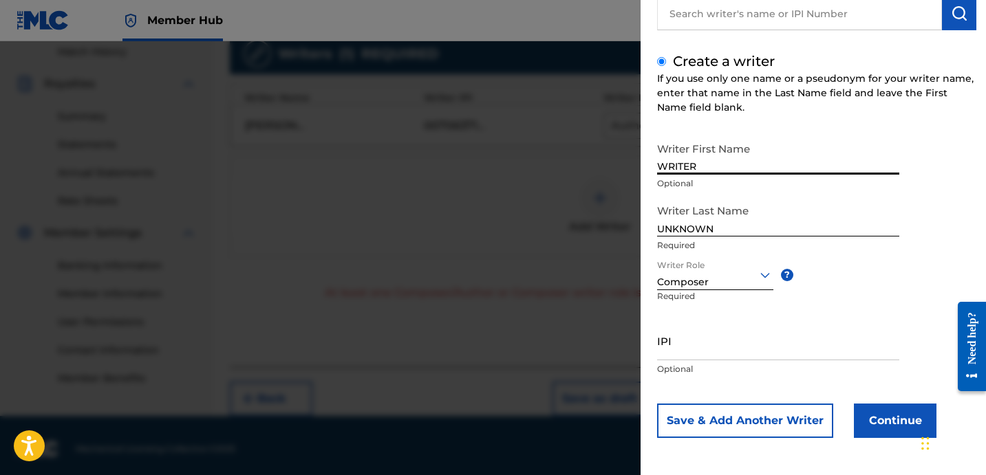
scroll to position [392, 0]
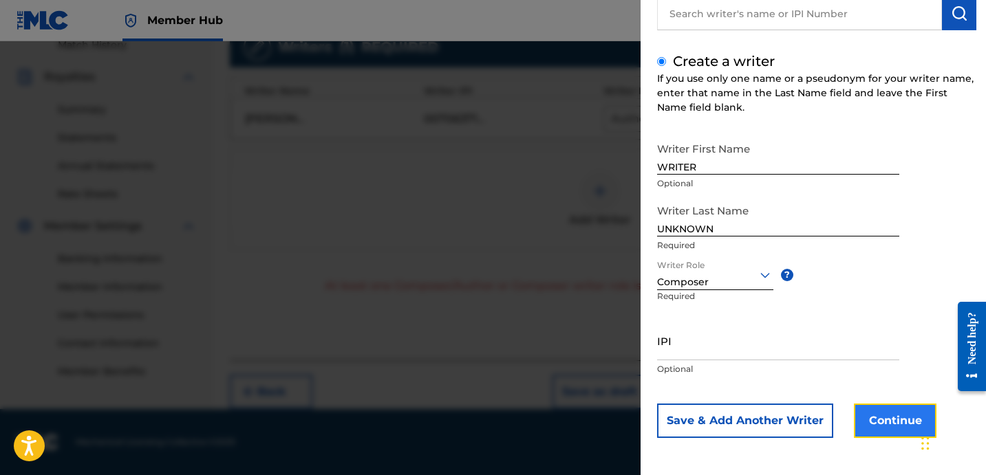
click at [881, 432] on button "Continue" at bounding box center [895, 421] width 83 height 34
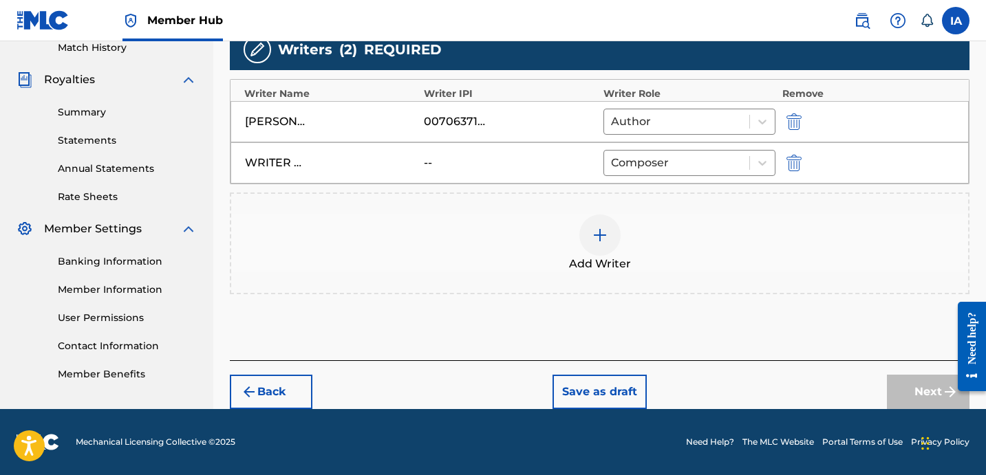
scroll to position [389, 0]
click at [900, 398] on button "Next" at bounding box center [928, 392] width 83 height 34
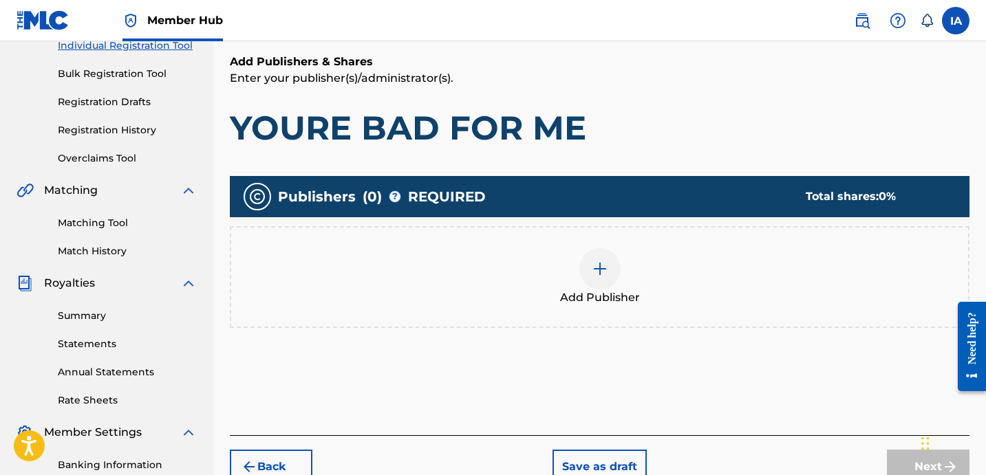
scroll to position [264, 0]
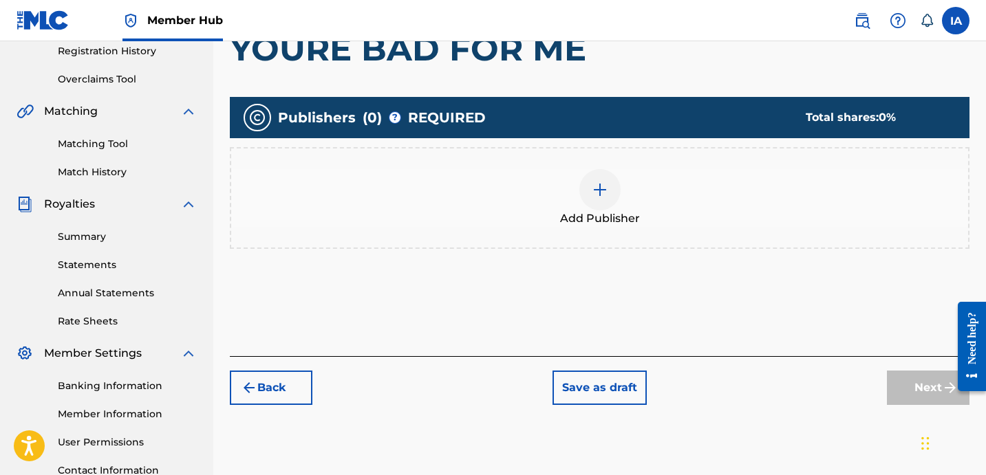
click at [665, 225] on div "Add Publisher" at bounding box center [599, 198] width 737 height 58
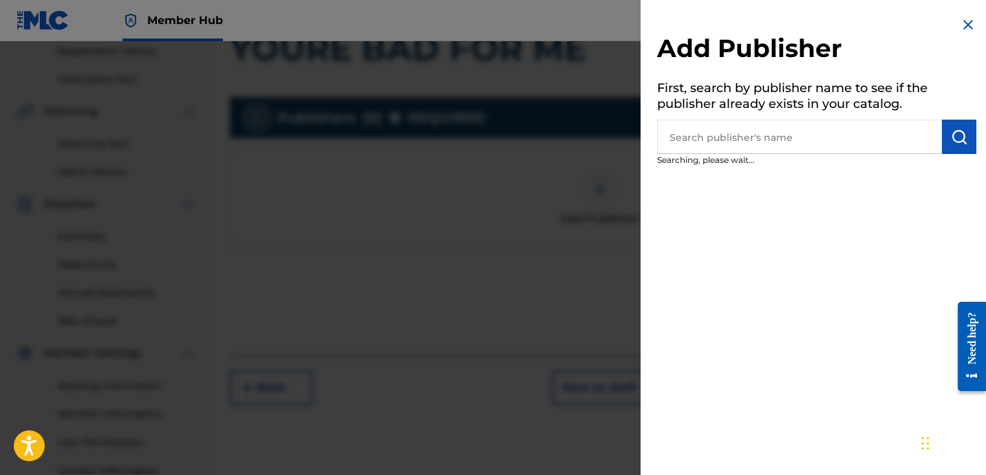
click at [728, 149] on input "text" at bounding box center [799, 137] width 285 height 34
paste input "[PERSON_NAME]"
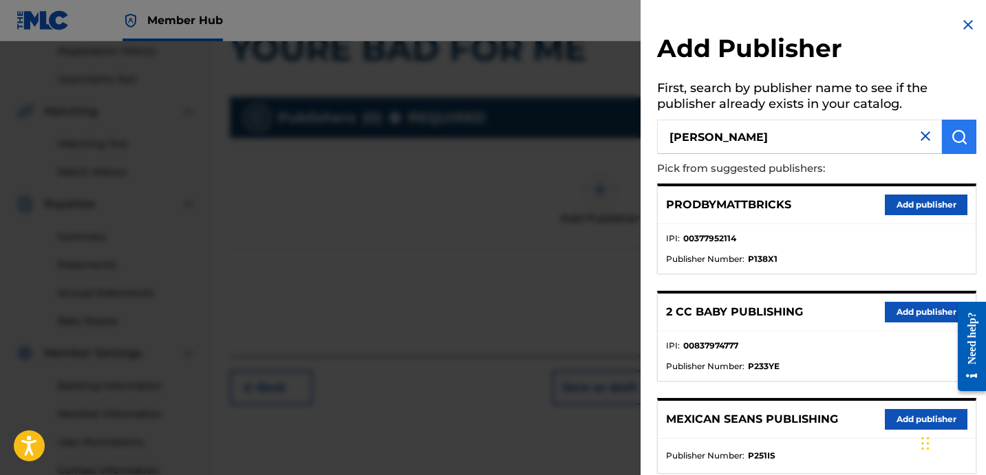
type input "[PERSON_NAME]"
click at [953, 131] on img "submit" at bounding box center [959, 137] width 17 height 17
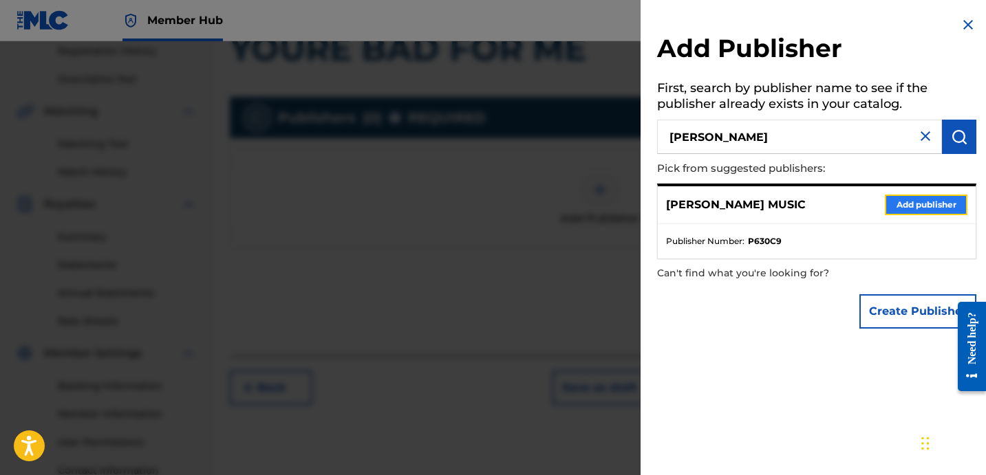
click at [930, 204] on button "Add publisher" at bounding box center [926, 205] width 83 height 21
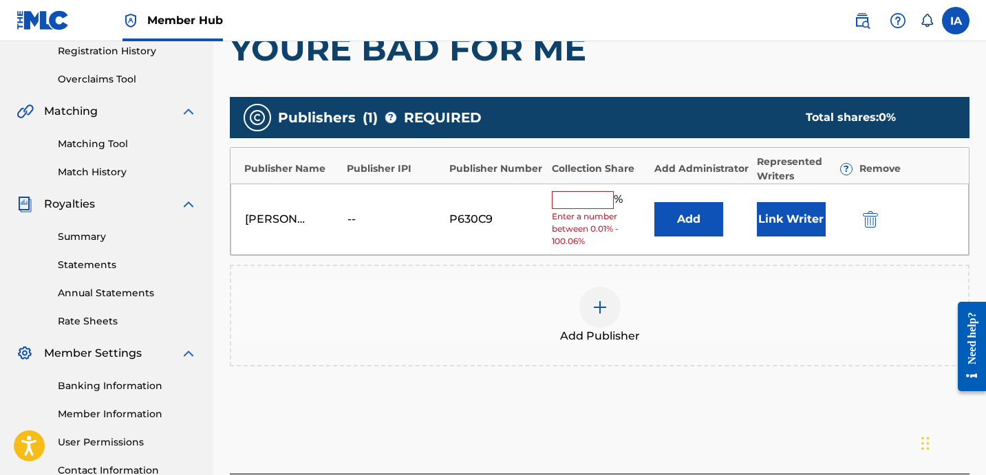
click at [580, 197] on input "text" at bounding box center [583, 200] width 62 height 18
type input "50"
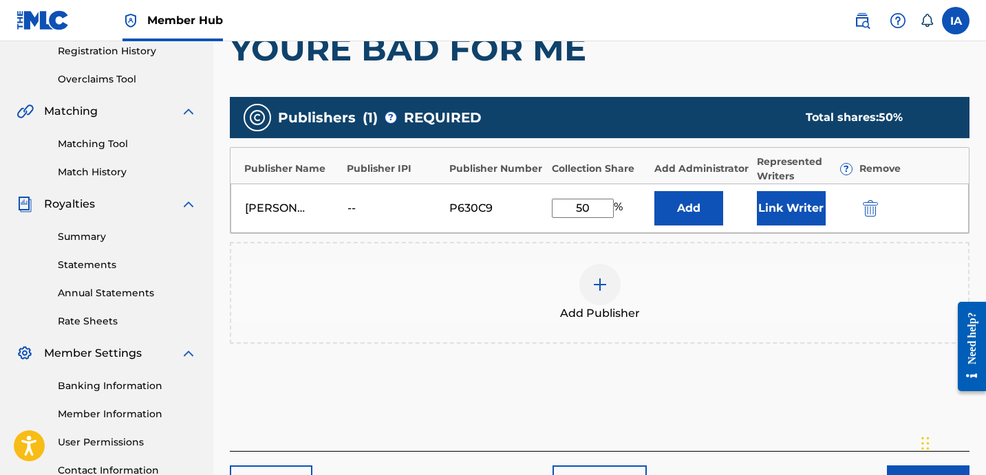
drag, startPoint x: 601, startPoint y: 204, endPoint x: 529, endPoint y: 182, distance: 75.7
click at [544, 186] on div "DAVINA JOY MUSIC -- P630C9 50 % Add Link Writer" at bounding box center [600, 209] width 738 height 50
click at [665, 217] on button "Add" at bounding box center [688, 208] width 69 height 34
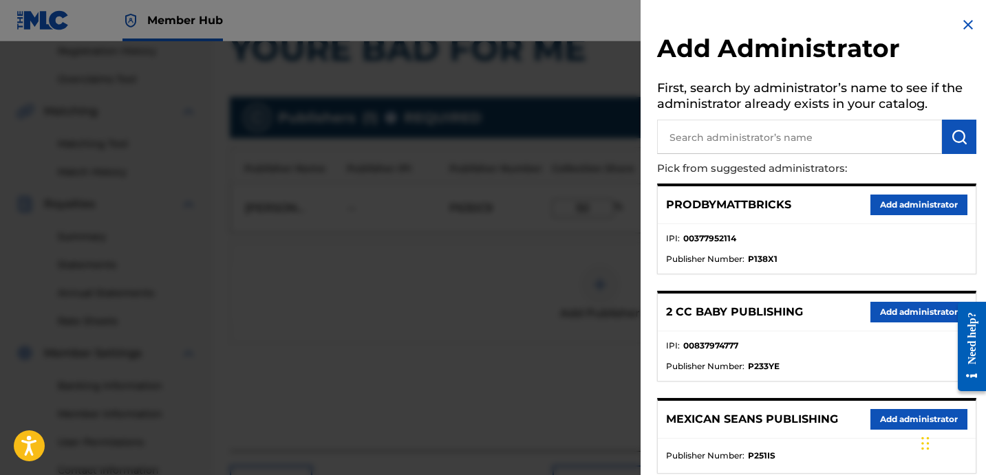
click at [777, 207] on p "PRODBYMATTBRICKS" at bounding box center [728, 205] width 125 height 17
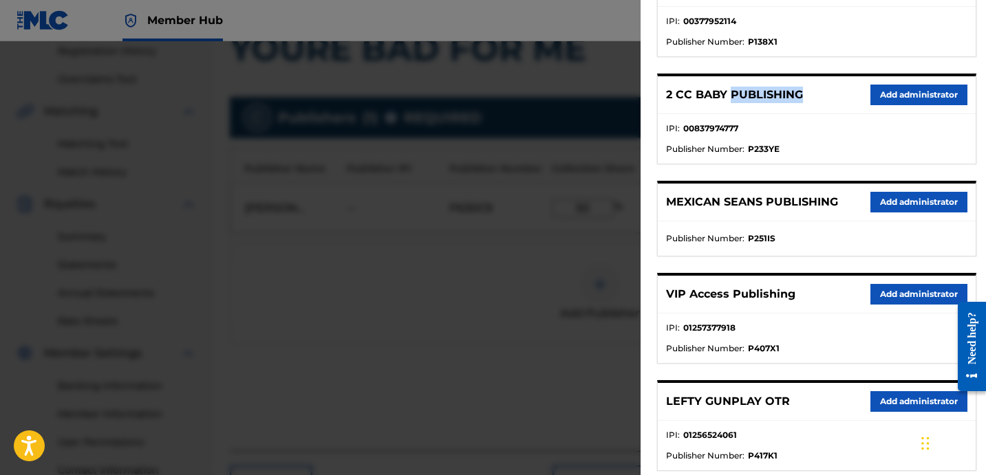
scroll to position [306, 0]
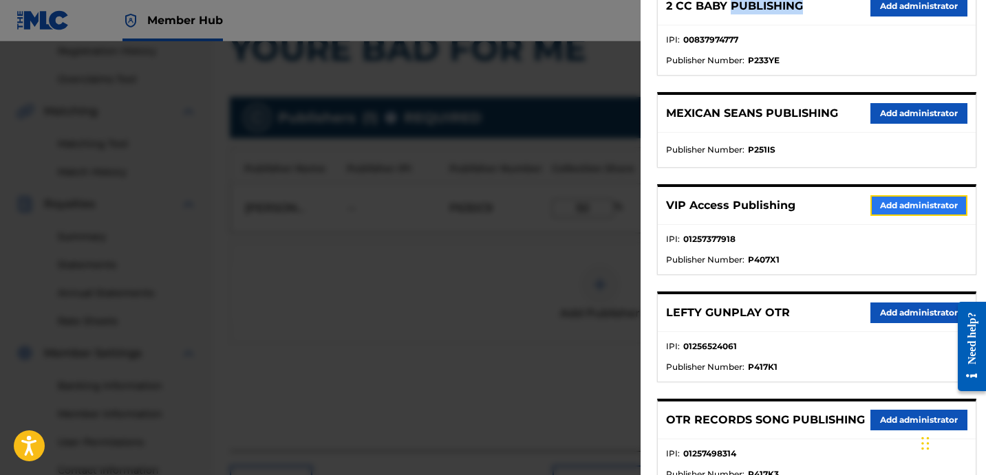
click at [897, 200] on button "Add administrator" at bounding box center [918, 205] width 97 height 21
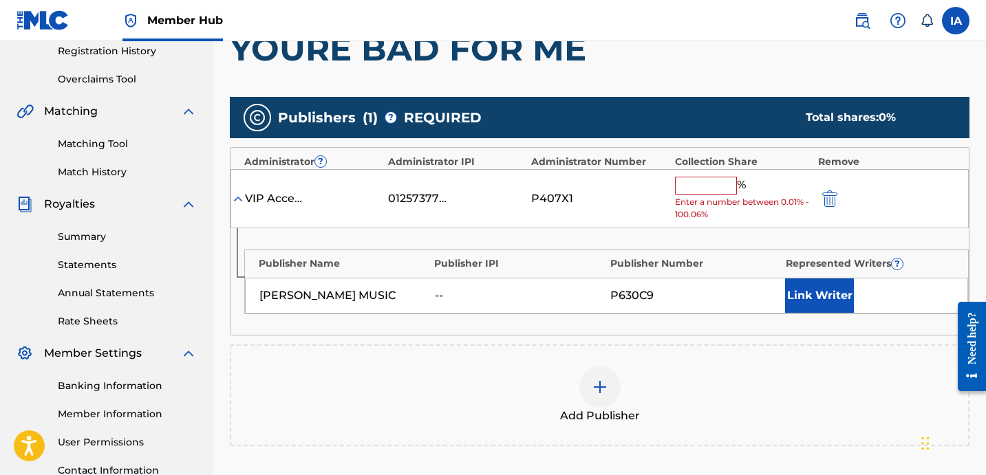
click at [706, 193] on input "text" at bounding box center [706, 186] width 62 height 18
type input "50"
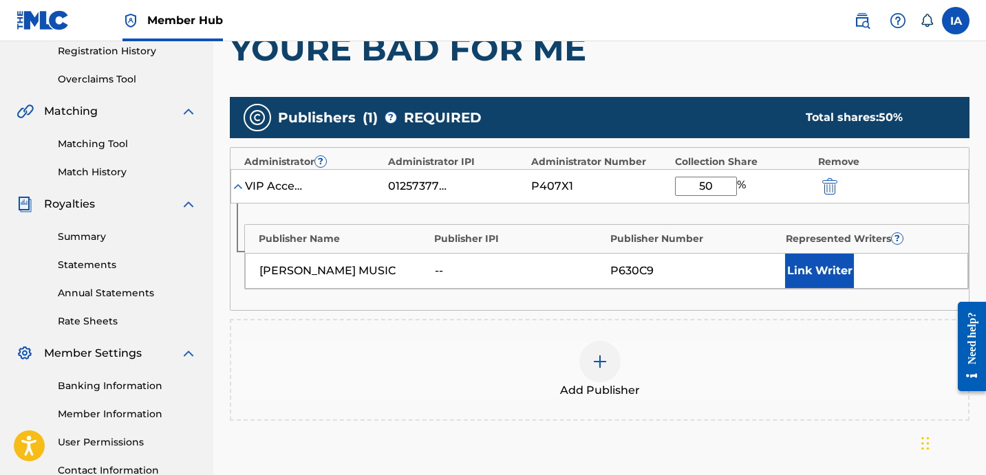
click at [734, 127] on div "Publishers ( 1 ) ? REQUIRED Total shares: 50 %" at bounding box center [600, 117] width 740 height 41
click at [702, 121] on div "Publishers ( 1 ) ? REQUIRED Total shares: 50 %" at bounding box center [600, 117] width 740 height 41
click at [831, 272] on button "Link Writer" at bounding box center [819, 271] width 69 height 34
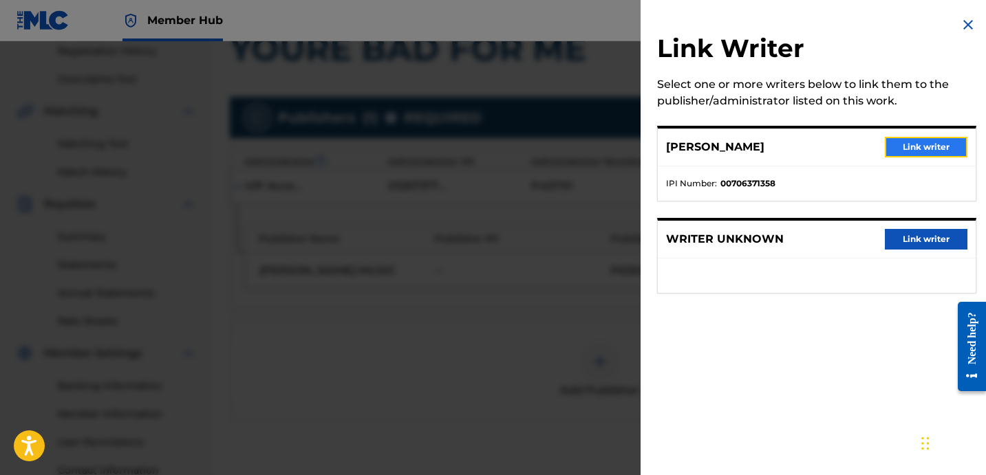
click at [911, 146] on button "Link writer" at bounding box center [926, 147] width 83 height 21
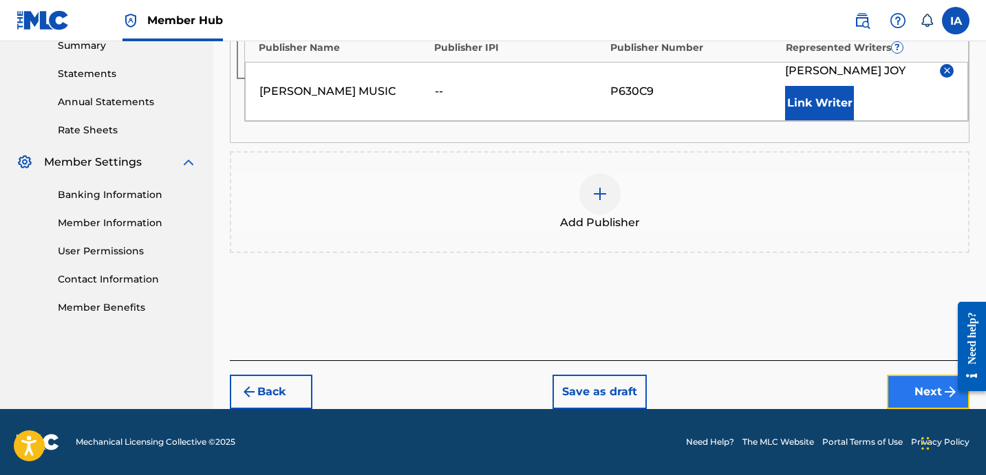
click at [923, 386] on button "Next" at bounding box center [928, 392] width 83 height 34
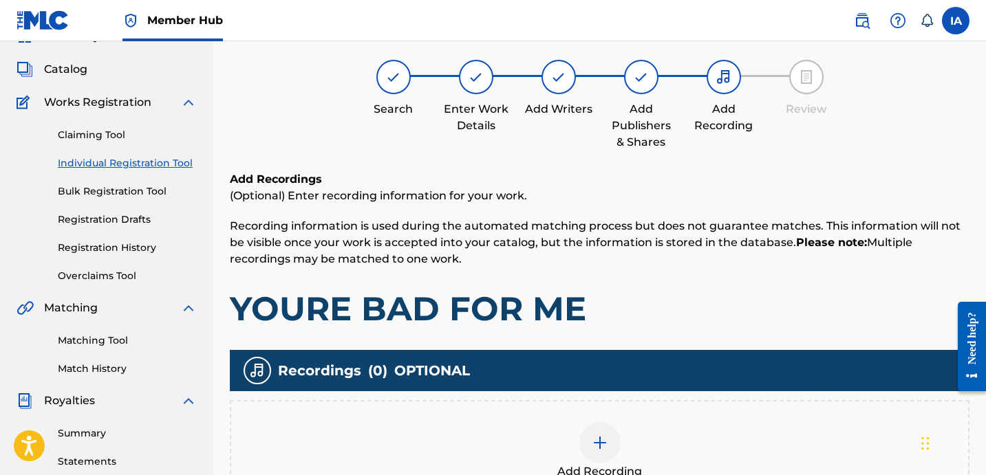
scroll to position [62, 0]
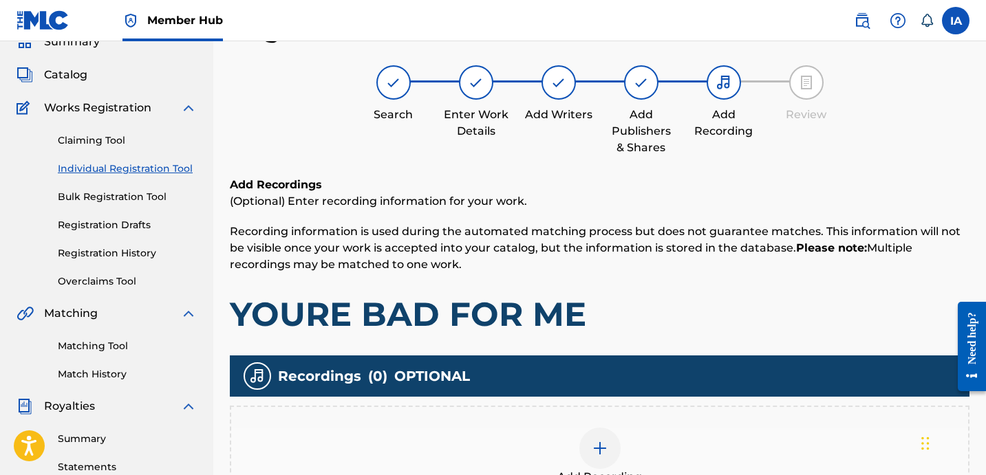
click at [662, 440] on div "Add Recording" at bounding box center [599, 457] width 737 height 58
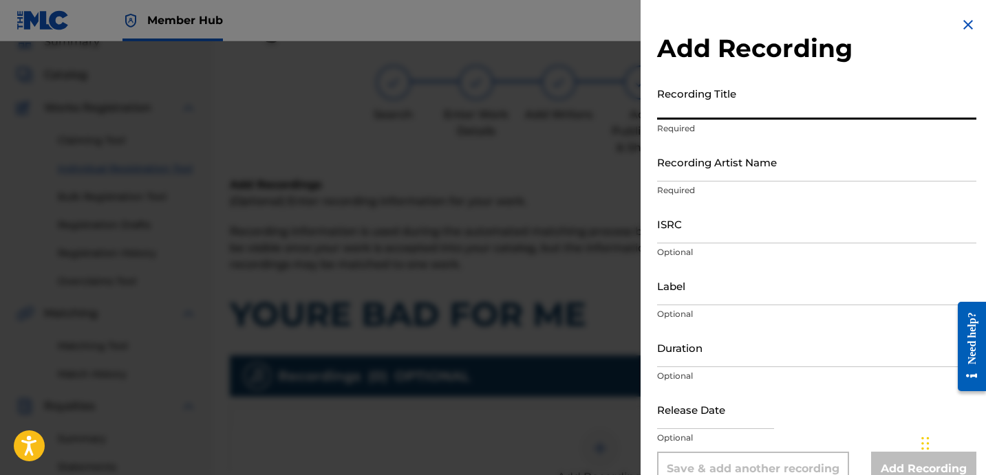
click at [730, 114] on input "Recording Title" at bounding box center [816, 100] width 319 height 39
paste input "YOURE BAD FOR ME"
type input "YOURE BAD FOR ME"
click at [734, 156] on input "Recording Artist Name" at bounding box center [816, 161] width 319 height 39
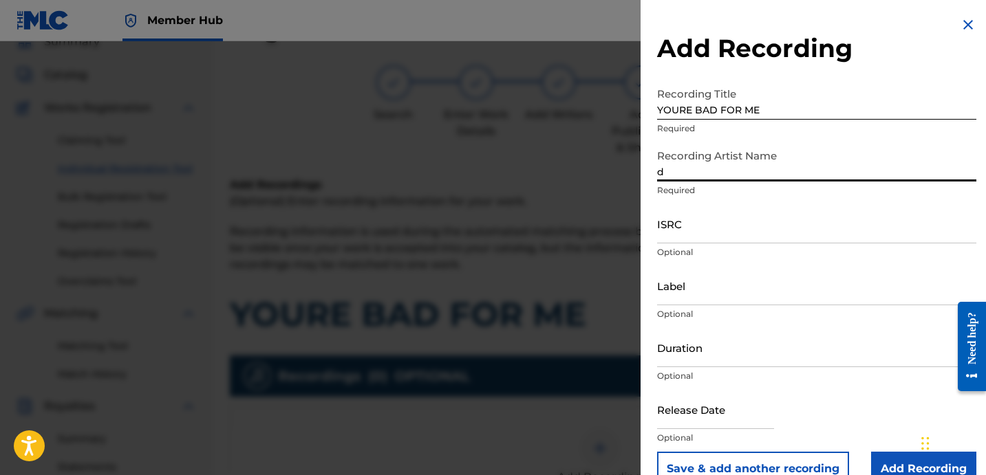
type input "[PERSON_NAME]"
click at [717, 246] on p "Optional" at bounding box center [816, 252] width 319 height 12
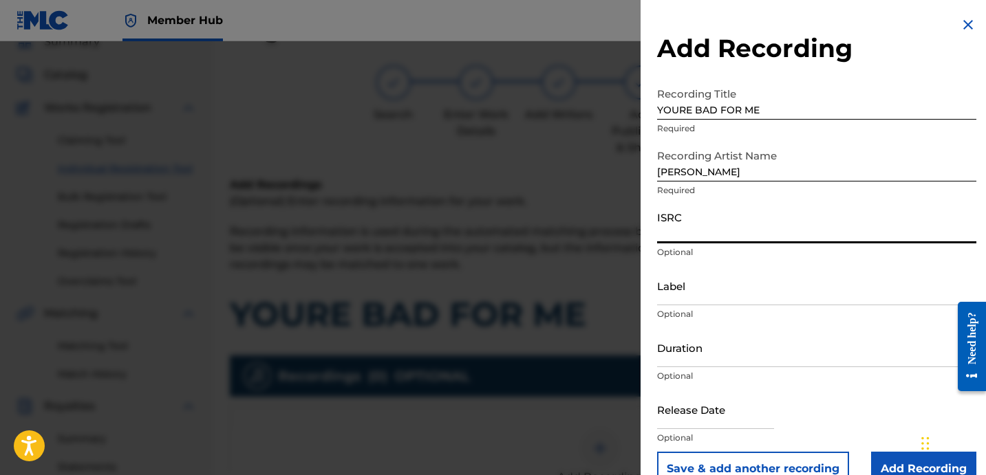
click at [715, 235] on input "ISRC" at bounding box center [816, 223] width 319 height 39
click at [710, 236] on input "ISRC" at bounding box center [816, 223] width 319 height 39
paste input "USBAE1307351"
type input "USBAE1307351"
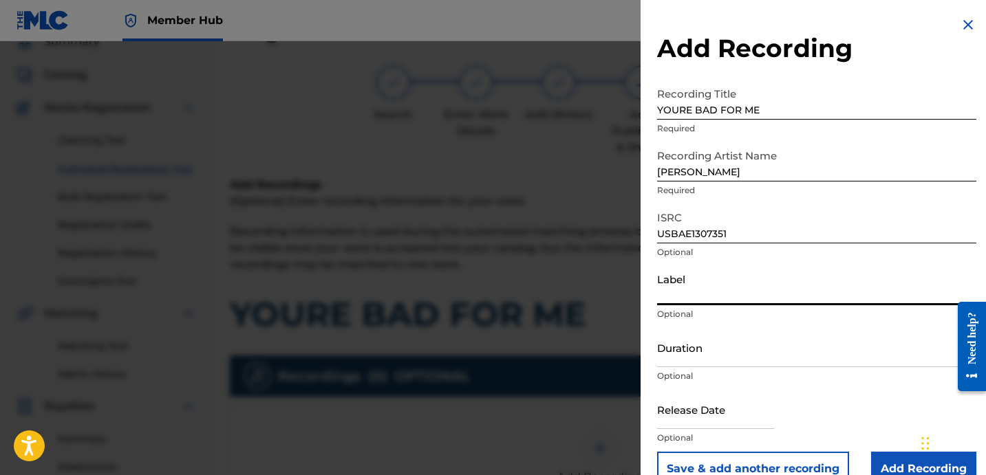
click at [707, 283] on input "Label" at bounding box center [816, 285] width 319 height 39
type input "[PERSON_NAME]"
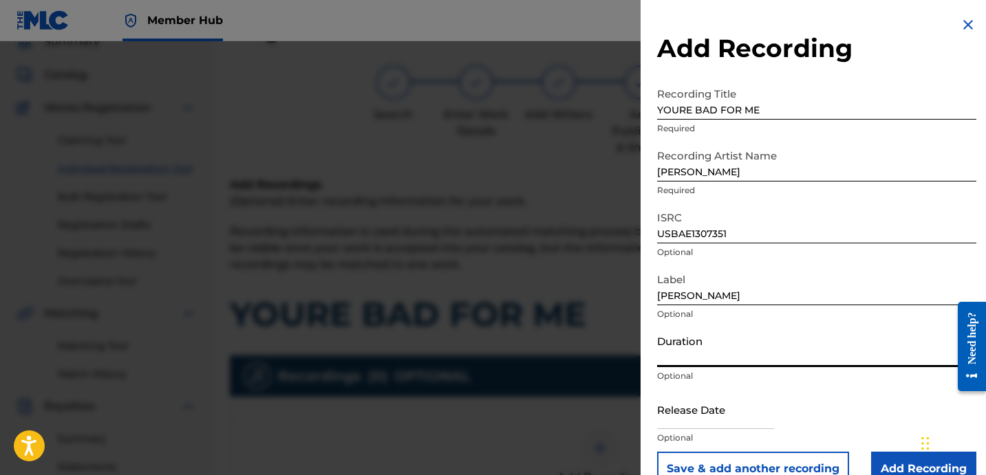
click at [731, 336] on input "Duration" at bounding box center [816, 347] width 319 height 39
click at [734, 351] on input "Duration" at bounding box center [816, 347] width 319 height 39
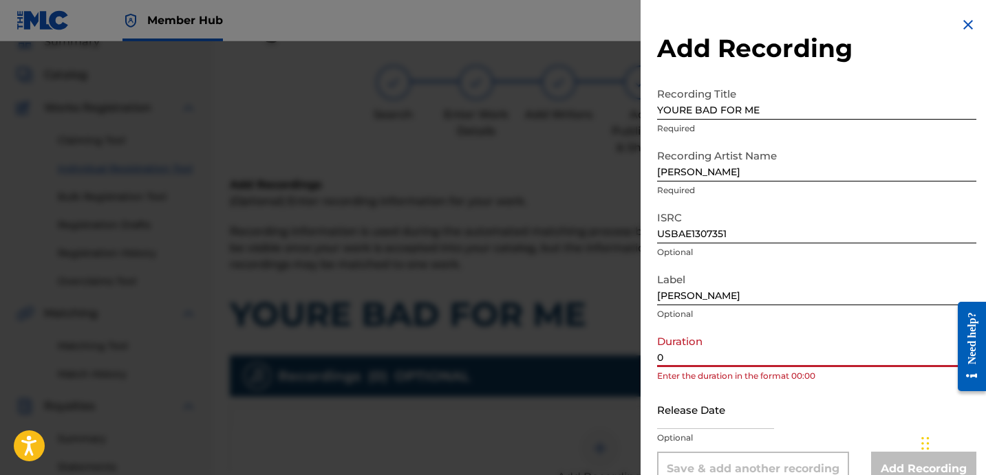
paste input "3:56"
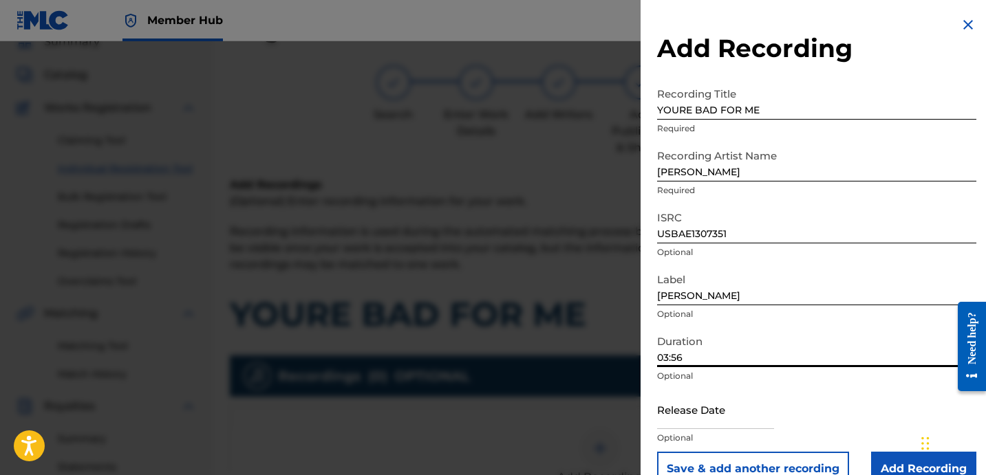
click at [732, 351] on input "03:56" at bounding box center [816, 347] width 319 height 39
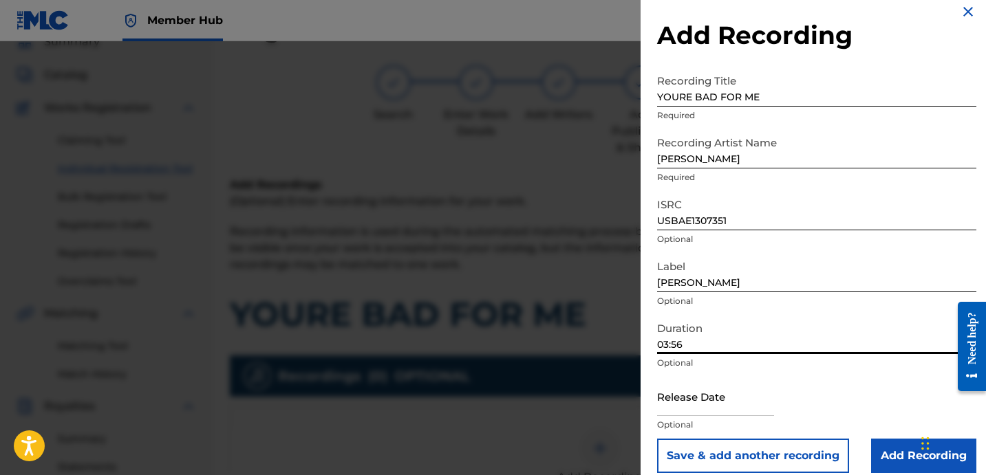
scroll to position [28, 0]
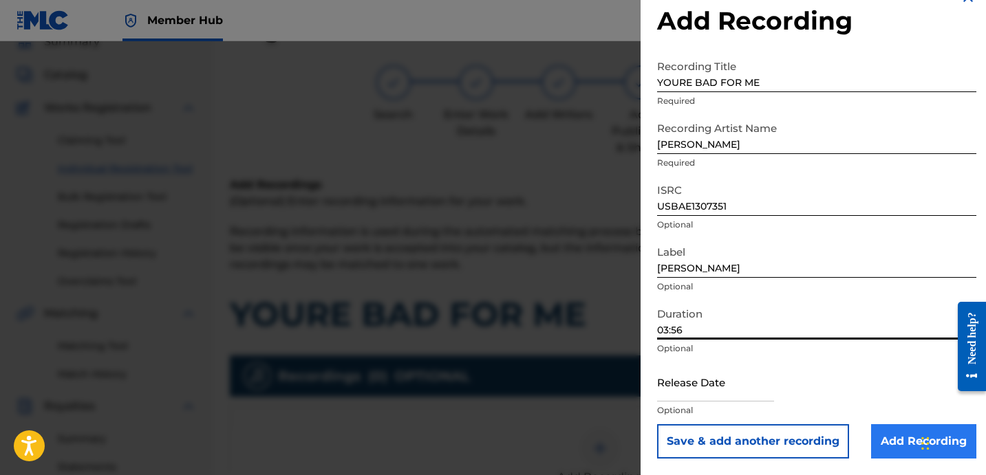
type input "03:56"
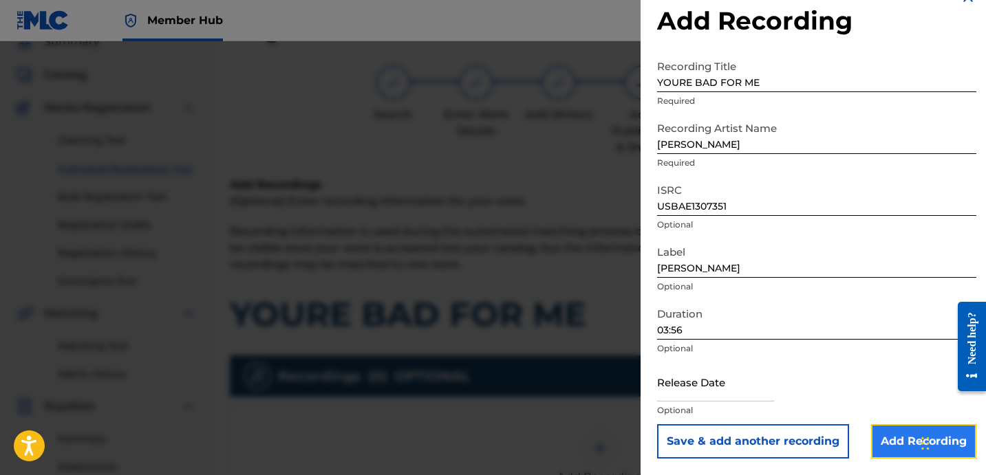
click at [890, 448] on input "Add Recording" at bounding box center [923, 442] width 105 height 34
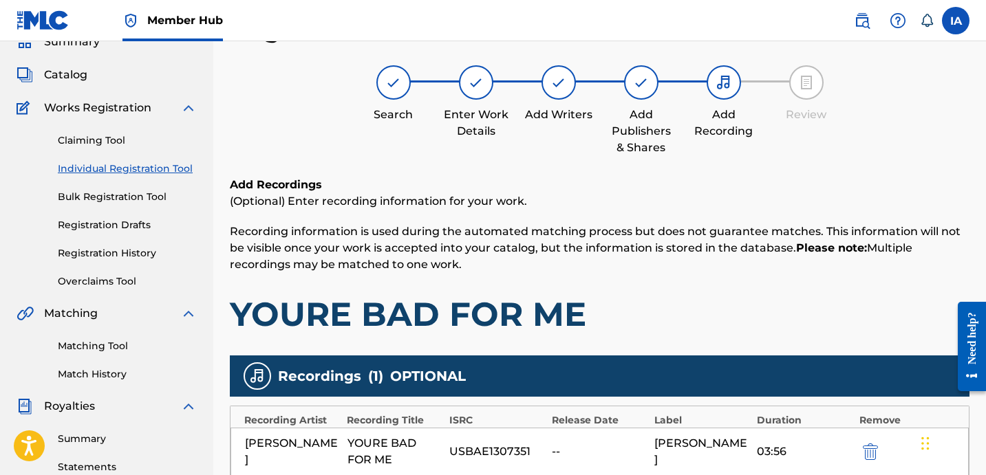
click at [781, 295] on h1 "YOURE BAD FOR ME" at bounding box center [600, 314] width 740 height 41
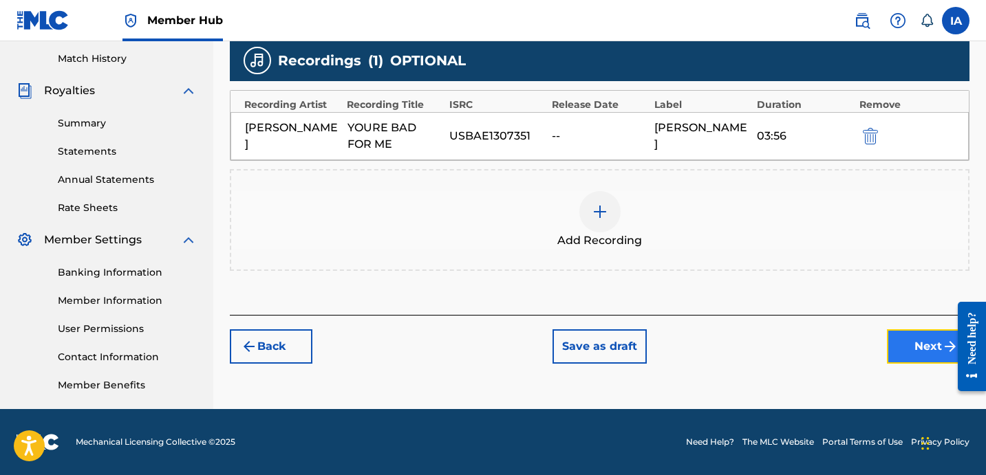
click at [906, 352] on button "Next" at bounding box center [928, 347] width 83 height 34
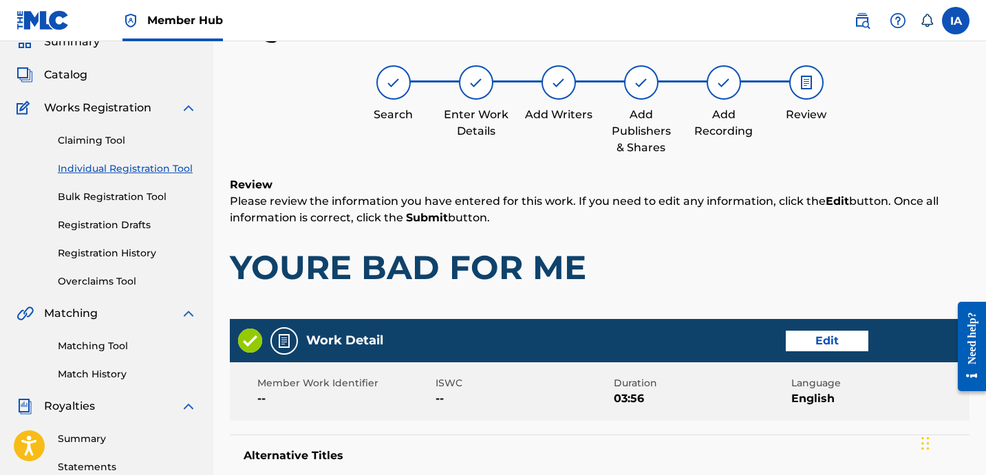
click at [650, 206] on p "Please review the information you have entered for this work. If you need to ed…" at bounding box center [600, 209] width 740 height 33
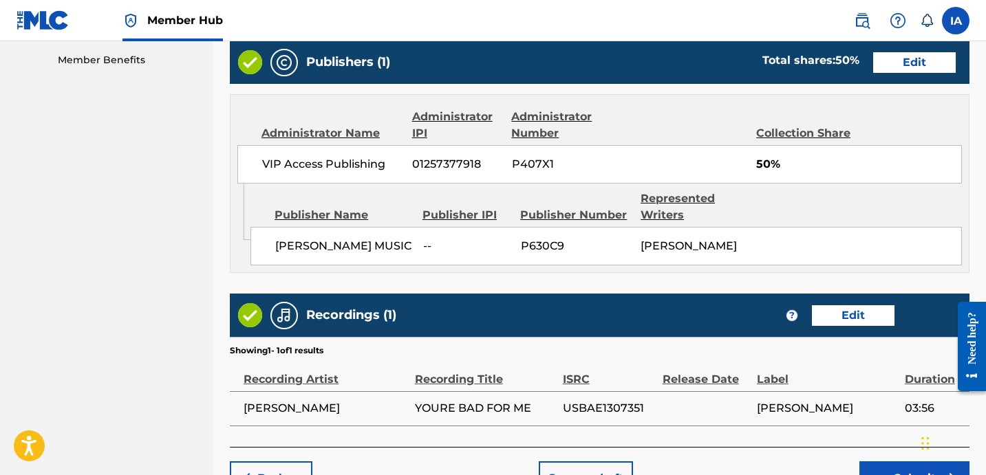
scroll to position [787, 0]
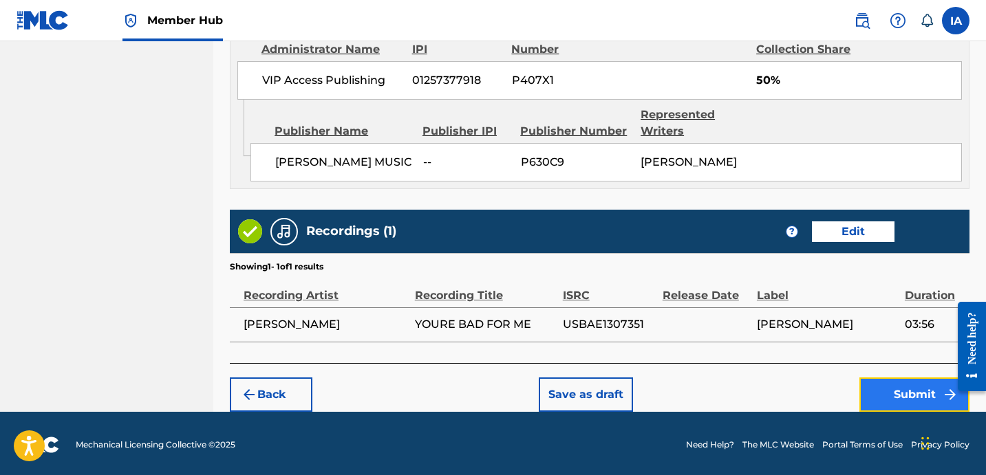
click at [870, 382] on button "Submit" at bounding box center [914, 395] width 110 height 34
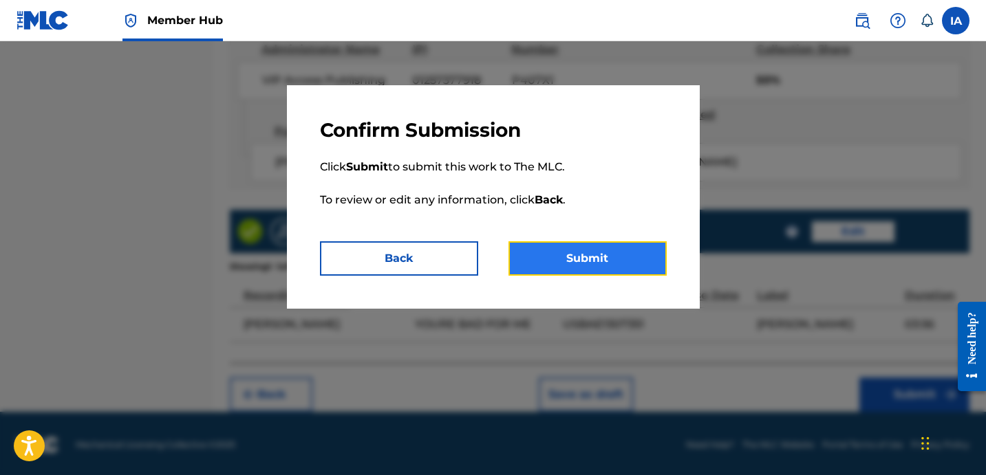
click at [617, 266] on button "Submit" at bounding box center [587, 259] width 158 height 34
